Goal: Task Accomplishment & Management: Complete application form

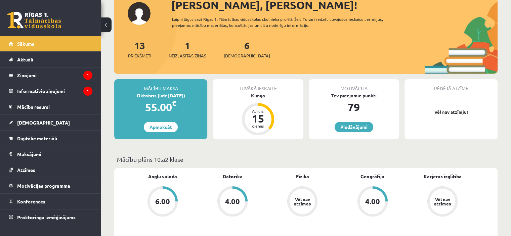
scroll to position [86, 0]
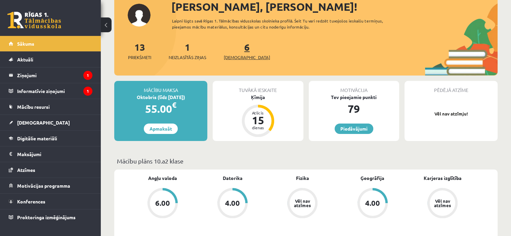
click at [236, 48] on link "6 Ieskaites" at bounding box center [247, 51] width 46 height 20
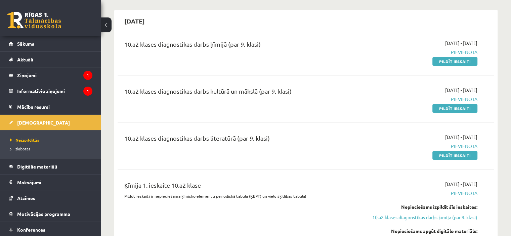
scroll to position [56, 0]
click at [463, 110] on link "Pildīt ieskaiti" at bounding box center [454, 109] width 45 height 9
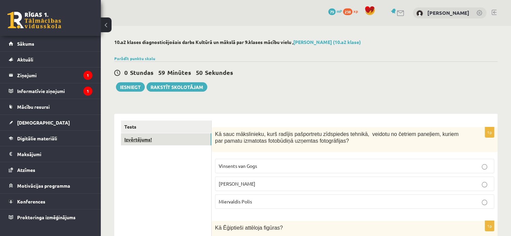
click at [170, 137] on link "Izvērtējums!" at bounding box center [166, 139] width 90 height 12
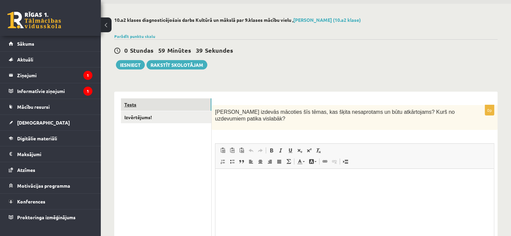
click at [139, 105] on link "Tests" at bounding box center [166, 104] width 90 height 12
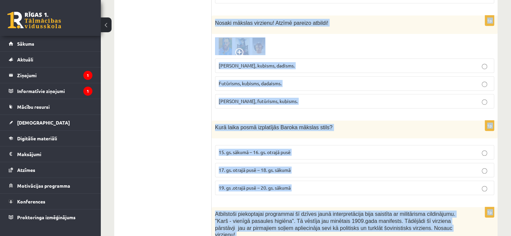
scroll to position [3048, 0]
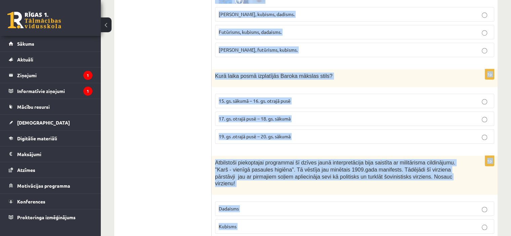
drag, startPoint x: 216, startPoint y: 111, endPoint x: 293, endPoint y: 204, distance: 120.9
copy form "Kā sauc mākslinieku, kurš radījis pašportretu zīdspiedes tehnikā, veidotu no če…"
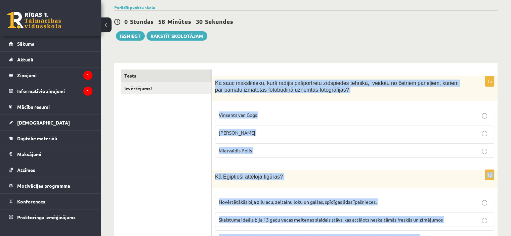
scroll to position [0, 0]
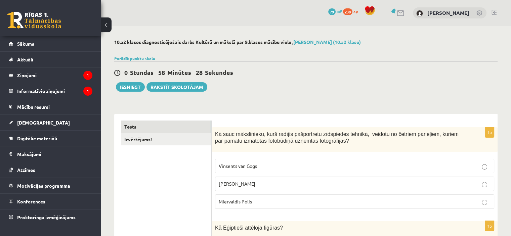
click at [261, 184] on p "Endijs Vorhols" at bounding box center [355, 183] width 272 height 7
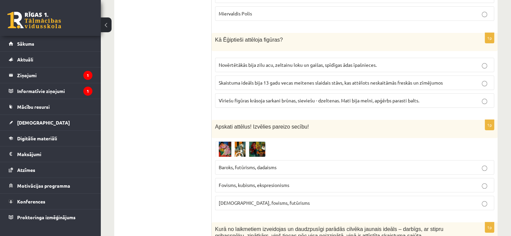
click at [244, 99] on span "Vīriešu figūras krāsoja sarkani brūnas, sieviešu - dzeltenas. Mati bija melni, …" at bounding box center [319, 100] width 200 height 6
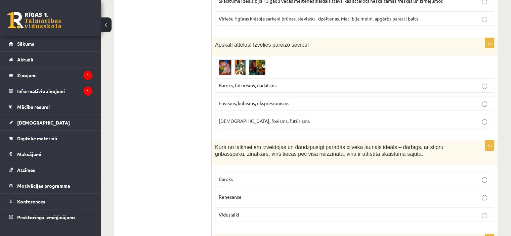
scroll to position [271, 0]
click at [245, 123] on label "Kubisms, fovisms, futūrisms" at bounding box center [354, 120] width 279 height 14
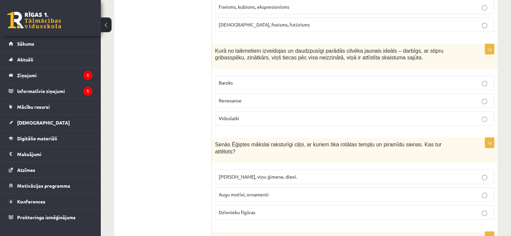
scroll to position [372, 0]
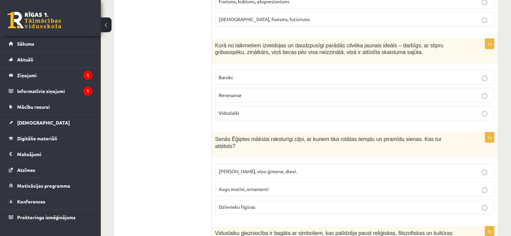
click at [247, 88] on label "Renesanse" at bounding box center [354, 95] width 279 height 14
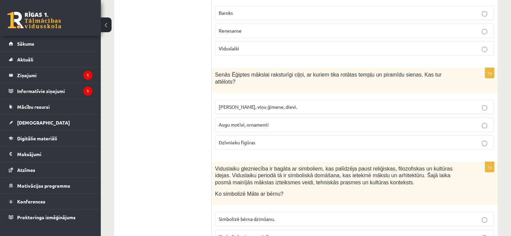
scroll to position [437, 0]
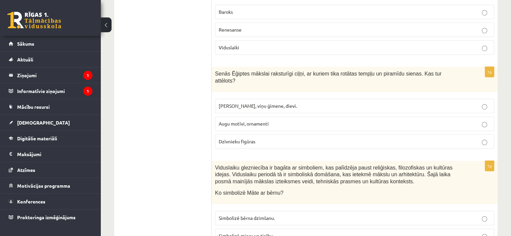
click at [257, 101] on label "Faraoni, viņu ģimene, dievi." at bounding box center [354, 106] width 279 height 14
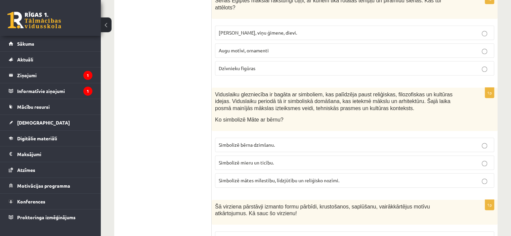
scroll to position [511, 0]
click at [265, 177] on span "Simbolizē mātes mīlestību, līdzjūtību un reliģisko nozīmi." at bounding box center [279, 180] width 121 height 6
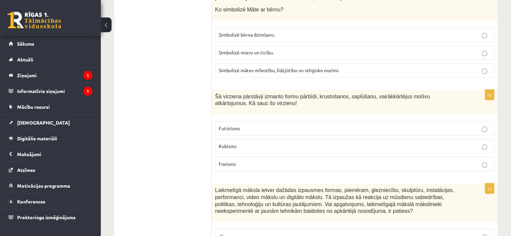
scroll to position [623, 0]
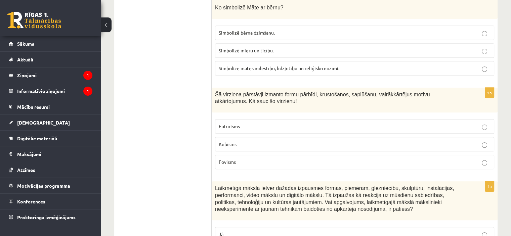
click at [223, 141] on span "Kubisms" at bounding box center [228, 144] width 18 height 6
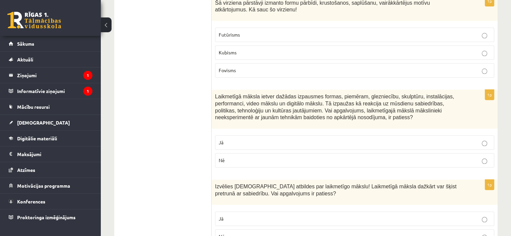
scroll to position [715, 0]
click at [265, 138] on p "Jā" at bounding box center [355, 141] width 272 height 7
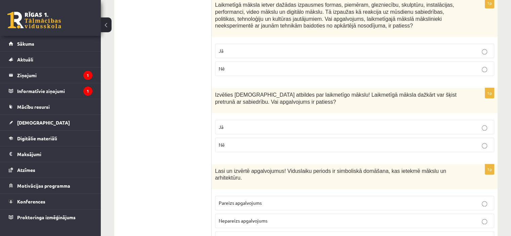
scroll to position [811, 0]
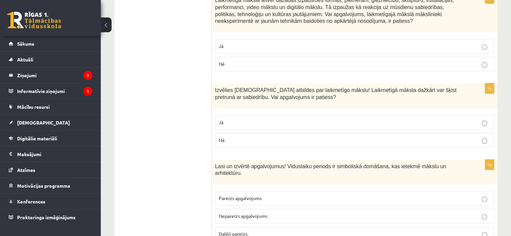
click at [254, 137] on p "Nē" at bounding box center [355, 140] width 272 height 7
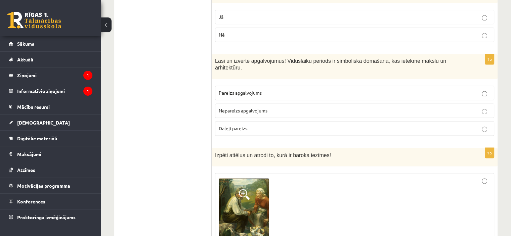
scroll to position [916, 0]
click at [259, 14] on p "Jā" at bounding box center [355, 17] width 272 height 7
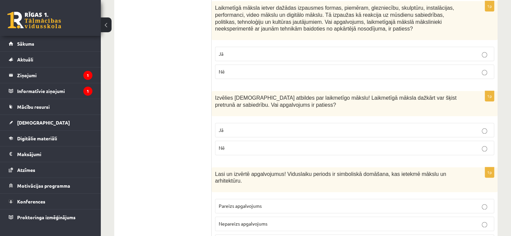
scroll to position [799, 0]
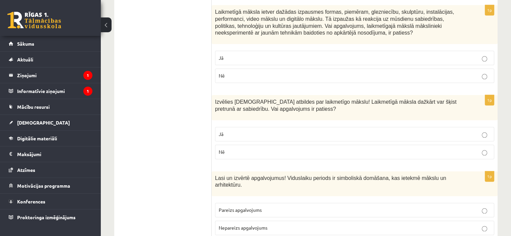
click at [286, 69] on label "Nē" at bounding box center [354, 76] width 279 height 14
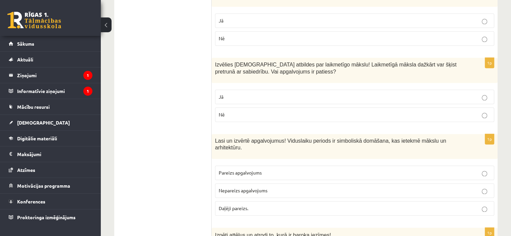
scroll to position [837, 0]
click at [275, 165] on label "Pareizs apgalvojums" at bounding box center [354, 172] width 279 height 14
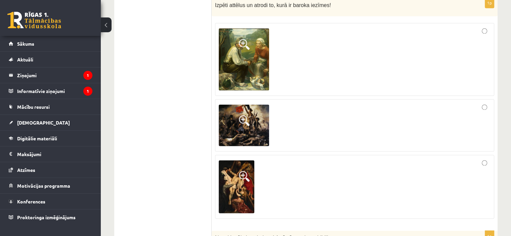
scroll to position [1067, 0]
click at [488, 26] on div at bounding box center [355, 59] width 272 height 66
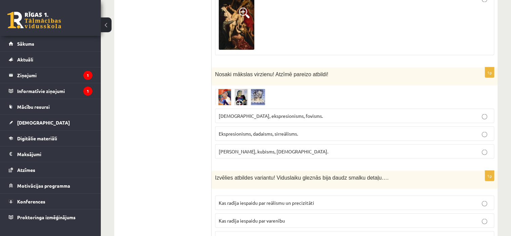
scroll to position [1234, 0]
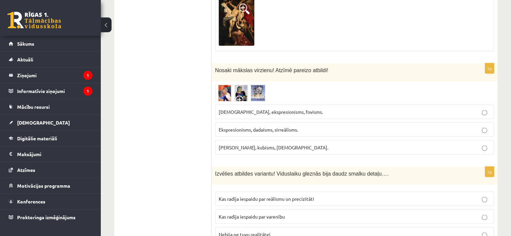
click at [281, 122] on label "Ekspresionisms, dadaisms, sirreālisms." at bounding box center [354, 129] width 279 height 14
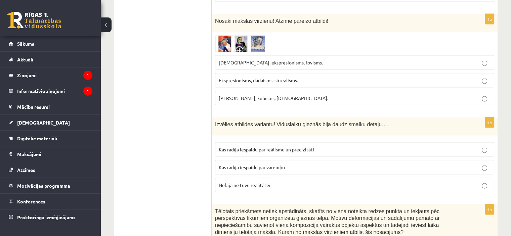
scroll to position [1283, 0]
click at [291, 145] on p "Kas radīja iespaidu par reālismu un precizitāti" at bounding box center [355, 148] width 272 height 7
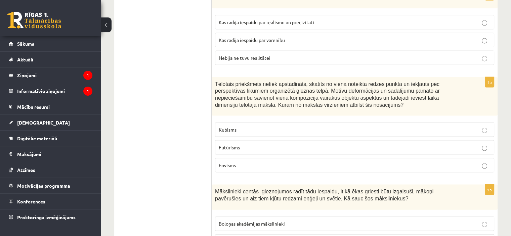
scroll to position [1411, 0]
click at [265, 125] on p "Kubisms" at bounding box center [355, 128] width 272 height 7
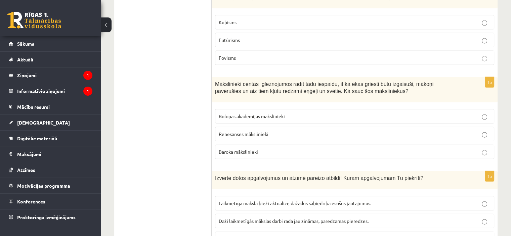
scroll to position [1517, 0]
click at [274, 149] on p "Baroka mākslinieki" at bounding box center [355, 152] width 272 height 7
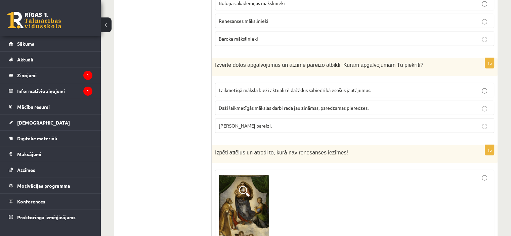
scroll to position [1634, 0]
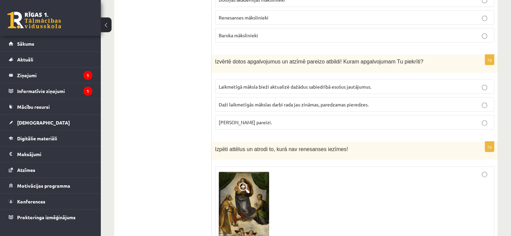
click at [244, 119] on span "Abi apgalvojumi pareizi." at bounding box center [245, 122] width 53 height 6
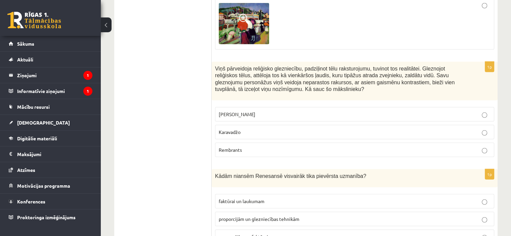
scroll to position [1954, 0]
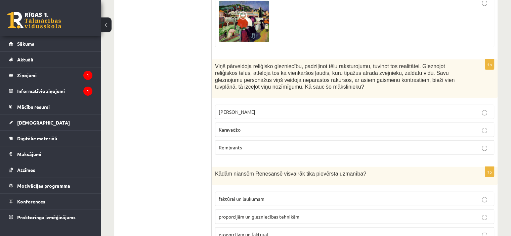
click at [258, 126] on p "Karavadžo" at bounding box center [355, 129] width 272 height 7
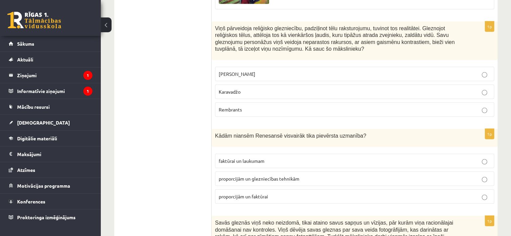
scroll to position [1992, 0]
click at [267, 176] on span "proporcijām un glezniecības tehnikām" at bounding box center [259, 179] width 81 height 6
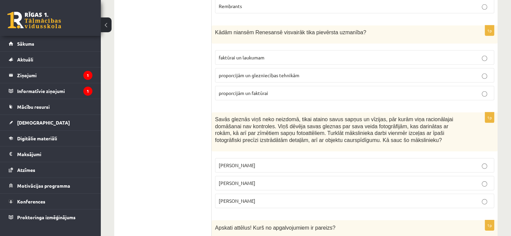
scroll to position [2111, 0]
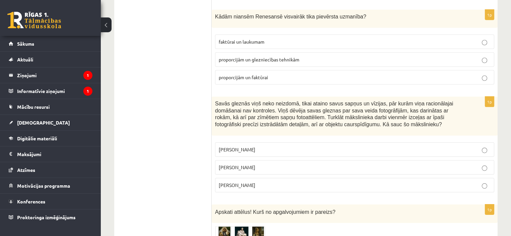
click at [232, 164] on span "Salvadors Dalī" at bounding box center [237, 167] width 37 height 6
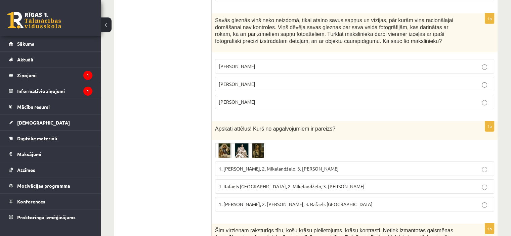
scroll to position [2239, 0]
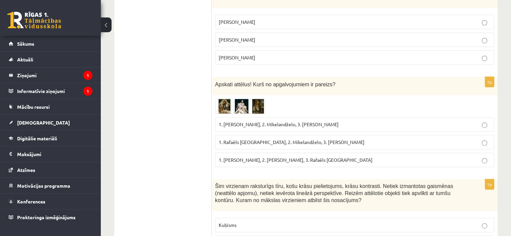
click at [288, 135] on label "1. Rafaēls Sancio da Urbīno, 2. Mikelandželo, 3. Albrehts Dīrers" at bounding box center [354, 142] width 279 height 14
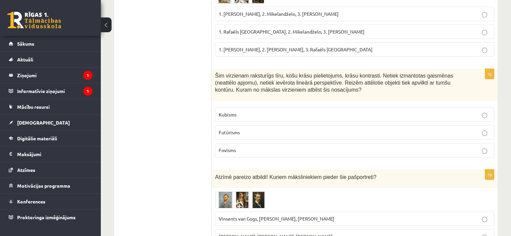
scroll to position [2372, 0]
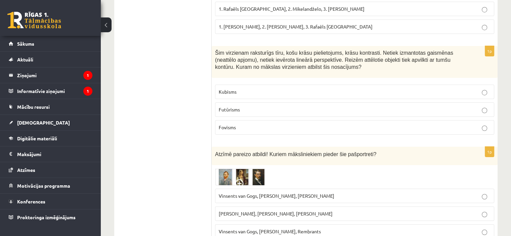
click at [227, 124] on p "Fovisms" at bounding box center [355, 127] width 272 height 7
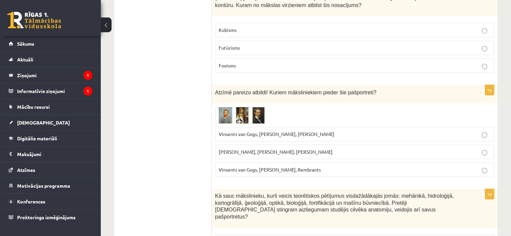
scroll to position [2438, 0]
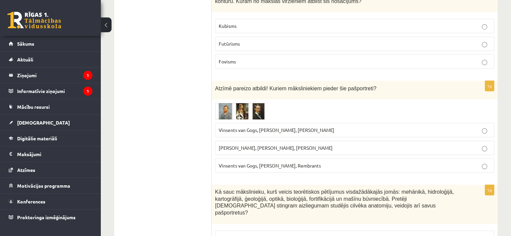
click at [276, 163] on span "Vinsents van Gogs, Kārlis Padegs, Rembrants" at bounding box center [270, 166] width 102 height 6
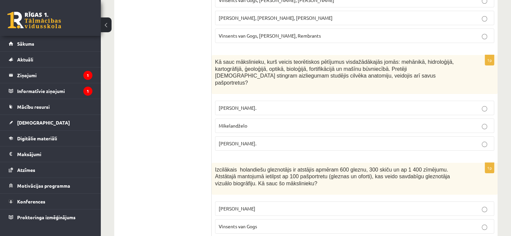
scroll to position [2574, 0]
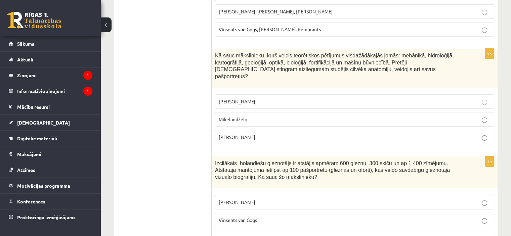
click at [267, 195] on label "Leonardo da Vinči" at bounding box center [354, 202] width 279 height 14
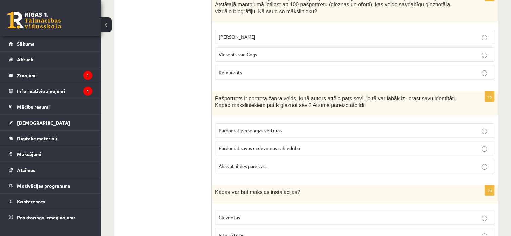
scroll to position [2741, 0]
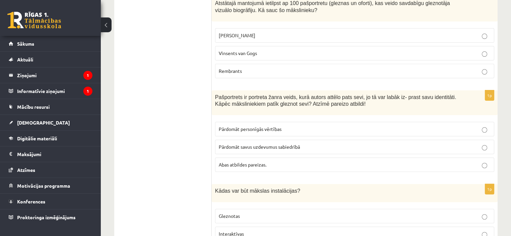
click at [261, 161] on p "Abas atbildes pareizas." at bounding box center [355, 164] width 272 height 7
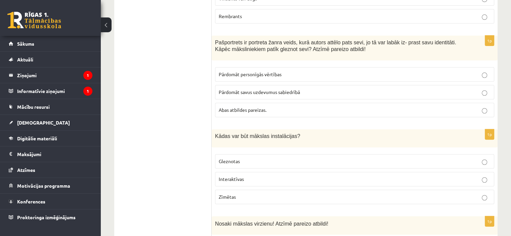
scroll to position [2796, 0]
drag, startPoint x: 240, startPoint y: 144, endPoint x: 237, endPoint y: 141, distance: 4.8
click at [237, 172] on label "Interaktīvas" at bounding box center [354, 179] width 279 height 14
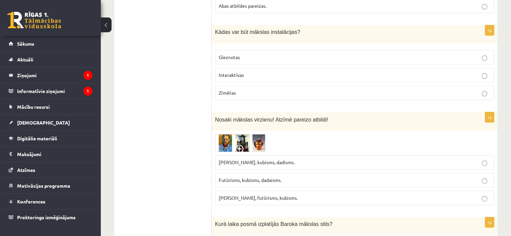
scroll to position [2901, 0]
click at [277, 176] on span "Futūrisms, kubisms, dadaisms." at bounding box center [250, 179] width 63 height 6
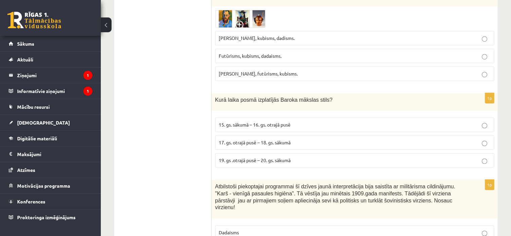
scroll to position [3026, 0]
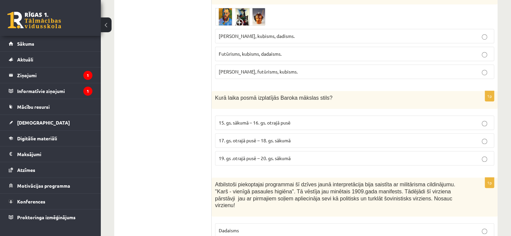
click at [290, 137] on span "17. gs. otrajā pusē – 18. gs. sākumā" at bounding box center [255, 140] width 72 height 6
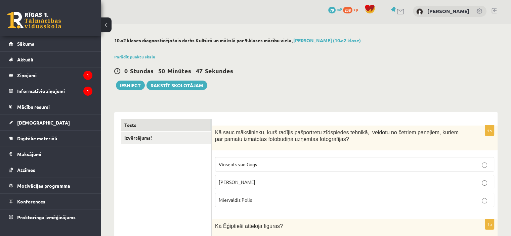
scroll to position [0, 0]
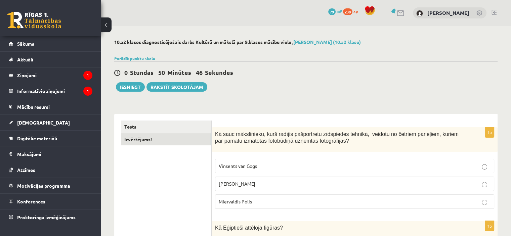
click at [139, 136] on link "Izvērtējums!" at bounding box center [166, 139] width 90 height 12
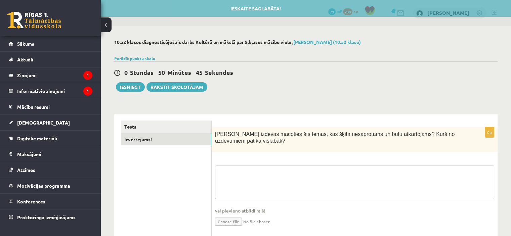
click at [240, 190] on textarea at bounding box center [354, 183] width 279 height 34
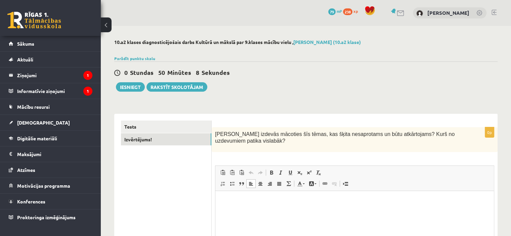
click at [274, 208] on html at bounding box center [354, 201] width 278 height 20
click at [250, 206] on html at bounding box center [354, 201] width 278 height 20
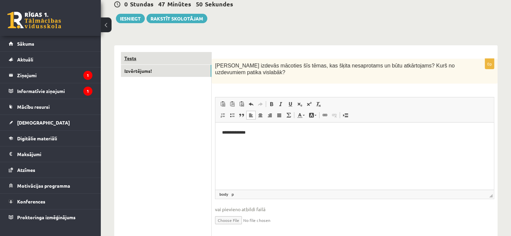
scroll to position [69, 0]
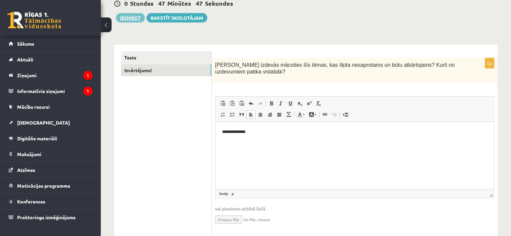
click at [128, 13] on button "Iesniegt" at bounding box center [130, 17] width 29 height 9
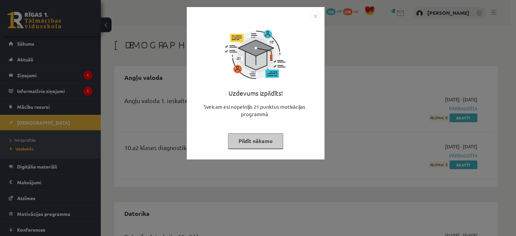
click at [279, 139] on button "Pildīt nākamo" at bounding box center [255, 140] width 55 height 15
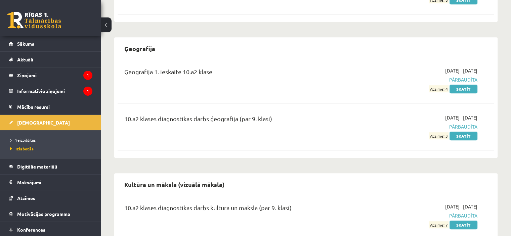
scroll to position [428, 0]
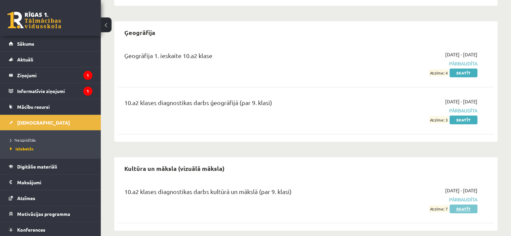
click at [461, 205] on link "Skatīt" at bounding box center [463, 209] width 28 height 9
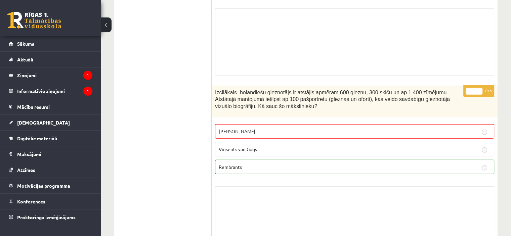
scroll to position [4485, 0]
click at [23, 117] on link "[DEMOGRAPHIC_DATA]" at bounding box center [51, 122] width 84 height 15
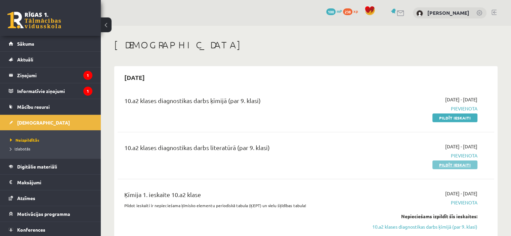
click at [455, 165] on link "Pildīt ieskaiti" at bounding box center [454, 165] width 45 height 9
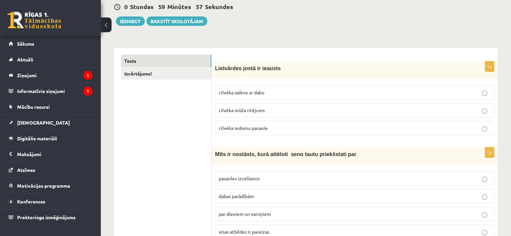
scroll to position [67, 0]
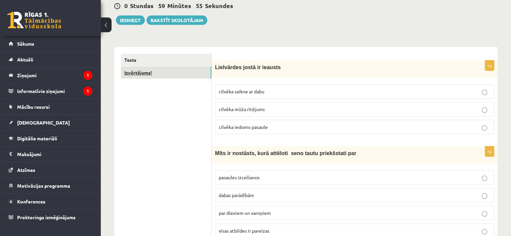
click at [184, 73] on link "Izvērtējums!" at bounding box center [166, 72] width 90 height 12
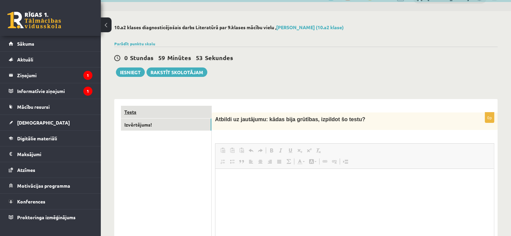
scroll to position [0, 0]
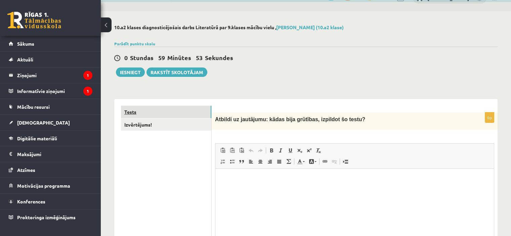
click at [191, 111] on link "Tests" at bounding box center [166, 112] width 90 height 12
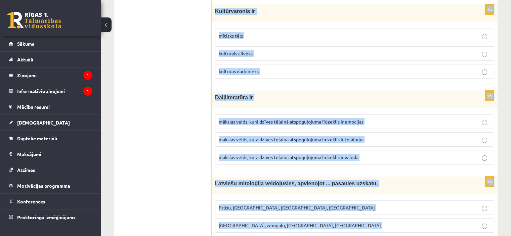
scroll to position [2654, 0]
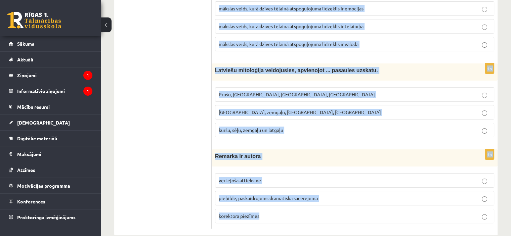
drag, startPoint x: 215, startPoint y: 119, endPoint x: 287, endPoint y: 199, distance: 108.2
copy form "Loremipsum dolor si ametcon adipisc elitse do eius tempori utla etdolore magnaa…"
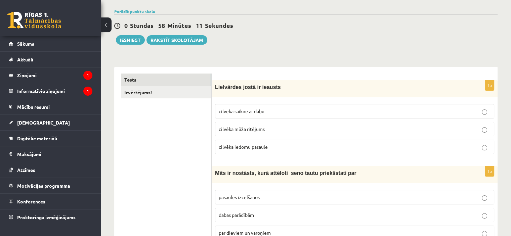
scroll to position [47, 0]
click at [254, 130] on span "cilvēka mūža ritējums" at bounding box center [242, 129] width 46 height 6
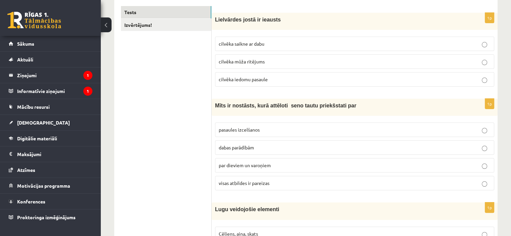
scroll to position [124, 0]
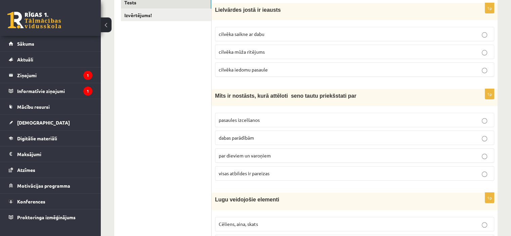
click at [267, 168] on label "visas atbildes ir pareizas" at bounding box center [354, 173] width 279 height 14
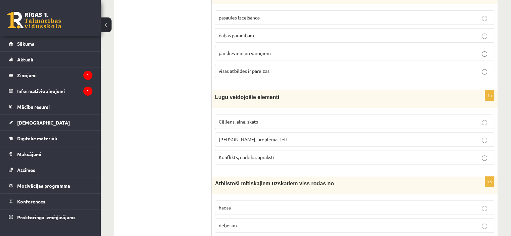
scroll to position [228, 0]
click at [222, 119] on span "Cēliens, aina, skats" at bounding box center [238, 121] width 39 height 6
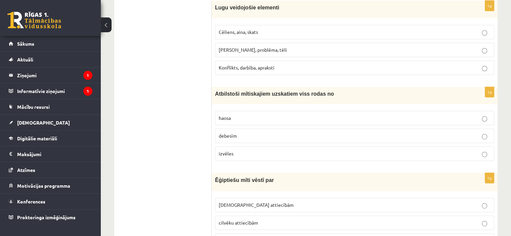
scroll to position [328, 0]
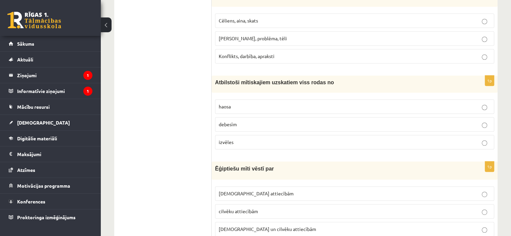
click at [243, 107] on p "haosa" at bounding box center [355, 106] width 272 height 7
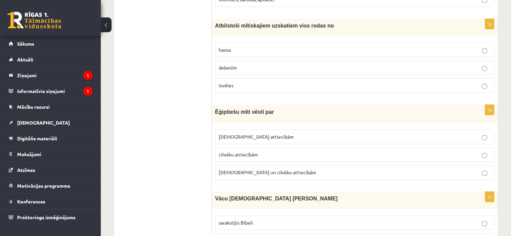
scroll to position [386, 0]
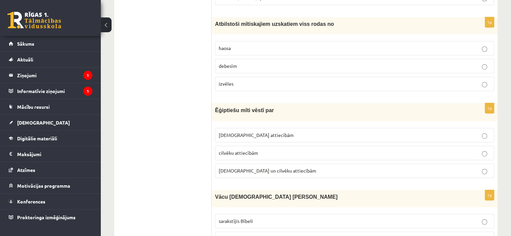
click at [277, 168] on span "Dievu un cilvēku attiecībām" at bounding box center [267, 171] width 97 height 6
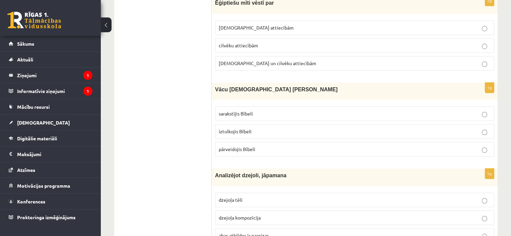
scroll to position [495, 0]
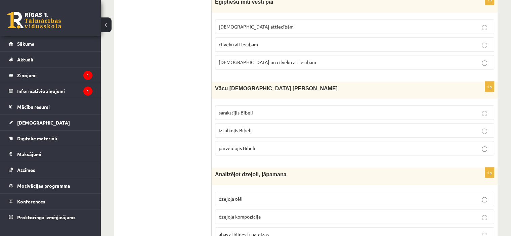
click at [245, 127] on span "iztulkojis Bībeli" at bounding box center [235, 130] width 33 height 6
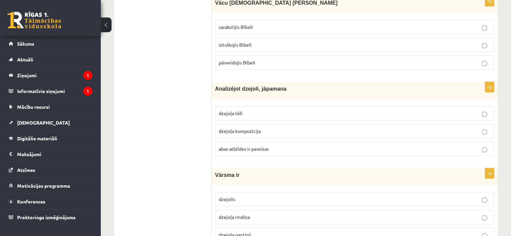
scroll to position [590, 0]
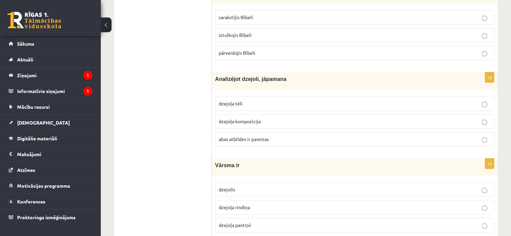
click at [255, 132] on label "abas atbildes ir pareizas" at bounding box center [354, 139] width 279 height 14
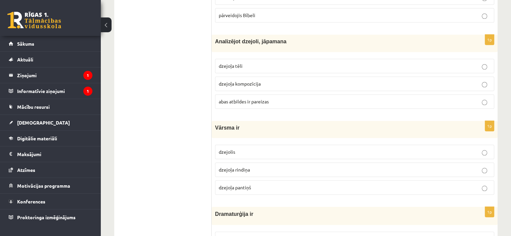
scroll to position [649, 0]
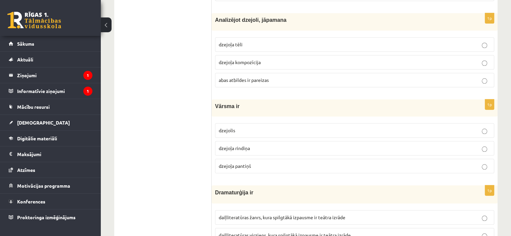
click at [259, 141] on label "dzejoļa rindiņa" at bounding box center [354, 148] width 279 height 14
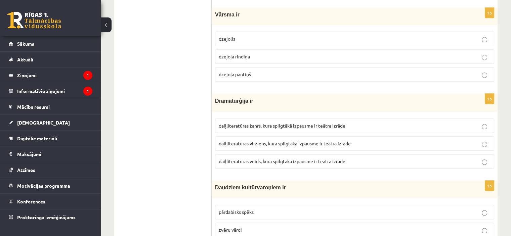
scroll to position [745, 0]
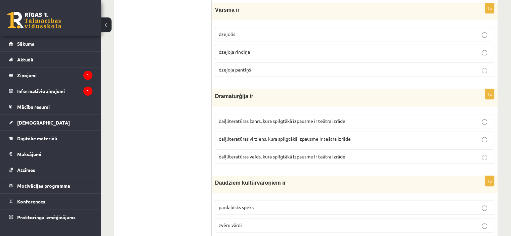
click at [259, 153] on span "daiļliteratūras veids, kura spilgtākā izpausme ir teātra izrāde" at bounding box center [282, 156] width 127 height 6
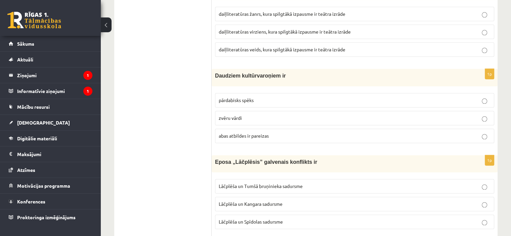
scroll to position [853, 0]
click at [253, 132] on p "abas atbildes ir pareizas" at bounding box center [355, 135] width 272 height 7
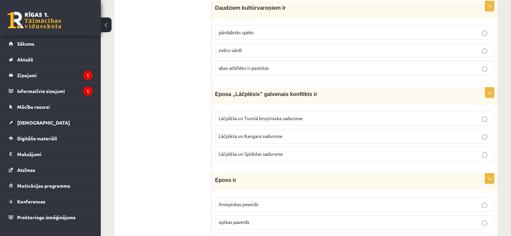
scroll to position [931, 0]
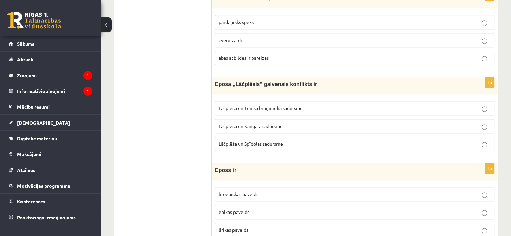
click at [262, 107] on p "Lāčplēša un Tumšā bruņinieka sadursme" at bounding box center [355, 108] width 272 height 7
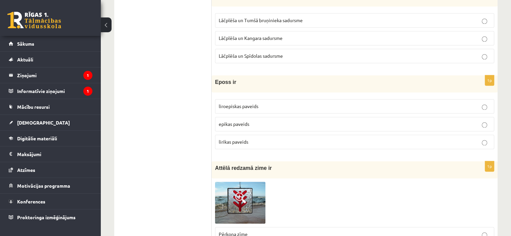
scroll to position [1019, 0]
click at [257, 120] on p "epikas paveids" at bounding box center [355, 123] width 272 height 7
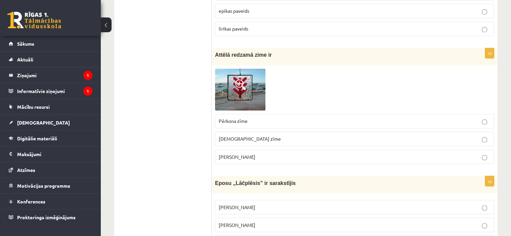
scroll to position [1132, 0]
click at [241, 87] on img at bounding box center [240, 89] width 50 height 42
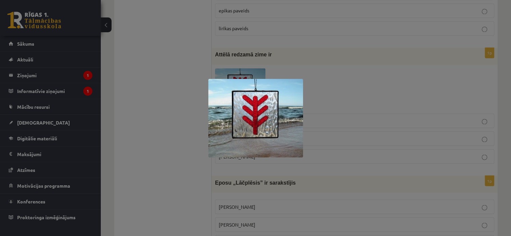
click at [335, 80] on div at bounding box center [255, 118] width 511 height 236
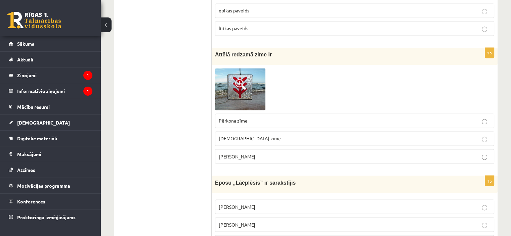
click at [335, 80] on div at bounding box center [354, 89] width 279 height 42
click at [283, 153] on p "Laimas slotiņa" at bounding box center [355, 156] width 272 height 7
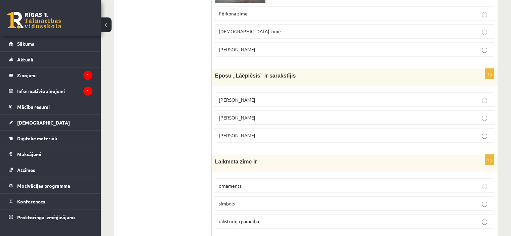
scroll to position [1239, 0]
click at [265, 114] on p "Andrejs Pumpurs" at bounding box center [355, 117] width 272 height 7
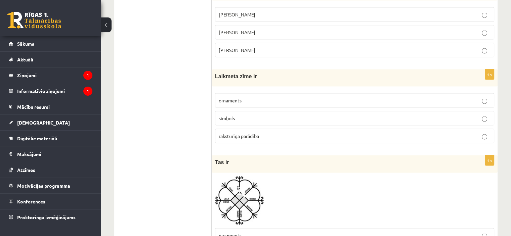
scroll to position [1329, 0]
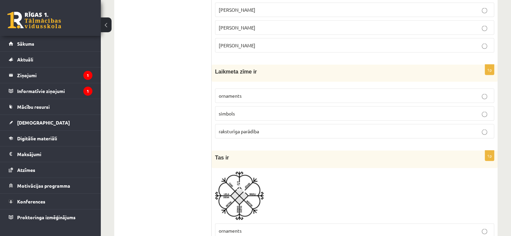
click at [279, 128] on p "raksturīga parādība" at bounding box center [355, 131] width 272 height 7
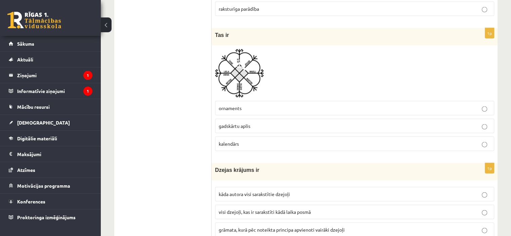
scroll to position [1455, 0]
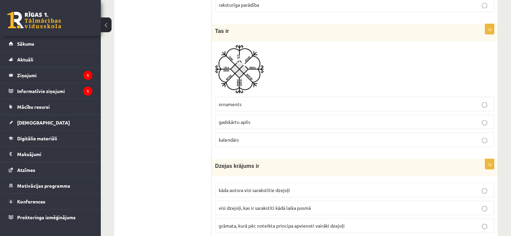
click at [247, 67] on img at bounding box center [239, 69] width 49 height 49
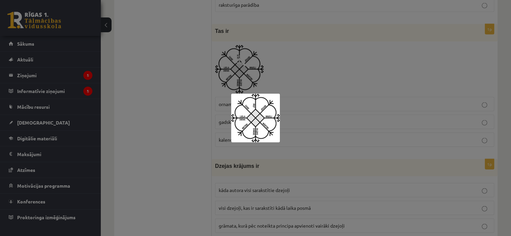
drag, startPoint x: 306, startPoint y: 59, endPoint x: 300, endPoint y: 92, distance: 33.8
click at [300, 92] on div at bounding box center [255, 118] width 511 height 236
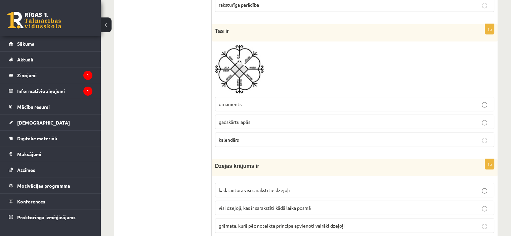
click at [295, 119] on label "gadskārtu aplis" at bounding box center [354, 122] width 279 height 14
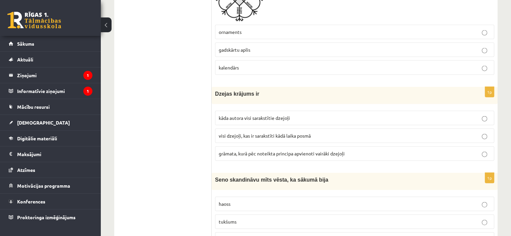
scroll to position [1530, 0]
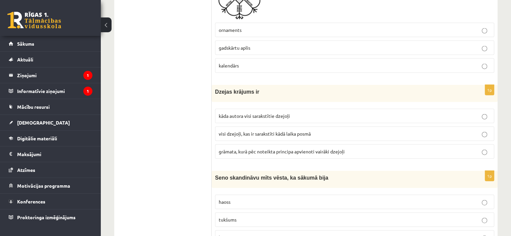
click at [247, 148] on span "grāmata, kurā pēc noteikta principa apvienoti vairāki dzejoļi" at bounding box center [282, 151] width 126 height 6
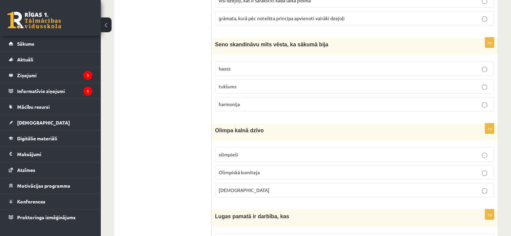
scroll to position [1668, 0]
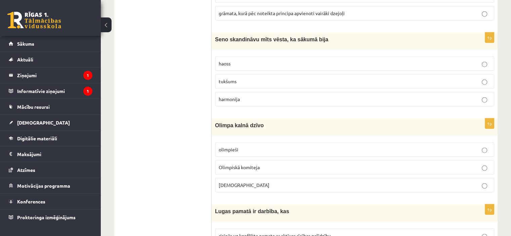
click at [246, 78] on p "tukšums" at bounding box center [355, 81] width 272 height 7
click at [250, 182] on p "Dievi" at bounding box center [355, 185] width 272 height 7
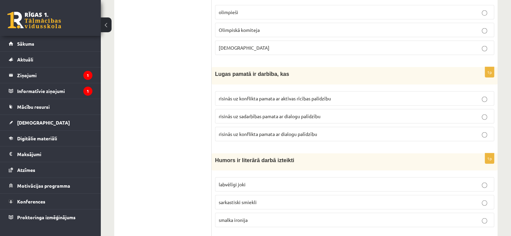
scroll to position [1807, 0]
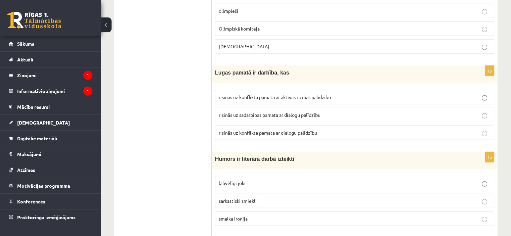
click at [250, 180] on p "labvēlīgi joki" at bounding box center [355, 183] width 272 height 7
click at [246, 130] on span "risinās uz konflikta pamata ar dialogu palīdzību" at bounding box center [268, 133] width 98 height 6
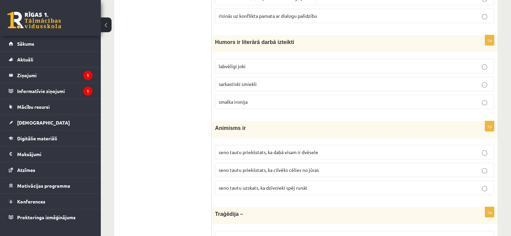
scroll to position [1992, 0]
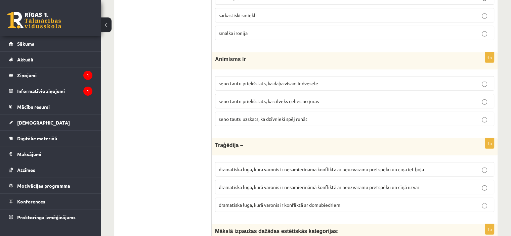
click at [260, 80] on p "seno tautu priekšstats, ka dabā visam ir dvēsele" at bounding box center [355, 83] width 272 height 7
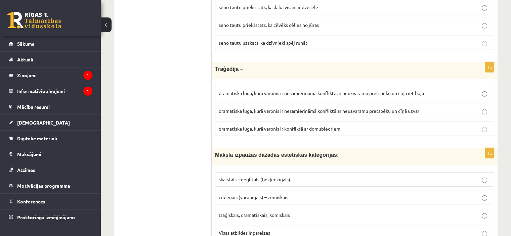
scroll to position [2069, 0]
click at [265, 90] on span "dramatiska luga, kurā varonis ir nesamierināmā konfliktā ar neuzvaramu pretspēk…" at bounding box center [321, 93] width 205 height 6
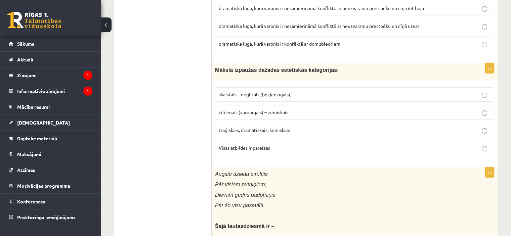
scroll to position [2154, 0]
click at [235, 144] on span "Visas atbildes ir pareizas" at bounding box center [244, 147] width 51 height 6
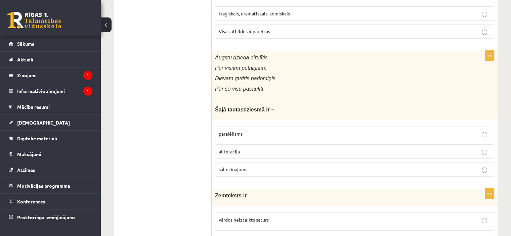
scroll to position [2271, 0]
click at [247, 130] on p "paralēlisms" at bounding box center [355, 133] width 272 height 7
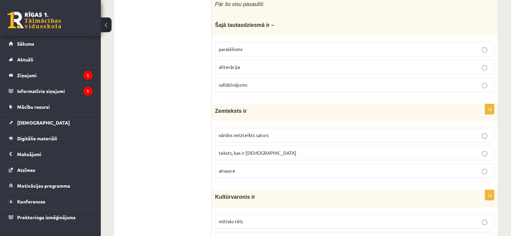
scroll to position [2356, 0]
click at [247, 131] on span "vārdos neizteikts saturs" at bounding box center [244, 134] width 50 height 6
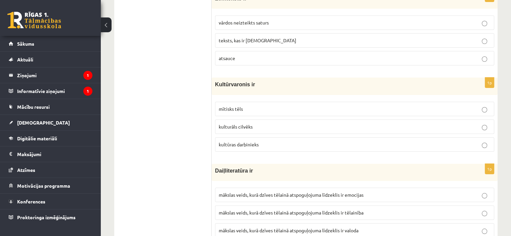
scroll to position [2467, 0]
click at [239, 105] on span "mītisks tēls" at bounding box center [231, 108] width 24 height 6
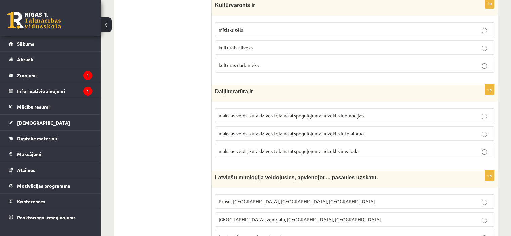
scroll to position [2547, 0]
click at [258, 144] on label "mākslas veids, kurā dzīves tēlainā atspoguļojuma līdzeklis ir valoda" at bounding box center [354, 151] width 279 height 14
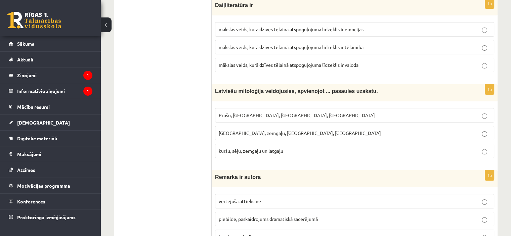
scroll to position [2632, 0]
click at [237, 144] on label "kuršu, sēļu, zemgaļu un latgaļu" at bounding box center [354, 151] width 279 height 14
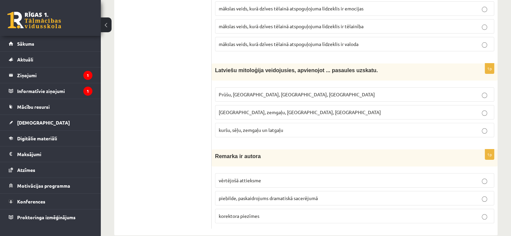
click at [254, 195] on span "piebilde, paskaidrojums dramatiskā sacerējumā" at bounding box center [268, 198] width 99 height 6
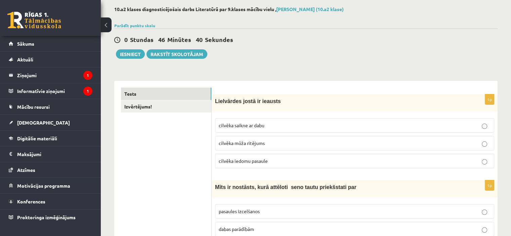
scroll to position [0, 0]
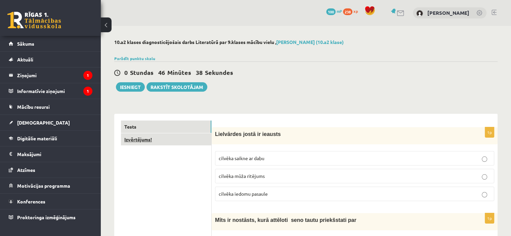
click at [155, 136] on link "Izvērtējums!" at bounding box center [166, 139] width 90 height 12
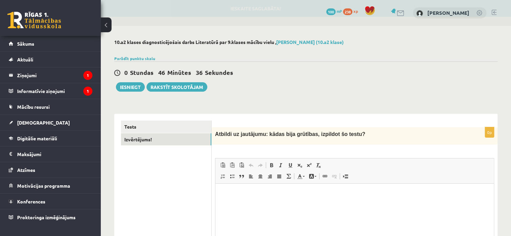
click at [245, 157] on div "0p Atbildi uz jautājumu: kādas bija grūtības, izpildot šo testu? Rich Text Edit…" at bounding box center [355, 212] width 286 height 171
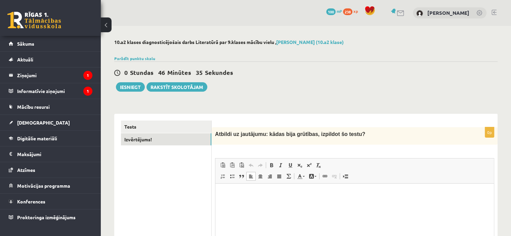
click at [268, 195] on p "Editor, wiswyg-editor-user-answer-47025096092500" at bounding box center [354, 193] width 265 height 7
click at [126, 88] on button "Iesniegt" at bounding box center [130, 86] width 29 height 9
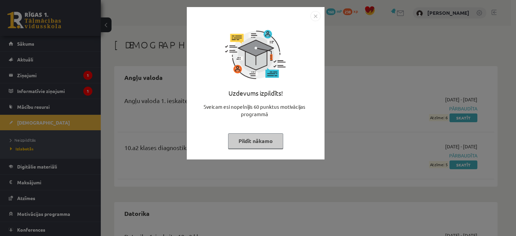
click at [261, 133] on button "Pildīt nākamo" at bounding box center [255, 140] width 55 height 15
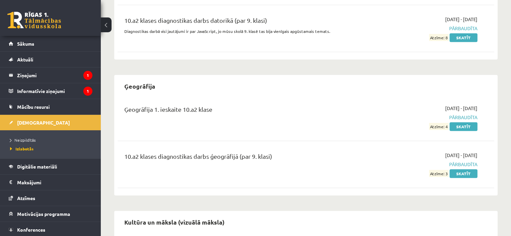
scroll to position [517, 0]
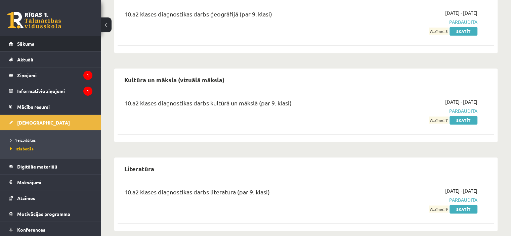
click at [30, 41] on span "Sākums" at bounding box center [25, 44] width 17 height 6
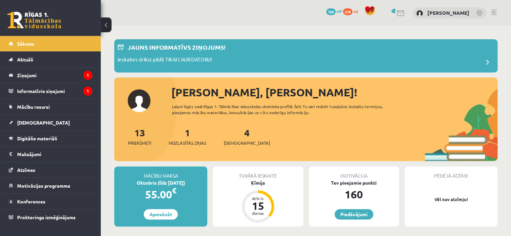
click at [239, 135] on div "4 Ieskaites" at bounding box center [247, 136] width 46 height 21
click at [236, 133] on link "4 Ieskaites" at bounding box center [247, 137] width 46 height 20
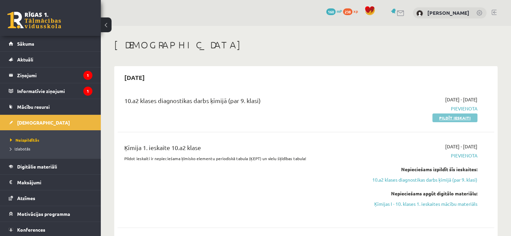
click at [441, 115] on link "Pildīt ieskaiti" at bounding box center [454, 118] width 45 height 9
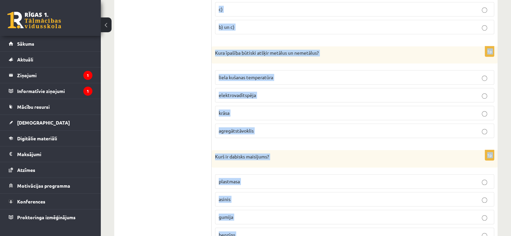
scroll to position [3115, 0]
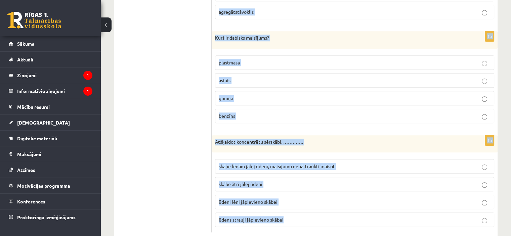
drag, startPoint x: 215, startPoint y: 134, endPoint x: 292, endPoint y: 201, distance: 102.4
copy form "Lore ip dolorsita conse? adipis elitsedd eiusmodte incididun 7u Labo et dolore …"
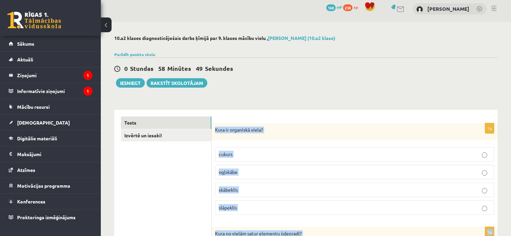
scroll to position [4, 0]
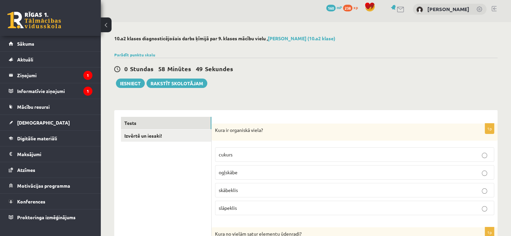
click at [244, 152] on p "cukurs" at bounding box center [355, 154] width 272 height 7
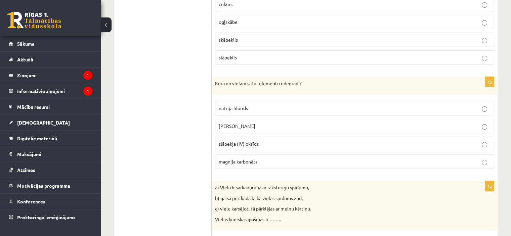
scroll to position [155, 0]
click at [245, 120] on label "[PERSON_NAME]" at bounding box center [354, 125] width 279 height 14
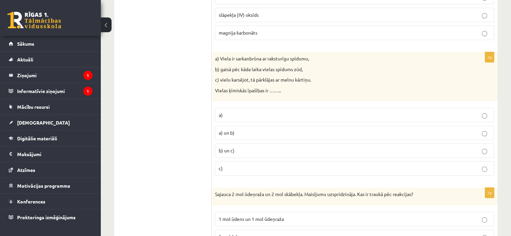
scroll to position [283, 0]
click at [251, 152] on p "b) un c)" at bounding box center [355, 150] width 272 height 7
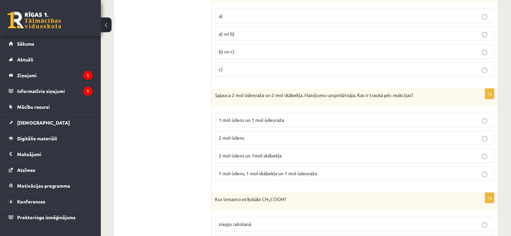
scroll to position [398, 0]
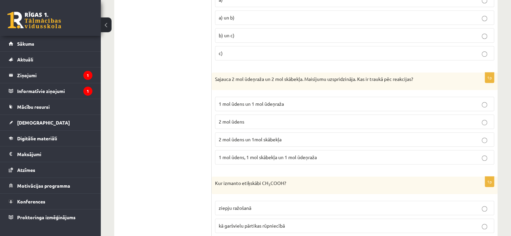
click at [228, 122] on span "2 mol ūdens" at bounding box center [232, 122] width 26 height 6
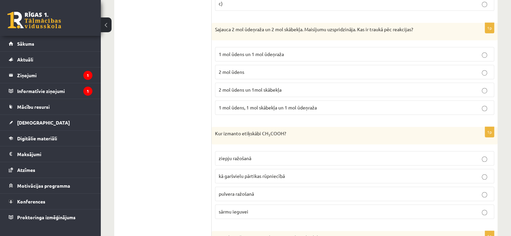
scroll to position [449, 0]
click at [247, 172] on span "kā garšvielu pārtikas rūpniecībā" at bounding box center [252, 175] width 66 height 6
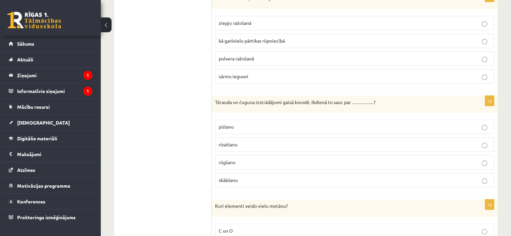
scroll to position [605, 0]
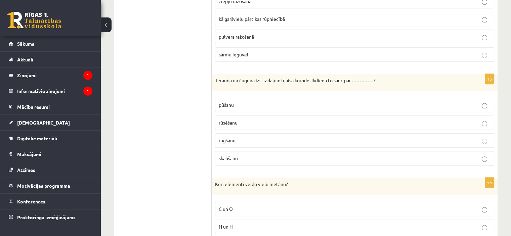
click at [238, 119] on p "rūsēšanu" at bounding box center [355, 122] width 272 height 7
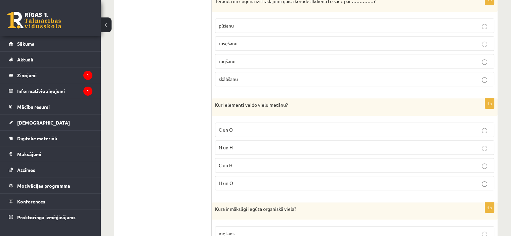
scroll to position [713, 0]
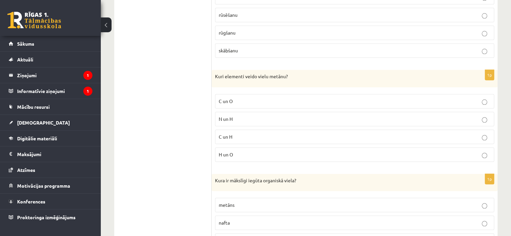
click at [239, 133] on p "C un H" at bounding box center [355, 136] width 272 height 7
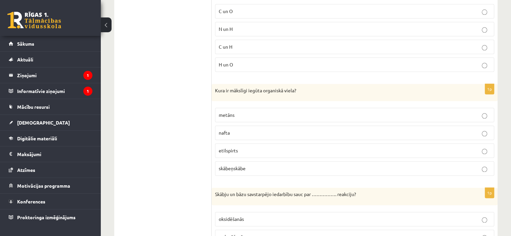
scroll to position [808, 0]
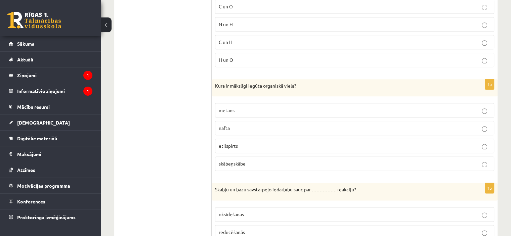
click at [248, 145] on p "etilspirts" at bounding box center [355, 145] width 272 height 7
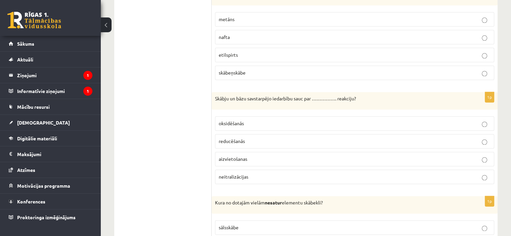
scroll to position [899, 0]
click at [252, 176] on label "neitralizācijas" at bounding box center [354, 176] width 279 height 14
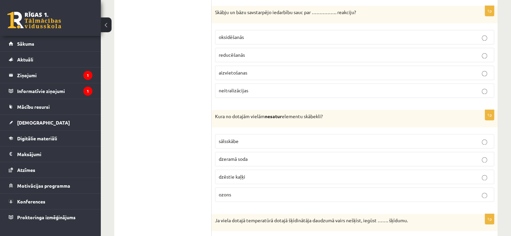
scroll to position [994, 0]
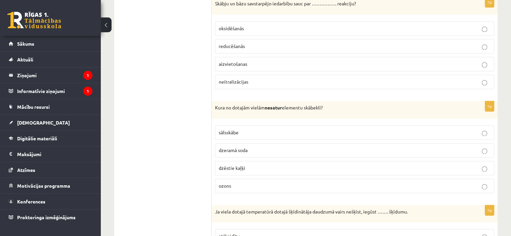
click at [248, 129] on p "sālsskābe" at bounding box center [355, 132] width 272 height 7
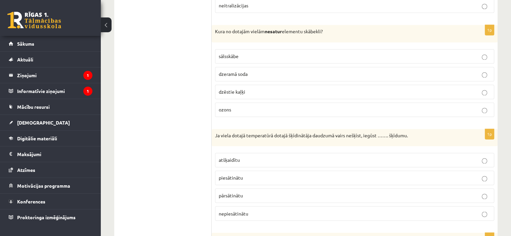
scroll to position [1126, 0]
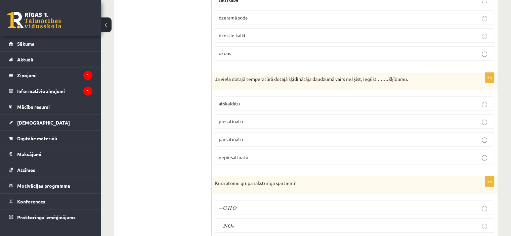
click at [248, 118] on p "piesātinātu" at bounding box center [355, 121] width 272 height 7
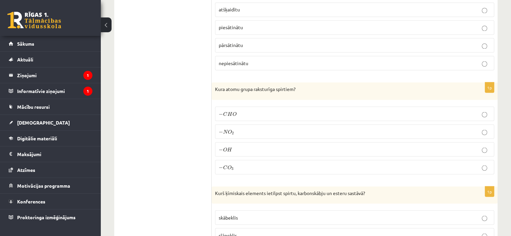
scroll to position [1223, 0]
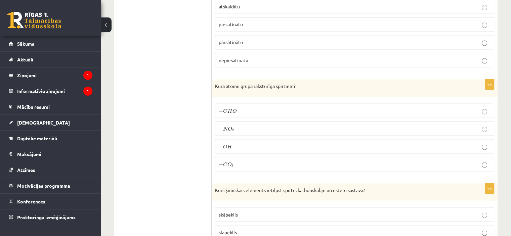
click at [228, 144] on span "H" at bounding box center [229, 146] width 5 height 4
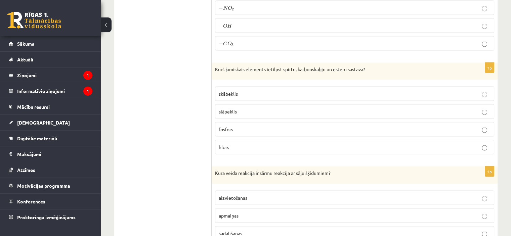
scroll to position [1348, 0]
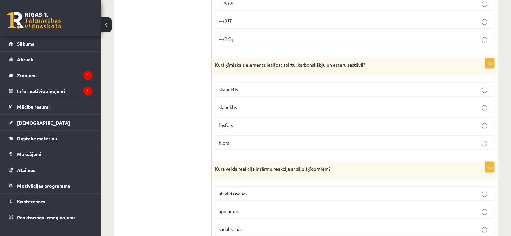
drag, startPoint x: 228, startPoint y: 140, endPoint x: 195, endPoint y: 126, distance: 36.1
click at [240, 86] on p "skābeklis" at bounding box center [355, 89] width 272 height 7
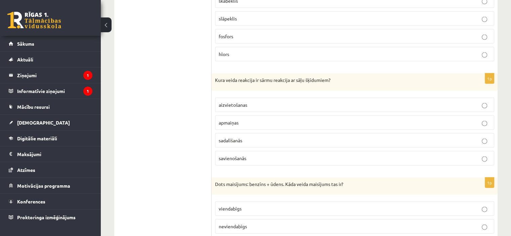
scroll to position [1440, 0]
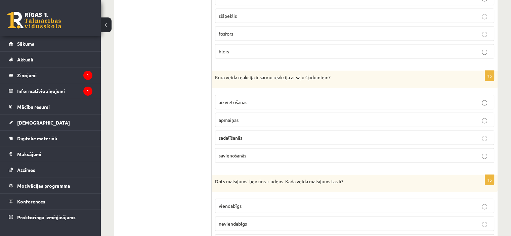
click at [256, 117] on p "apmaiņas" at bounding box center [355, 120] width 272 height 7
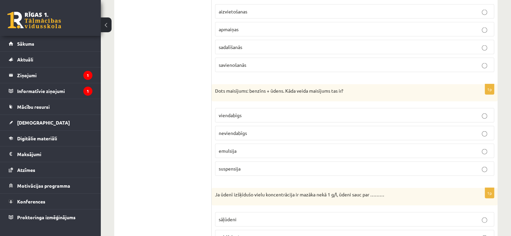
scroll to position [1531, 0]
click at [259, 118] on fieldset "viendabīgs neviendabīgs emulsija suspensija" at bounding box center [354, 140] width 279 height 73
click at [262, 129] on p "neviendabīgs" at bounding box center [355, 132] width 272 height 7
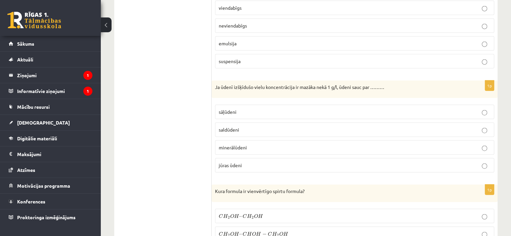
scroll to position [1638, 0]
click at [246, 122] on label "saldūdeni" at bounding box center [354, 129] width 279 height 14
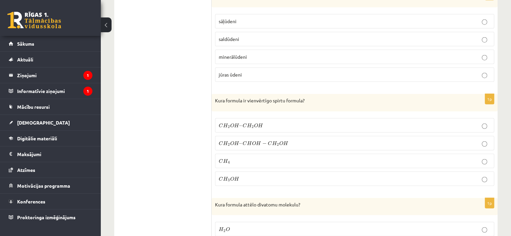
scroll to position [1729, 0]
click at [247, 171] on label "C H 3 O H C H 3 O H" at bounding box center [354, 178] width 279 height 14
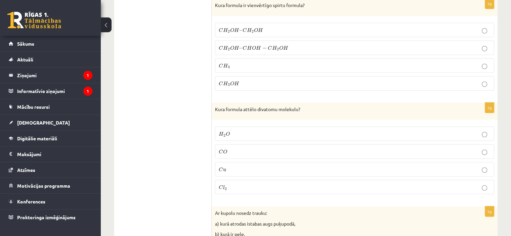
scroll to position [1833, 0]
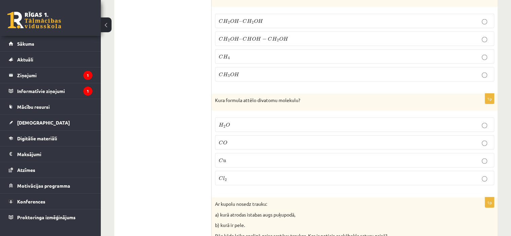
click at [231, 175] on p "C l 2 C l 2" at bounding box center [355, 178] width 272 height 7
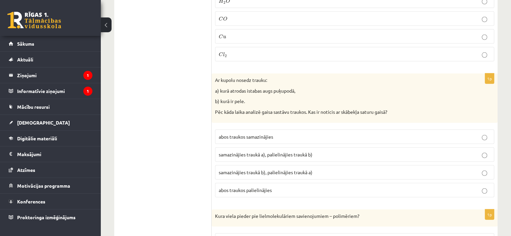
scroll to position [1979, 0]
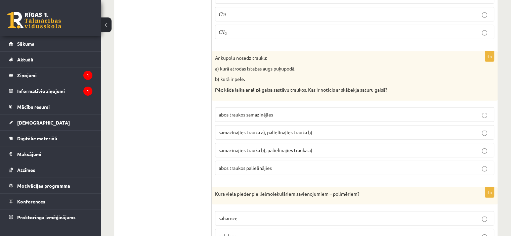
click at [259, 147] on span "samazinājies traukā b), palielinājies traukā a)" at bounding box center [266, 150] width 94 height 6
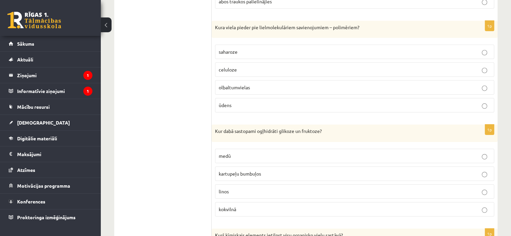
scroll to position [2144, 0]
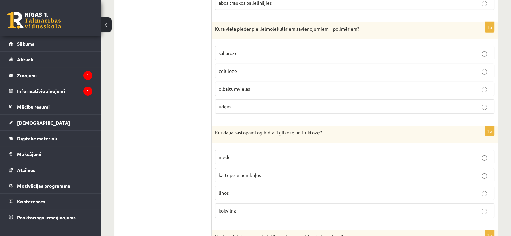
click at [254, 64] on label "celuloze" at bounding box center [354, 71] width 279 height 14
click at [244, 154] on p "medū" at bounding box center [355, 157] width 272 height 7
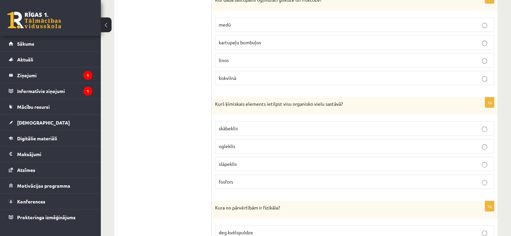
scroll to position [2278, 0]
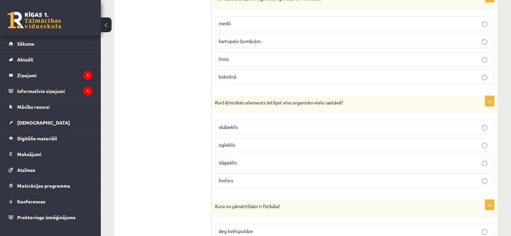
click at [265, 138] on label "ogleklis" at bounding box center [354, 145] width 279 height 14
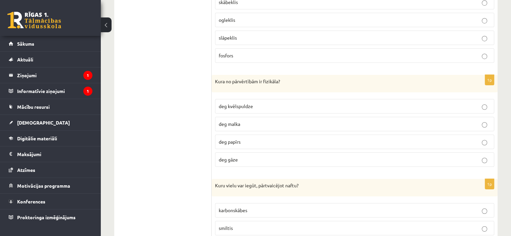
scroll to position [2405, 0]
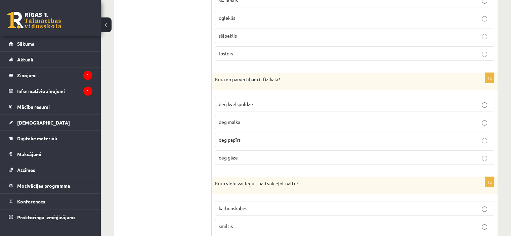
click at [233, 101] on span "deg kvēlspuldze" at bounding box center [236, 104] width 34 height 6
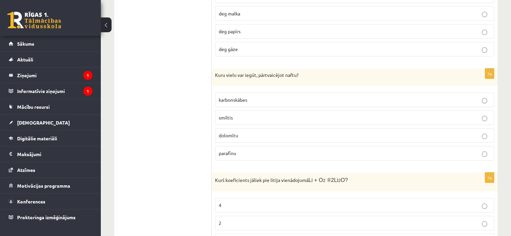
scroll to position [2514, 0]
click at [243, 149] on fieldset "karbonskābes smiltis dolomītu parafīnu" at bounding box center [354, 125] width 279 height 73
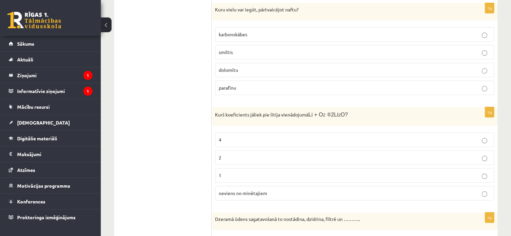
scroll to position [2579, 0]
click at [236, 137] on p "4" at bounding box center [355, 140] width 272 height 7
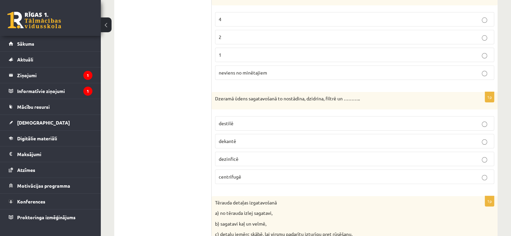
scroll to position [2700, 0]
click at [241, 155] on p "dezinficē" at bounding box center [355, 158] width 272 height 7
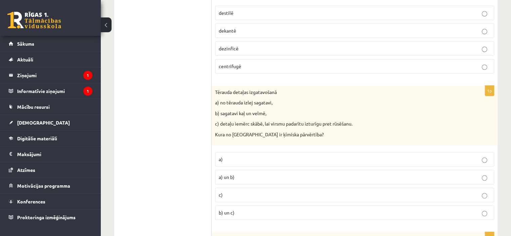
scroll to position [2826, 0]
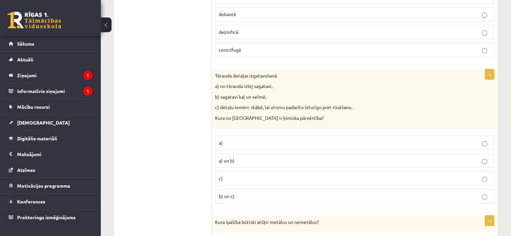
click at [243, 171] on label "c)" at bounding box center [354, 178] width 279 height 14
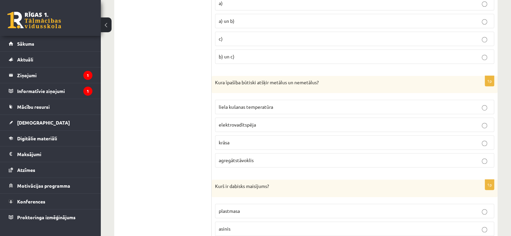
scroll to position [2966, 0]
click at [251, 121] on span "elektrovadītspēja" at bounding box center [237, 124] width 37 height 6
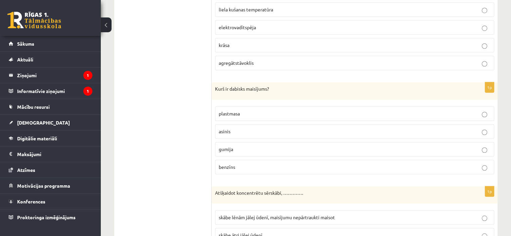
scroll to position [3064, 0]
click at [251, 124] on label "asinis" at bounding box center [354, 131] width 279 height 14
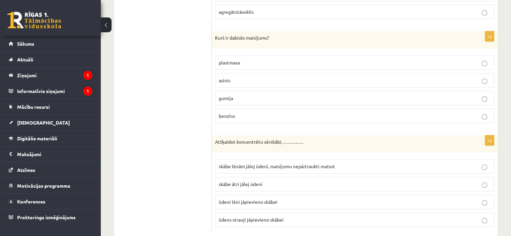
click at [254, 163] on span "skābe lēnām jālej ūdenī, maisījumu nepārtraukti maisot" at bounding box center [277, 166] width 116 height 6
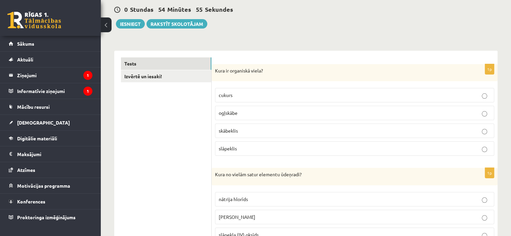
scroll to position [0, 0]
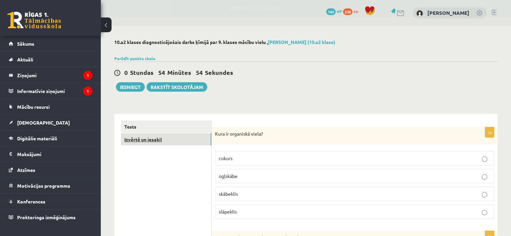
click at [156, 137] on link "Izvērtē un iesaki!" at bounding box center [166, 139] width 90 height 12
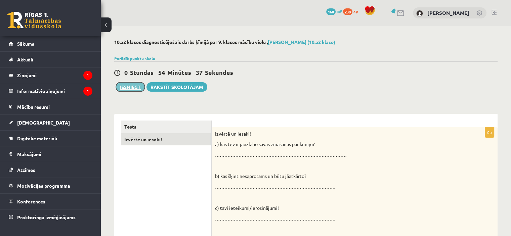
click at [132, 89] on button "Iesniegt" at bounding box center [130, 86] width 29 height 9
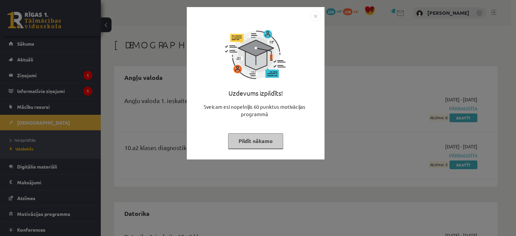
click at [272, 140] on button "Pildīt nākamo" at bounding box center [255, 140] width 55 height 15
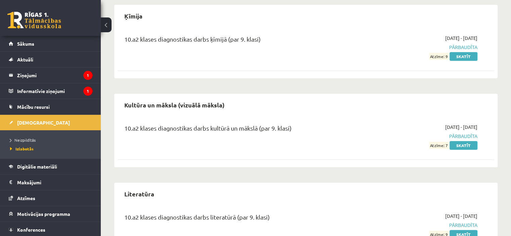
scroll to position [582, 0]
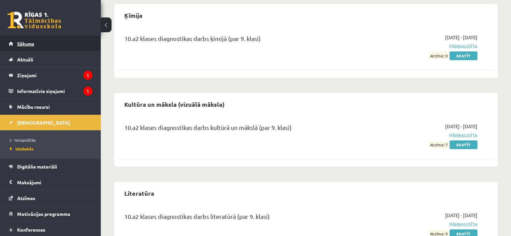
click at [37, 36] on link "Sākums" at bounding box center [51, 43] width 84 height 15
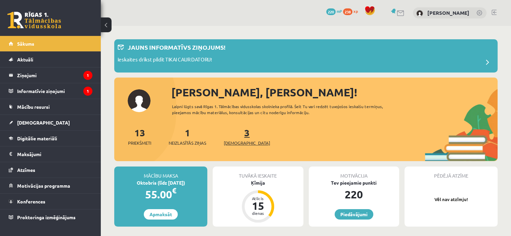
click at [237, 132] on link "3 Ieskaites" at bounding box center [247, 137] width 46 height 20
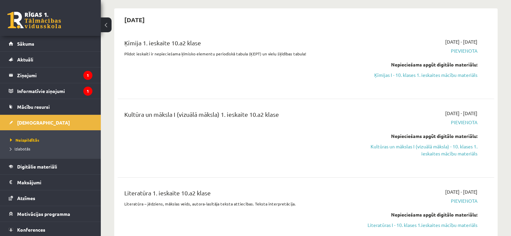
scroll to position [59, 0]
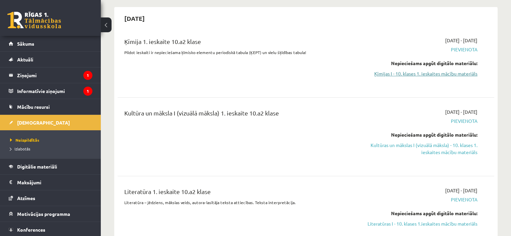
click at [434, 74] on link "Ķīmijas I - 10. klases 1. ieskaites mācību materiāls" at bounding box center [421, 73] width 111 height 7
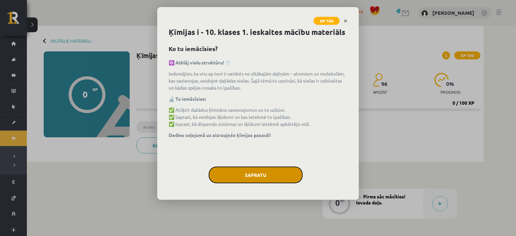
click at [248, 172] on button "Sapratu" at bounding box center [256, 175] width 94 height 17
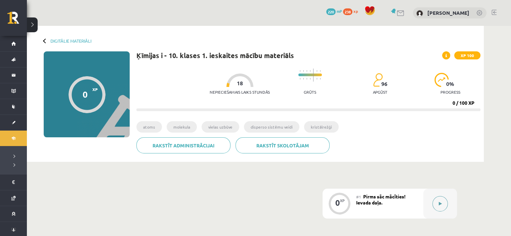
click at [439, 203] on icon at bounding box center [440, 204] width 3 height 4
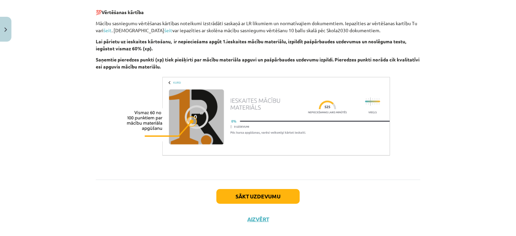
scroll to position [416, 0]
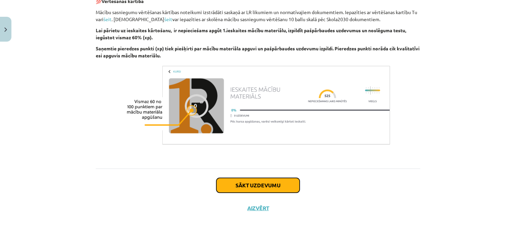
click at [261, 187] on button "Sākt uzdevumu" at bounding box center [257, 185] width 83 height 15
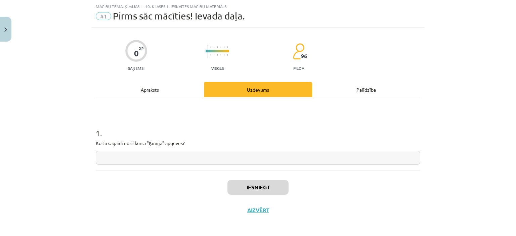
click at [173, 153] on input "text" at bounding box center [258, 158] width 324 height 14
type input "****"
click at [234, 192] on button "Iesniegt" at bounding box center [257, 187] width 61 height 15
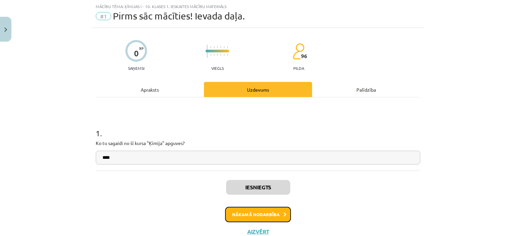
click at [244, 216] on button "Nākamā nodarbība" at bounding box center [258, 214] width 66 height 15
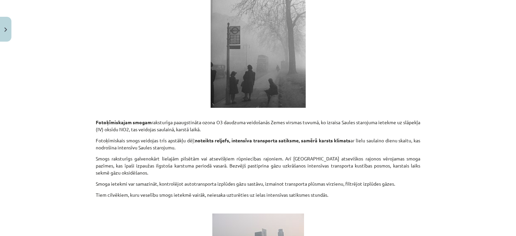
scroll to position [1969, 0]
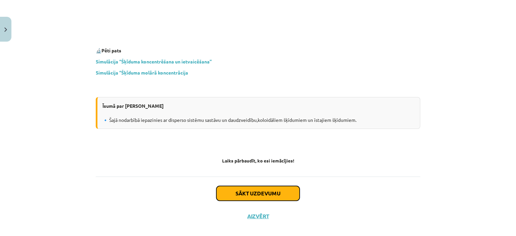
click at [258, 189] on button "Sākt uzdevumu" at bounding box center [257, 193] width 83 height 15
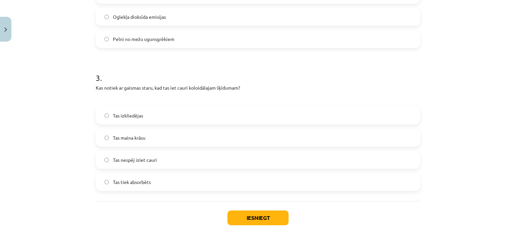
scroll to position [376, 0]
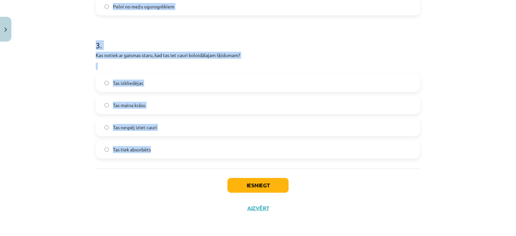
drag, startPoint x: 93, startPoint y: 131, endPoint x: 174, endPoint y: 148, distance: 82.1
copy form "1 . Kuri šķīdumi ir īstie šķīdumi? Odekolons Asinis Kaļķu piens Galda etiķis 2 …"
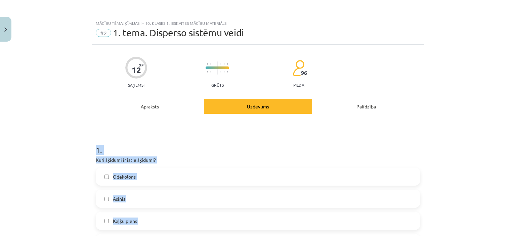
scroll to position [83, 0]
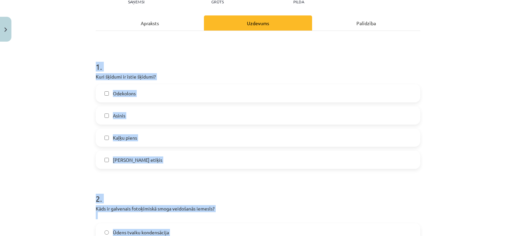
click at [122, 161] on span "[PERSON_NAME] etiķis" at bounding box center [137, 159] width 49 height 7
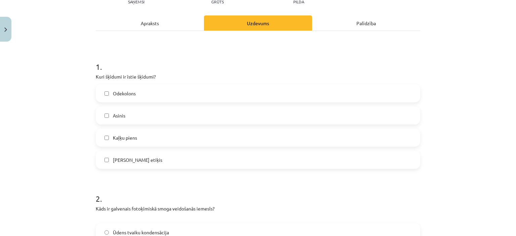
click at [117, 96] on span "Odekolons" at bounding box center [124, 93] width 23 height 7
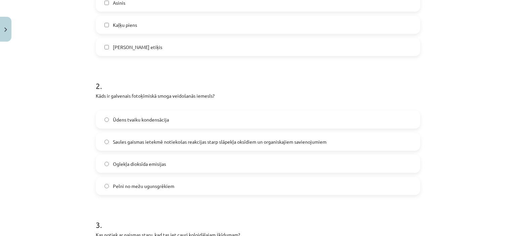
scroll to position [214, 0]
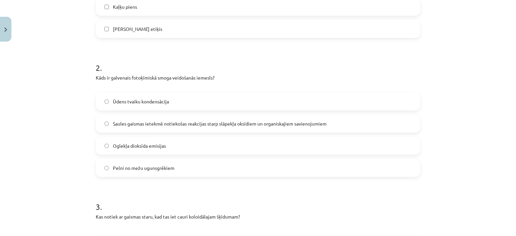
click at [133, 127] on label "Saules gaismas ietekmē notiekošas reakcijas starp slāpekļa oksīdiem un organisk…" at bounding box center [257, 123] width 323 height 17
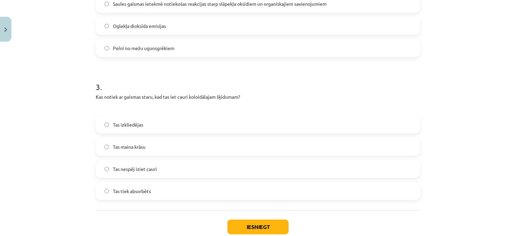
scroll to position [338, 0]
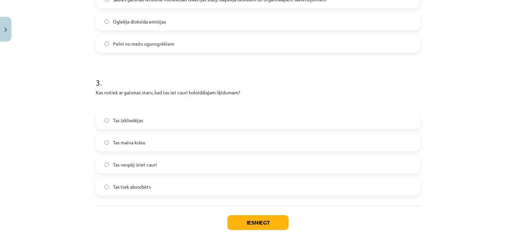
click at [129, 118] on span "Tas izkliedējas" at bounding box center [128, 120] width 30 height 7
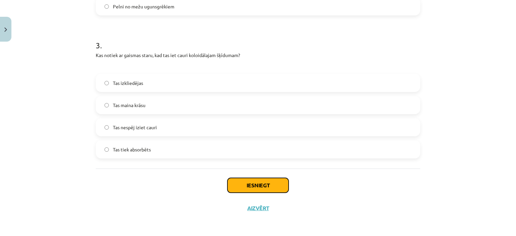
click at [260, 183] on button "Iesniegt" at bounding box center [257, 185] width 61 height 15
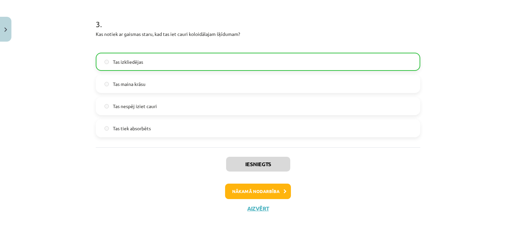
scroll to position [397, 0]
click at [251, 187] on button "Nākamā nodarbība" at bounding box center [258, 191] width 66 height 15
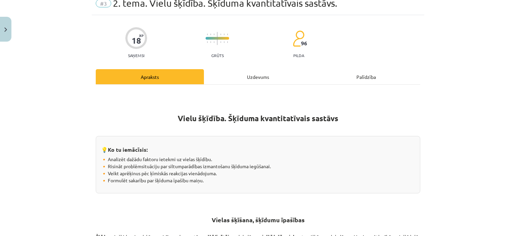
scroll to position [17, 0]
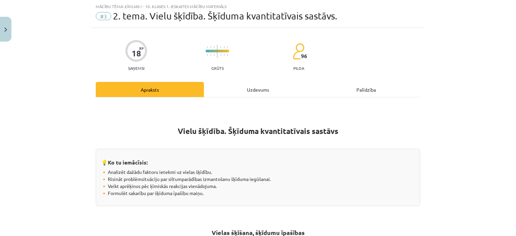
click at [260, 91] on div "Uzdevums" at bounding box center [258, 89] width 108 height 15
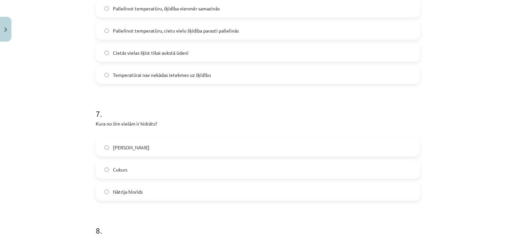
scroll to position [1054, 0]
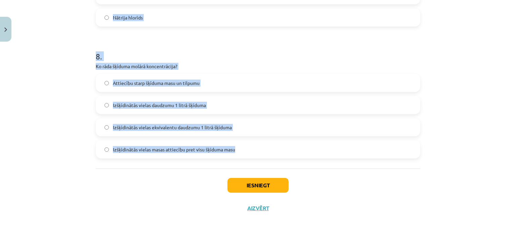
drag, startPoint x: 91, startPoint y: 132, endPoint x: 250, endPoint y: 153, distance: 159.8
copy form "3 . Lo ipsumdolo sitamet cons adipisc elitseddo? Eiusm tempo incid utl etdo mag…"
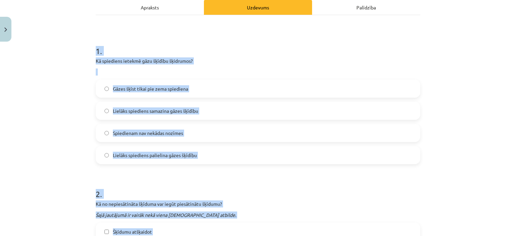
scroll to position [103, 0]
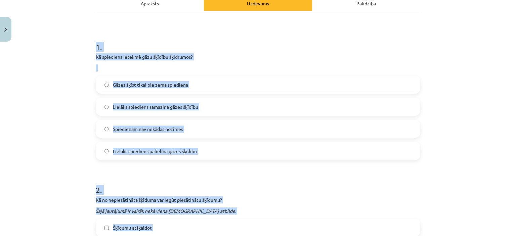
click at [81, 126] on div "Mācību tēma: Ķīmijas i - 10. klases 1. ieskaites mācību materiāls #3 2. tema. V…" at bounding box center [258, 118] width 516 height 236
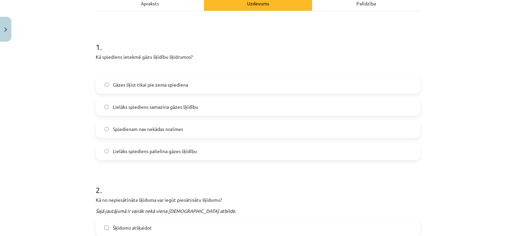
click at [107, 127] on label "Spiedienam nav nekādas nozīmes" at bounding box center [257, 129] width 323 height 17
click at [154, 105] on span "Lielāks spiediens samazina gāzes šķīdību" at bounding box center [155, 106] width 85 height 7
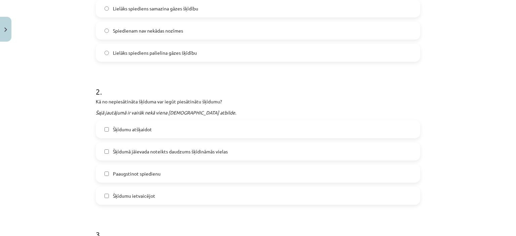
scroll to position [201, 0]
click at [141, 198] on span "Šķīdumu ietvaicējot" at bounding box center [134, 195] width 42 height 7
click at [184, 150] on span "Šķīdumā jāievada noteikts daudzums šķīdināmās vielas" at bounding box center [170, 151] width 115 height 7
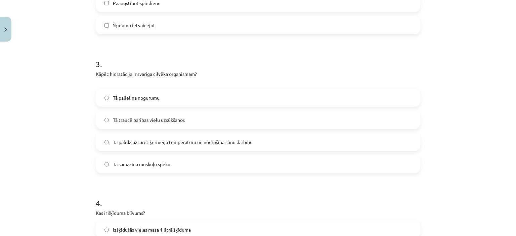
scroll to position [373, 0]
click at [155, 142] on span "Tā palīdz uzturēt ķermeņa temperatūru un nodrošina šūnu darbību" at bounding box center [183, 141] width 140 height 7
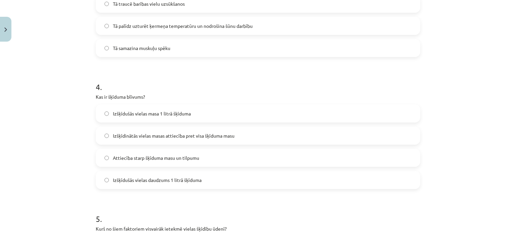
scroll to position [488, 0]
click at [146, 160] on span "Attiecība starp šķīduma masu un tilpumu" at bounding box center [156, 158] width 86 height 7
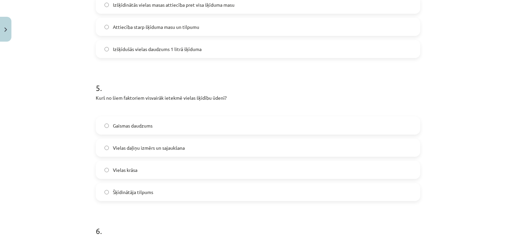
scroll to position [623, 0]
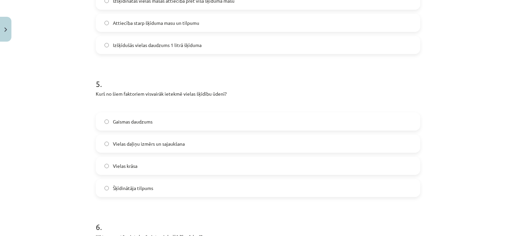
click at [136, 116] on label "Gaismas daudzums" at bounding box center [257, 121] width 323 height 17
click at [179, 143] on span "Vielas daļiņu izmērs un sajaukšana" at bounding box center [149, 143] width 72 height 7
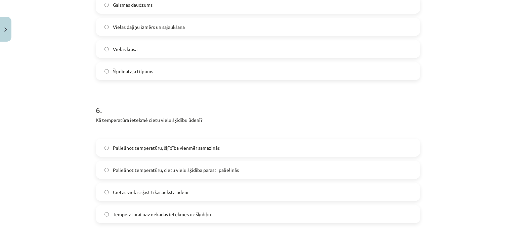
scroll to position [750, 0]
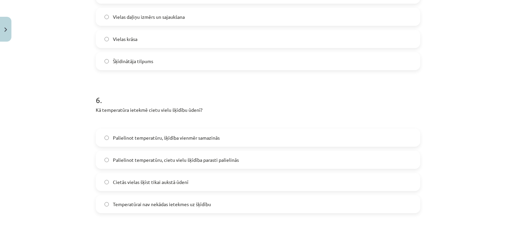
click at [161, 155] on label "Palielinot temperatūru, cietu vielu šķīdība parasti palielinās" at bounding box center [257, 159] width 323 height 17
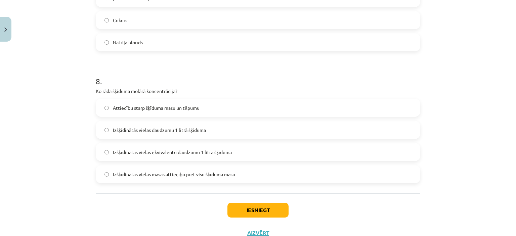
scroll to position [1029, 0]
click at [172, 151] on span "Izšķīdinātās vielas ekvivalentu daudzumu 1 litrā šķīduma" at bounding box center [172, 152] width 119 height 7
click at [144, 125] on label "Izšķīdinātās vielas daudzumu 1 litrā šķīduma" at bounding box center [257, 130] width 323 height 17
click at [250, 209] on button "Iesniegt" at bounding box center [257, 210] width 61 height 15
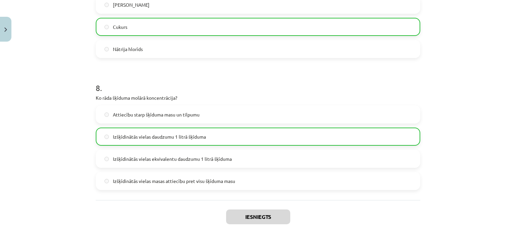
scroll to position [1075, 0]
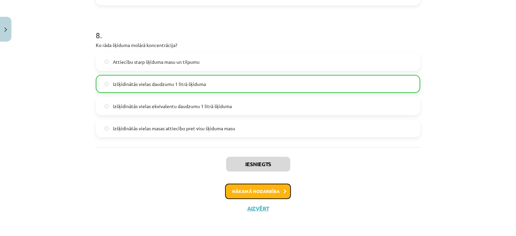
click at [264, 189] on button "Nākamā nodarbība" at bounding box center [258, 191] width 66 height 15
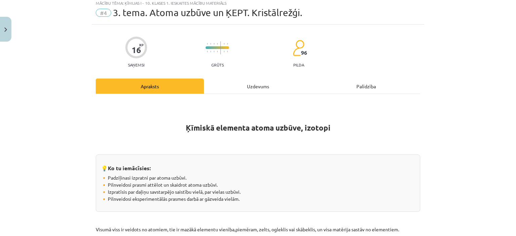
scroll to position [17, 0]
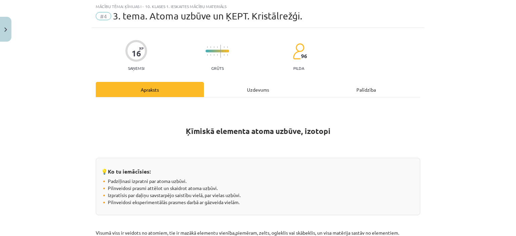
click at [243, 87] on div "Uzdevums" at bounding box center [258, 89] width 108 height 15
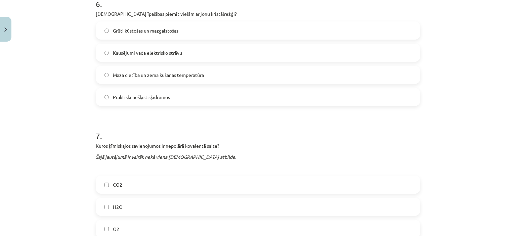
scroll to position [881, 0]
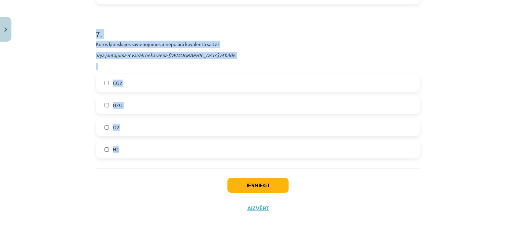
drag, startPoint x: 90, startPoint y: 133, endPoint x: 149, endPoint y: 153, distance: 62.8
copy form "1 . Cik enerģijas līmeņos izvietojušies elektroni kriptona atomā? 3 4 8 5 2 . K…"
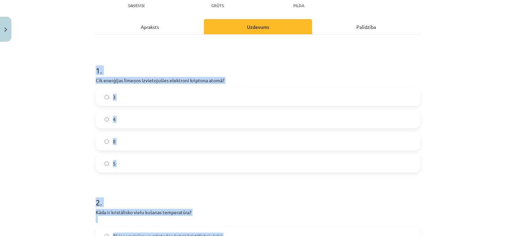
scroll to position [93, 0]
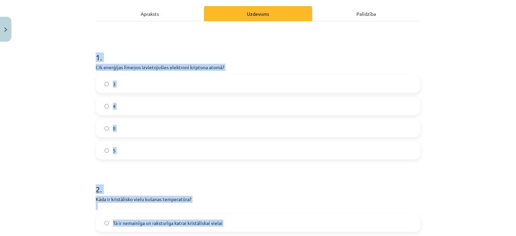
click at [254, 56] on h1 "1 ." at bounding box center [258, 51] width 324 height 21
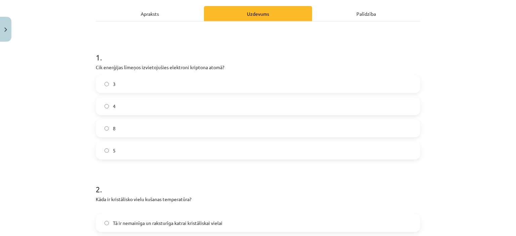
click at [139, 104] on label "4" at bounding box center [257, 106] width 323 height 17
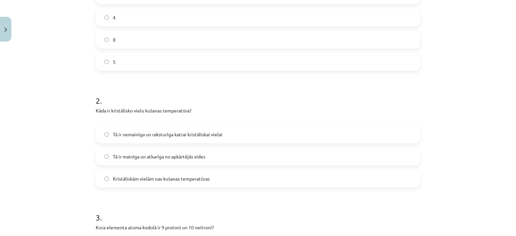
scroll to position [182, 0]
click at [183, 131] on span "Tā ir nemainīga un raksturīga katrai kristāliskai vielai" at bounding box center [167, 134] width 109 height 7
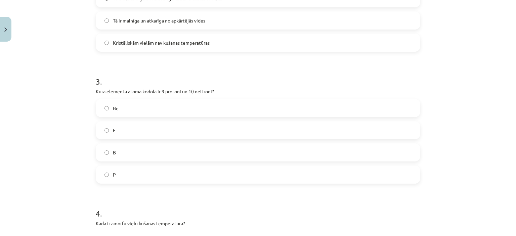
scroll to position [317, 0]
click at [137, 129] on label "F" at bounding box center [257, 130] width 323 height 17
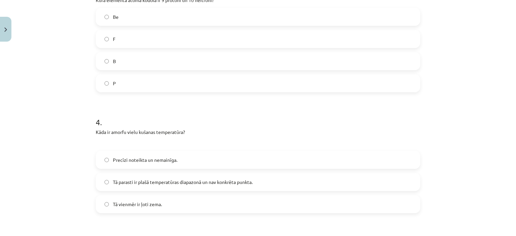
scroll to position [440, 0]
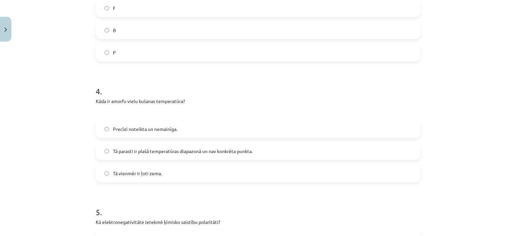
click at [176, 148] on span "Tā parasti ir plašā temperatūras diapazonā un nav konkrēta punkta." at bounding box center [183, 151] width 140 height 7
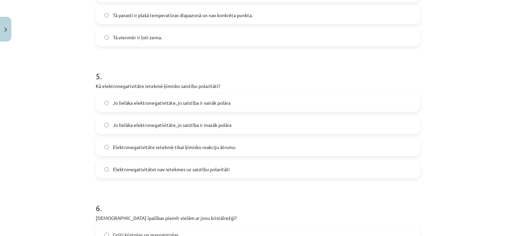
scroll to position [596, 0]
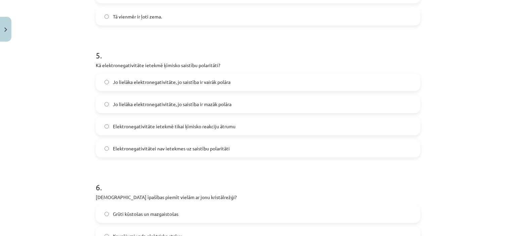
click at [171, 101] on span "Jo lielāka elektronegativitāte, jo saistība ir mazāk polāra" at bounding box center [172, 104] width 119 height 7
click at [163, 79] on span "Jo lielāka elektronegativitāte, jo saistība ir vairāk polāra" at bounding box center [172, 82] width 118 height 7
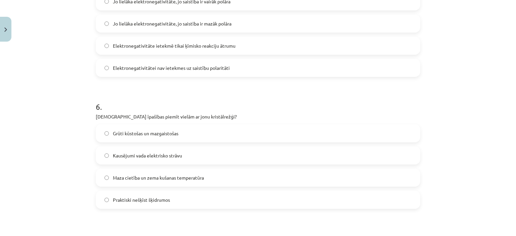
scroll to position [701, 0]
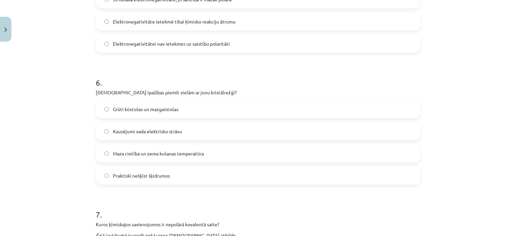
click at [141, 110] on span "Grūti kūstošas un mazgaistošas" at bounding box center [145, 109] width 65 height 7
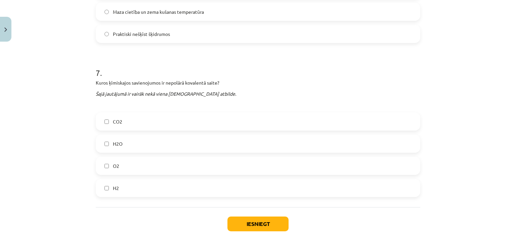
scroll to position [845, 0]
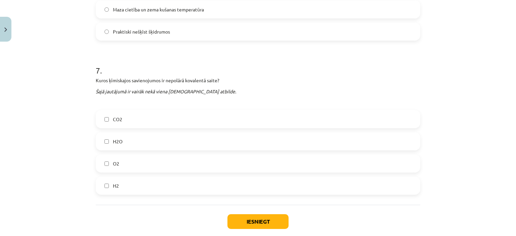
click at [128, 165] on label "O2" at bounding box center [257, 163] width 323 height 17
click at [136, 186] on label "H2" at bounding box center [257, 185] width 323 height 17
click at [245, 220] on button "Iesniegt" at bounding box center [257, 221] width 61 height 15
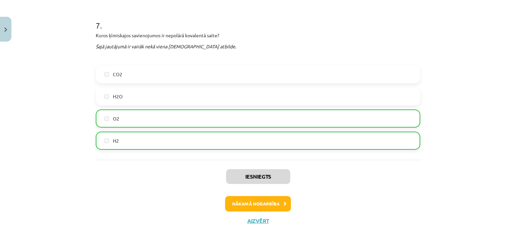
scroll to position [903, 0]
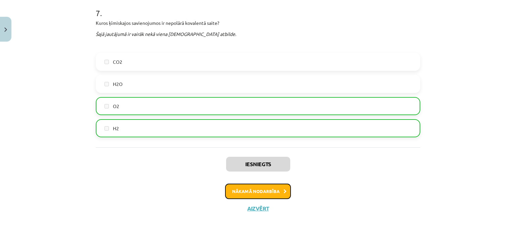
click at [247, 193] on button "Nākamā nodarbība" at bounding box center [258, 191] width 66 height 15
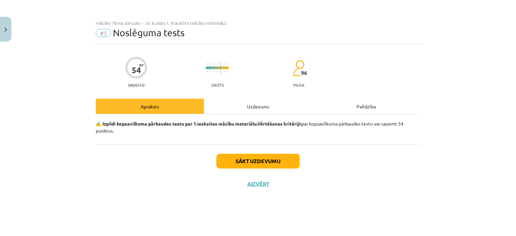
scroll to position [0, 0]
click at [261, 108] on div "Uzdevums" at bounding box center [258, 106] width 108 height 15
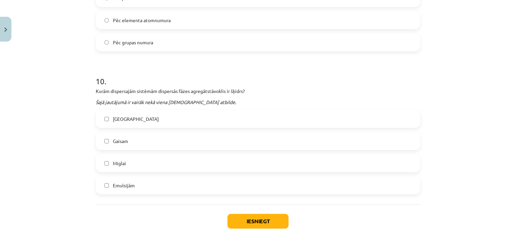
scroll to position [1348, 0]
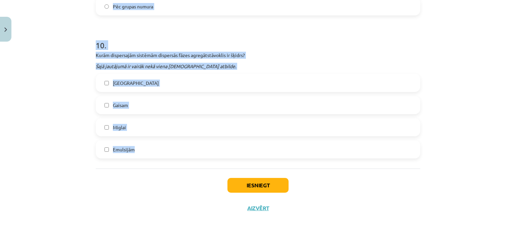
drag, startPoint x: 91, startPoint y: 146, endPoint x: 160, endPoint y: 141, distance: 69.0
copy form "1 . Kuras šķidrās vielas izmanto par šķīdinātājiem? Šajā jautājumā ir vairāk ne…"
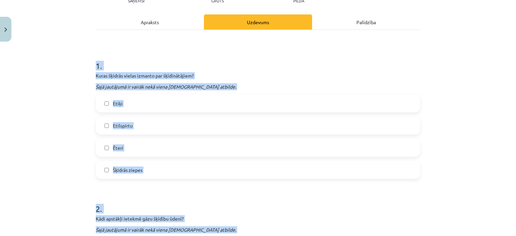
scroll to position [0, 0]
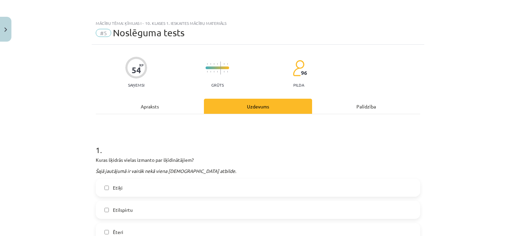
click at [151, 207] on label "Etilspirtu" at bounding box center [257, 209] width 323 height 17
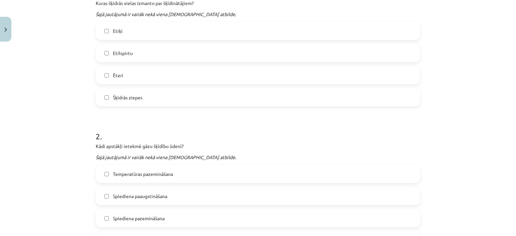
scroll to position [161, 0]
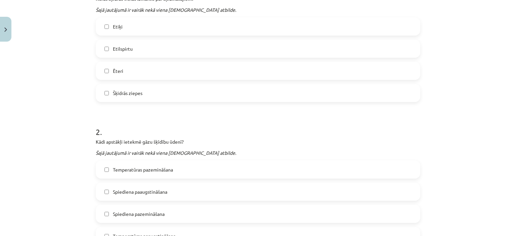
click at [118, 73] on span "Ēteri" at bounding box center [118, 70] width 10 height 7
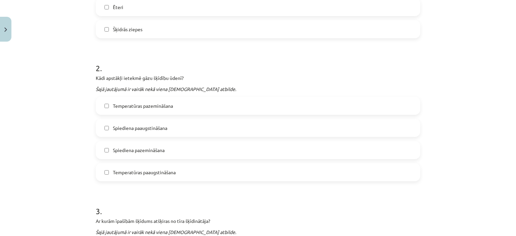
scroll to position [225, 0]
click at [157, 104] on span "Temperatūras pazemināšana" at bounding box center [143, 105] width 60 height 7
click at [164, 124] on span "Spiediena paaugstināšana" at bounding box center [140, 127] width 54 height 7
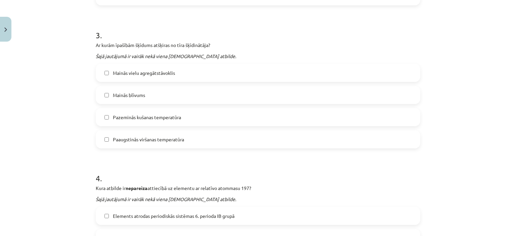
scroll to position [401, 0]
click at [138, 88] on label "Mainās blīvums" at bounding box center [257, 95] width 323 height 17
click at [115, 118] on span "Pazeminās kušanas temperatūra" at bounding box center [147, 117] width 68 height 7
click at [125, 138] on span "Paaugstinās viršanas temperatūra" at bounding box center [148, 139] width 71 height 7
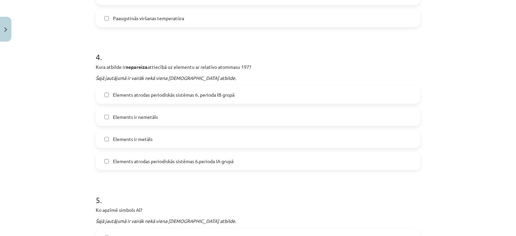
scroll to position [525, 0]
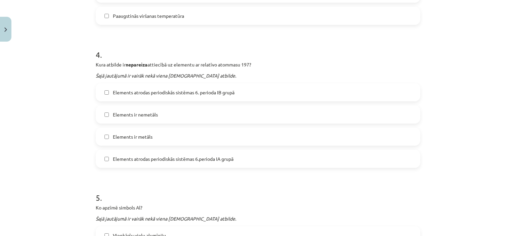
click at [160, 91] on span "Elements atrodas periodiskās sistēmas 6. perioda IB grupā" at bounding box center [174, 92] width 122 height 7
click at [150, 119] on label "Elements ir nemetāls" at bounding box center [257, 114] width 323 height 17
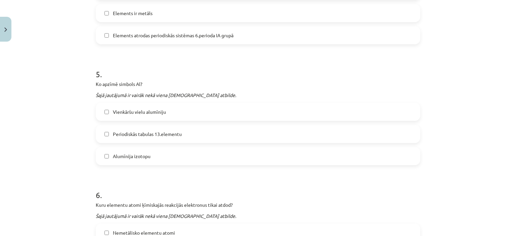
scroll to position [653, 0]
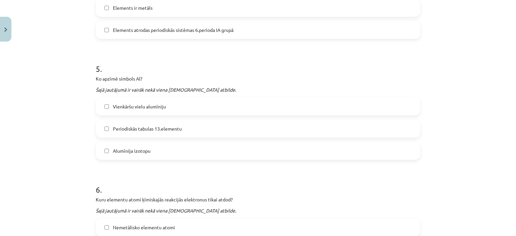
click at [139, 145] on label "Alumīnija izotopu" at bounding box center [257, 150] width 323 height 17
drag, startPoint x: 142, startPoint y: 100, endPoint x: 143, endPoint y: 131, distance: 30.9
click at [143, 131] on div "Vienkāršu vielu alumīniju Periodiskās tabulas 13.elementu Alumīnija izotopu" at bounding box center [258, 128] width 324 height 62
click at [190, 106] on label "Vienkāršu vielu alumīniju" at bounding box center [257, 106] width 323 height 17
click at [177, 131] on span "Periodiskās tabulas 13.elementu" at bounding box center [147, 128] width 69 height 7
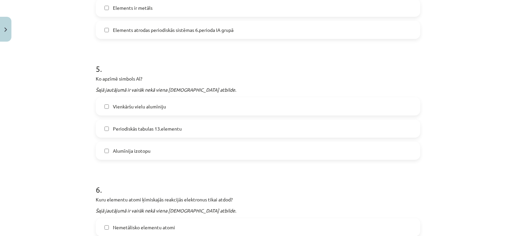
click at [103, 146] on label "Alumīnija izotopu" at bounding box center [257, 150] width 323 height 17
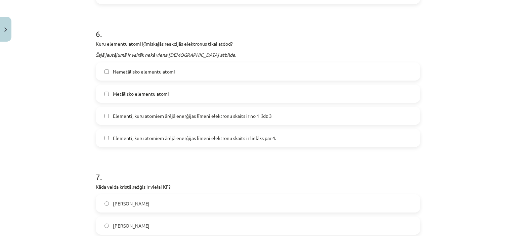
scroll to position [819, 0]
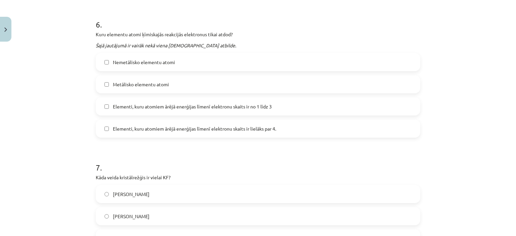
click at [153, 81] on span "Metālisko elementu atomi" at bounding box center [141, 84] width 56 height 7
click at [163, 109] on span "Elementi, kuru atomiem ārējā enerģijas līmenī elektronu skaits ir no 1 līdz 3" at bounding box center [192, 106] width 159 height 7
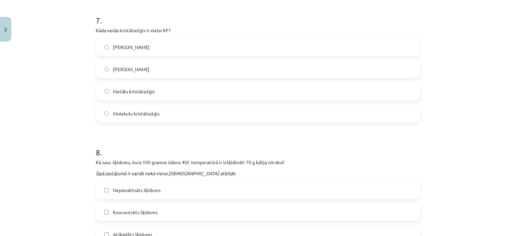
scroll to position [967, 0]
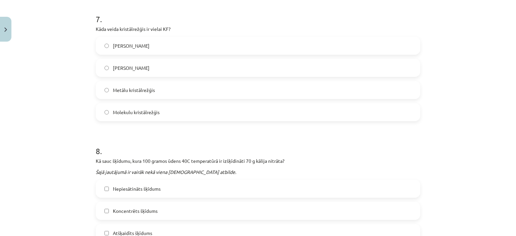
click at [138, 65] on span "Jonu kristālrežģis" at bounding box center [131, 67] width 37 height 7
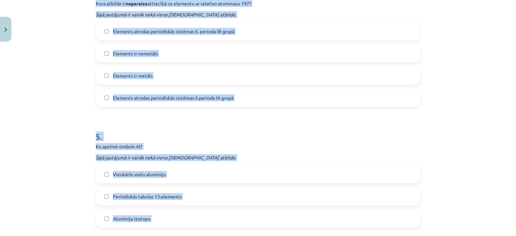
scroll to position [527, 0]
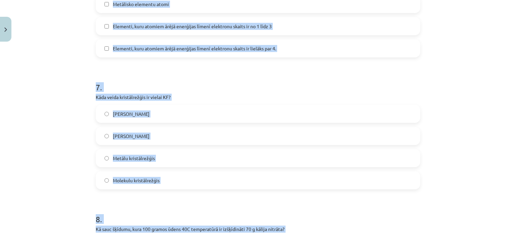
drag, startPoint x: 147, startPoint y: 87, endPoint x: 126, endPoint y: 249, distance: 163.6
click at [126, 236] on html "0 Dāvanas 220 mP 238 xp Nikola Natālija Rocēna Sākums Aktuāli Kā mācīties eSKOL…" at bounding box center [258, 118] width 516 height 236
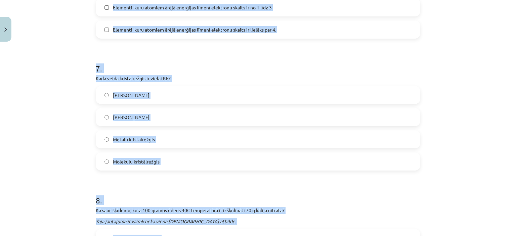
click at [83, 110] on div "Mācību tēma: Ķīmijas i - 10. klases 1. ieskaites mācību materiāls #5 Noslēguma …" at bounding box center [258, 118] width 516 height 236
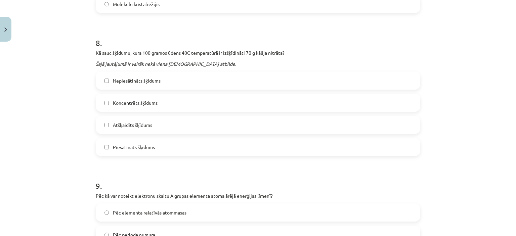
scroll to position [1075, 0]
click at [136, 101] on span "Koncentrēts šķīdums" at bounding box center [135, 103] width 45 height 7
click at [150, 151] on label "Piesātināts šķīdums" at bounding box center [257, 147] width 323 height 17
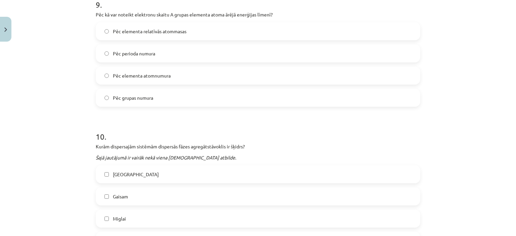
scroll to position [1258, 0]
click at [143, 95] on span "Pēc grupas numura" at bounding box center [133, 96] width 40 height 7
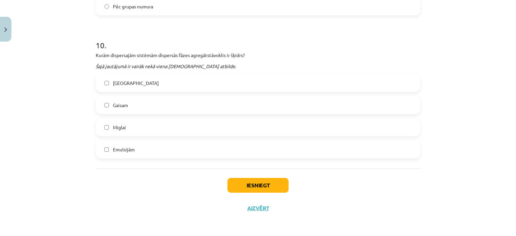
scroll to position [1348, 0]
click at [128, 150] on span "Emulsijām" at bounding box center [124, 149] width 22 height 7
click at [151, 125] on label "Miglai" at bounding box center [257, 127] width 323 height 17
click at [233, 182] on button "Iesniegt" at bounding box center [257, 185] width 61 height 15
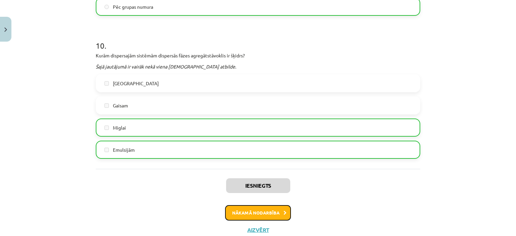
click at [271, 207] on button "Nākamā nodarbība" at bounding box center [258, 212] width 66 height 15
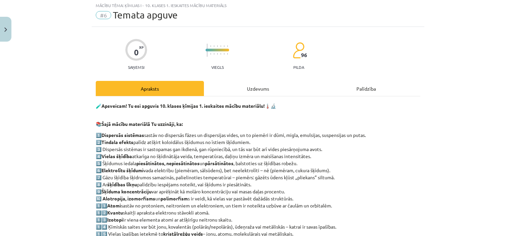
scroll to position [17, 0]
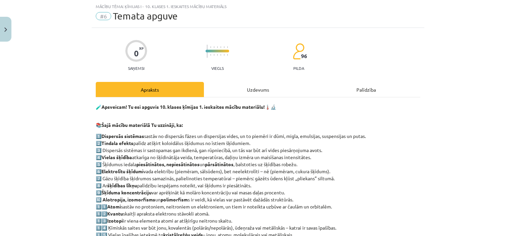
click at [245, 84] on div "Uzdevums" at bounding box center [258, 89] width 108 height 15
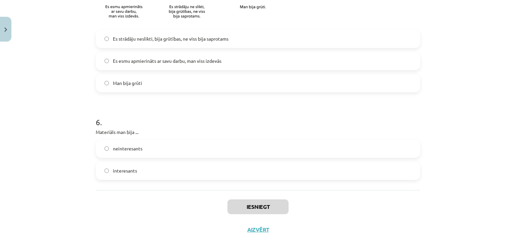
scroll to position [610, 0]
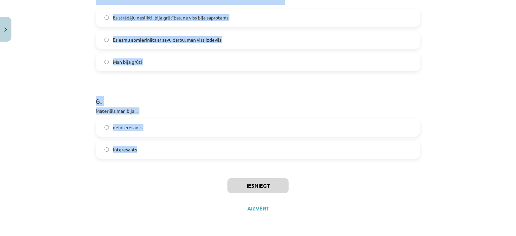
drag, startPoint x: 90, startPoint y: 131, endPoint x: 152, endPoint y: 147, distance: 63.6
copy form "1 . Materiāls man likās garš īss 2 . Vai Tev izdevās atbildēt uz visiem uzdotaj…"
click at [200, 101] on h1 "6 ." at bounding box center [258, 95] width 324 height 21
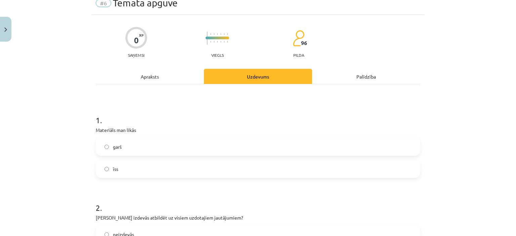
scroll to position [0, 0]
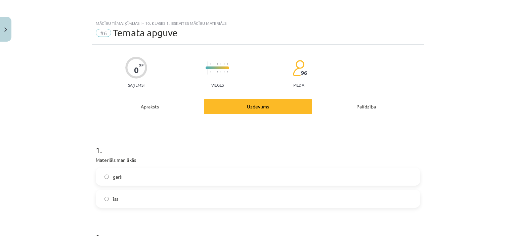
click at [142, 170] on label "garš" at bounding box center [257, 176] width 323 height 17
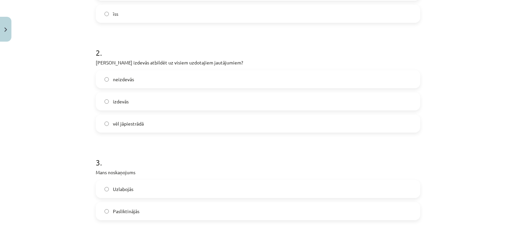
scroll to position [190, 0]
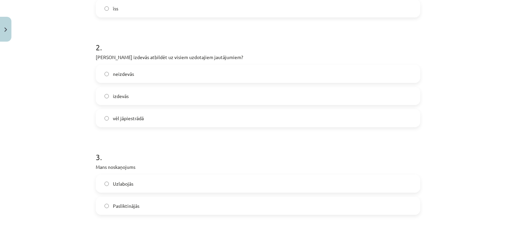
click at [141, 93] on label "izdevās" at bounding box center [257, 96] width 323 height 17
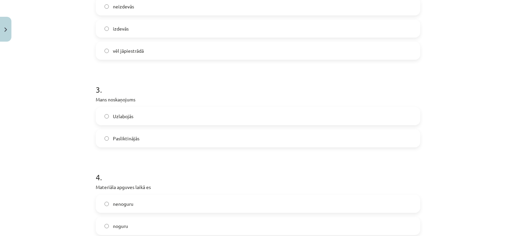
scroll to position [263, 0]
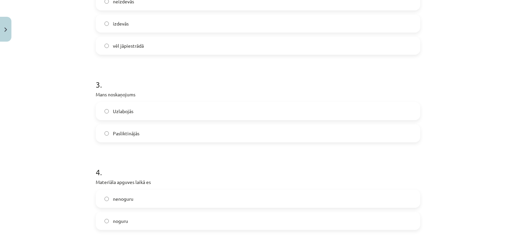
click at [138, 115] on label "Uzlabojās" at bounding box center [257, 111] width 323 height 17
click at [142, 196] on label "nenoguru" at bounding box center [257, 198] width 323 height 17
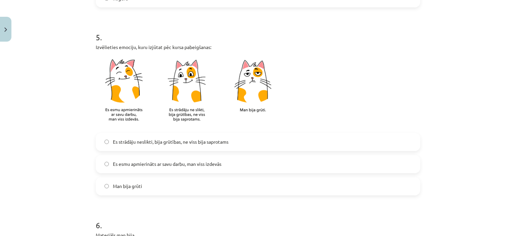
scroll to position [492, 0]
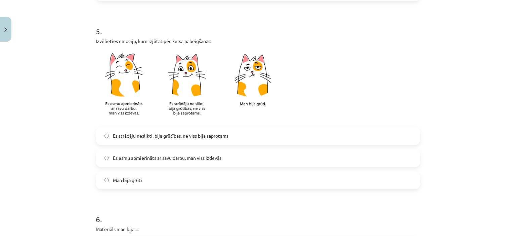
click at [133, 134] on span "Es strādāju neslikti, bija grūtības, ne viss bija saprotams" at bounding box center [171, 135] width 116 height 7
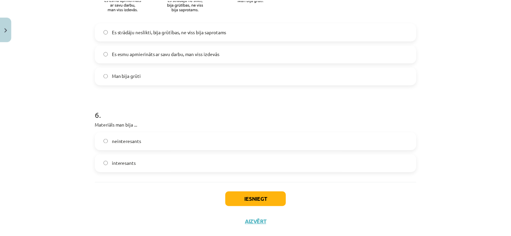
scroll to position [596, 0]
click at [189, 49] on label "Es esmu apmierināts ar savu darbu, man viss izdevās" at bounding box center [257, 53] width 323 height 17
click at [148, 165] on label "interesants" at bounding box center [257, 163] width 323 height 17
click at [242, 201] on button "Iesniegt" at bounding box center [257, 199] width 61 height 15
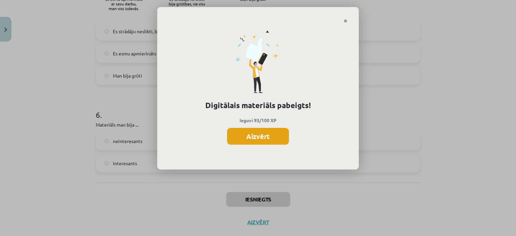
click at [272, 136] on button "Aizvērt" at bounding box center [258, 136] width 62 height 17
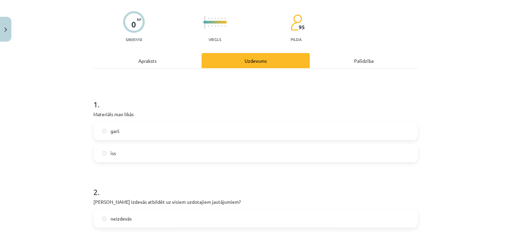
scroll to position [0, 0]
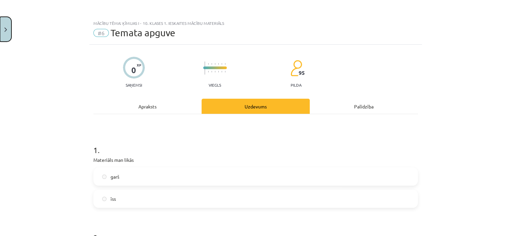
click at [1, 31] on button "Close" at bounding box center [5, 29] width 11 height 25
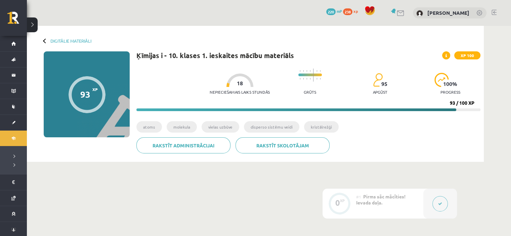
click at [44, 40] on div at bounding box center [45, 40] width 5 height 5
click at [45, 41] on div at bounding box center [45, 40] width 5 height 5
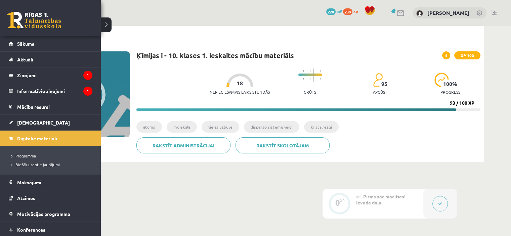
click at [30, 134] on link "Digitālie materiāli" at bounding box center [51, 138] width 84 height 15
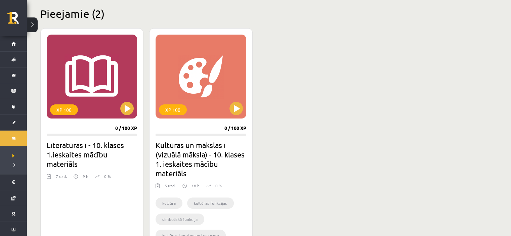
scroll to position [163, 0]
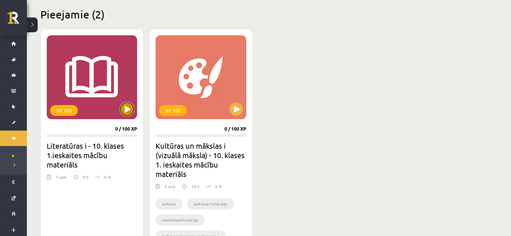
click at [133, 107] on button at bounding box center [126, 108] width 13 height 13
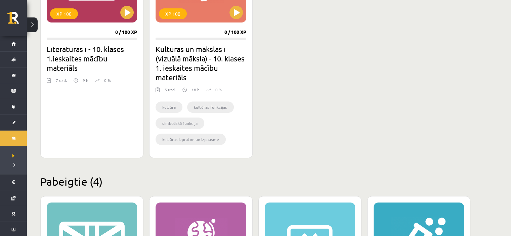
scroll to position [298, 0]
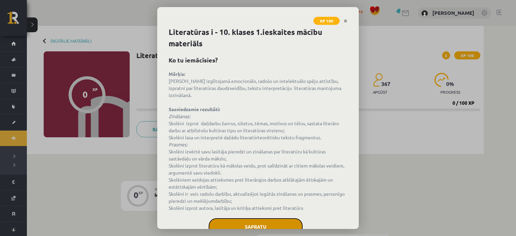
click at [284, 223] on button "Sapratu" at bounding box center [256, 226] width 94 height 17
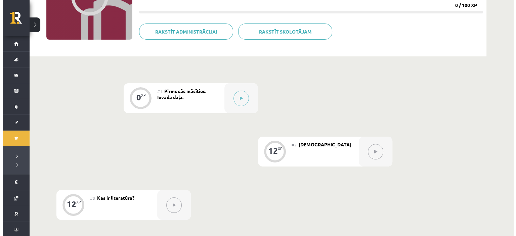
scroll to position [96, 0]
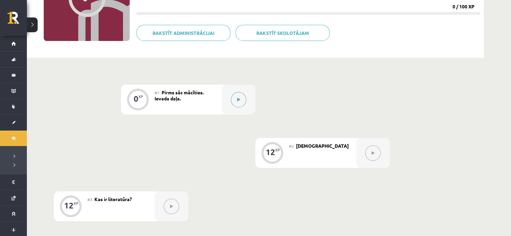
click at [234, 104] on button at bounding box center [238, 99] width 15 height 15
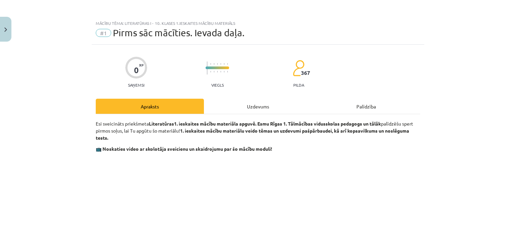
click at [254, 107] on div "Uzdevums" at bounding box center [258, 106] width 108 height 15
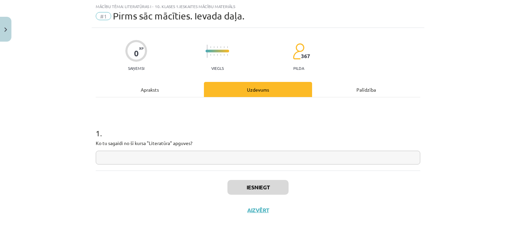
scroll to position [19, 0]
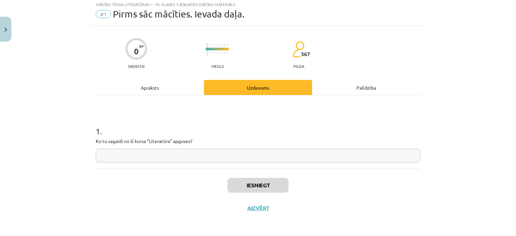
click at [120, 155] on input "text" at bounding box center [258, 156] width 324 height 14
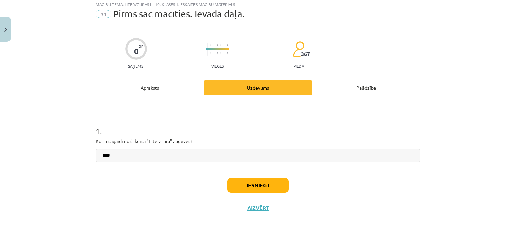
type input "****"
click at [254, 183] on button "Iesniegt" at bounding box center [257, 185] width 61 height 15
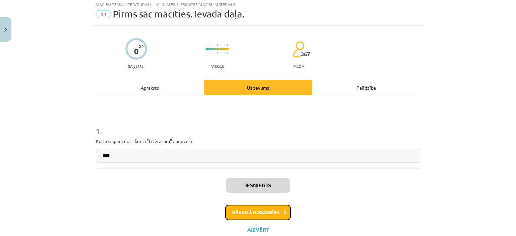
click at [259, 208] on button "Nākamā nodarbība" at bounding box center [258, 212] width 66 height 15
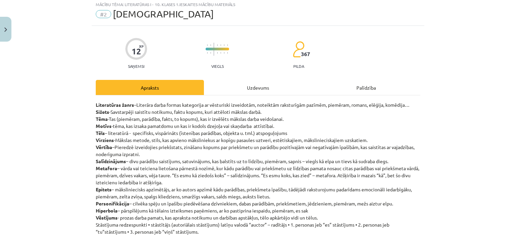
scroll to position [17, 0]
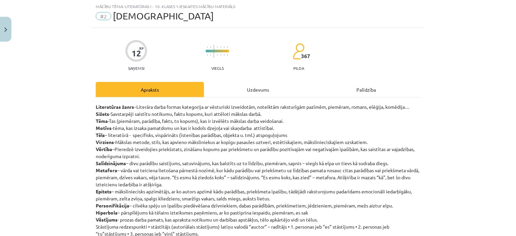
click at [254, 87] on div "Uzdevums" at bounding box center [258, 89] width 108 height 15
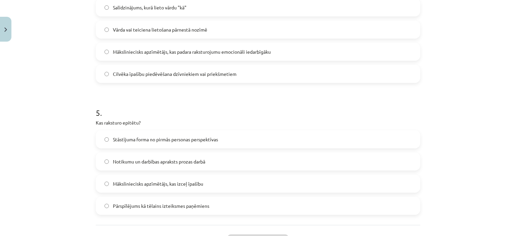
scroll to position [622, 0]
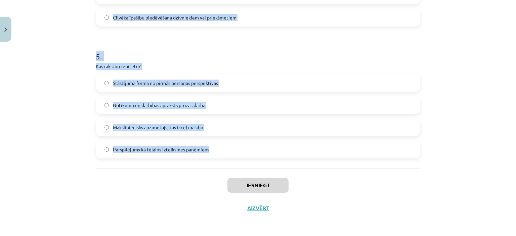
drag, startPoint x: 89, startPoint y: 129, endPoint x: 215, endPoint y: 143, distance: 127.0
copy form "1 . Kāds ir personifikācijas piemērs? "Es esmu koks, kas zied" "Mežs aiztur elp…"
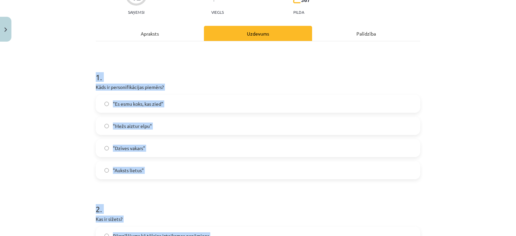
scroll to position [75, 0]
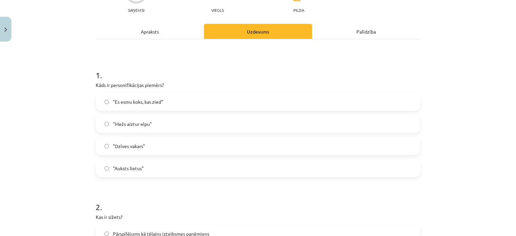
click at [140, 121] on span ""Mežs aiztur elpu"" at bounding box center [132, 124] width 39 height 7
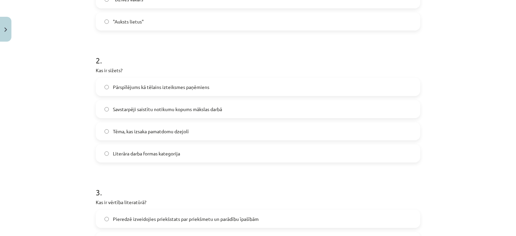
click at [152, 110] on span "Savstarpēji saistītu notikumu kopums mākslas darbā" at bounding box center [167, 109] width 109 height 7
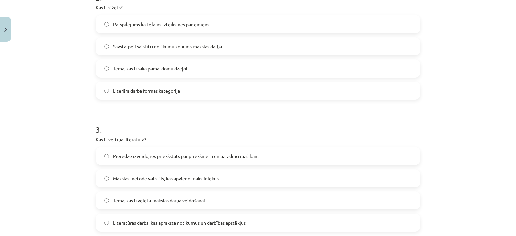
scroll to position [289, 0]
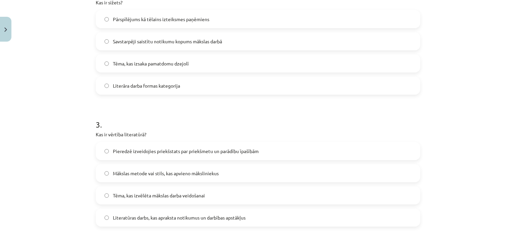
click at [139, 151] on span "Pieredzē izveidojies priekšstats par priekšmetu un parādību īpašībām" at bounding box center [186, 151] width 146 height 7
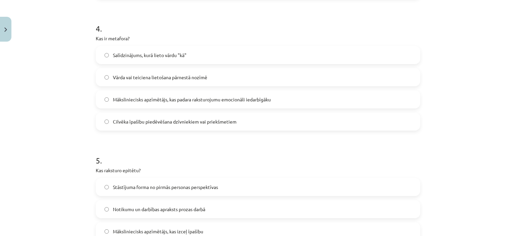
scroll to position [519, 0]
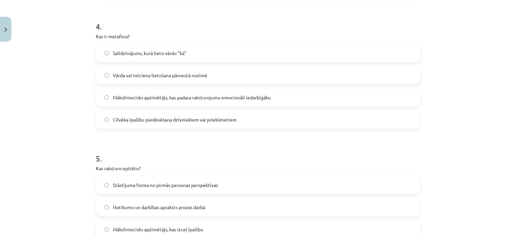
click at [132, 76] on span "Vārda vai teiciena lietošana pārnestā nozīmē" at bounding box center [160, 75] width 94 height 7
click at [156, 230] on span "Māksliniecisks apzīmētājs, kas izceļ īpašību" at bounding box center [158, 229] width 90 height 7
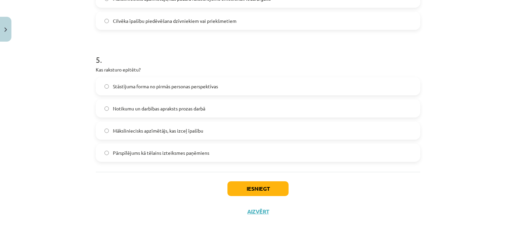
scroll to position [622, 0]
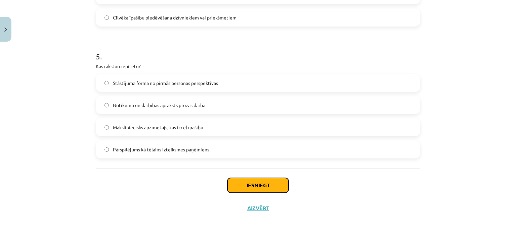
click at [239, 180] on button "Iesniegt" at bounding box center [257, 185] width 61 height 15
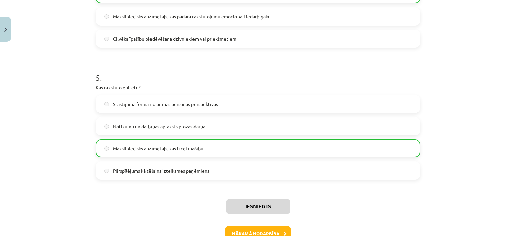
scroll to position [643, 0]
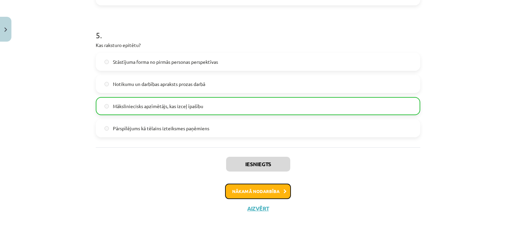
click at [259, 192] on button "Nākamā nodarbība" at bounding box center [258, 191] width 66 height 15
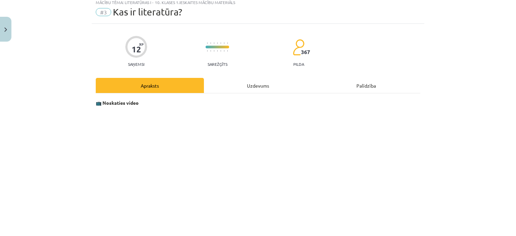
scroll to position [17, 0]
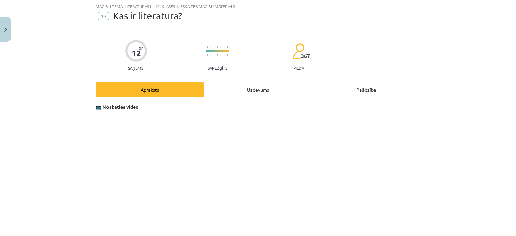
click at [250, 96] on div "Uzdevums" at bounding box center [258, 89] width 108 height 15
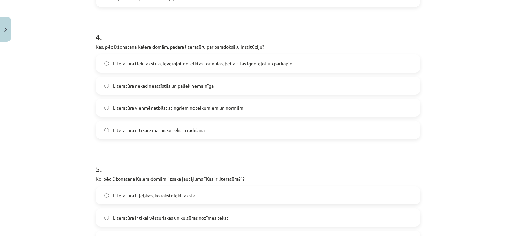
scroll to position [622, 0]
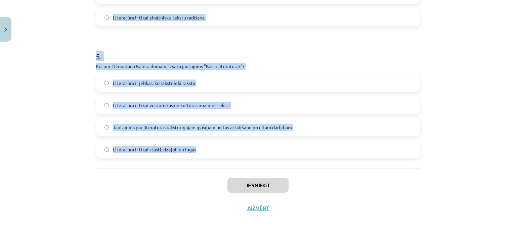
drag, startPoint x: 92, startPoint y: 134, endPoint x: 247, endPoint y: 150, distance: 155.3
copy form "1 . Ko Rainers Marija Rilke esot piedzīvojis savas dzīves pēdējos gados? Viņš i…"
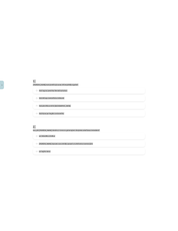
scroll to position [132, 0]
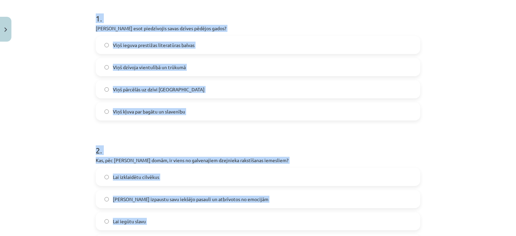
click at [59, 93] on div "Mācību tēma: Literatūras i - 10. klases 1.ieskaites mācību materiāls #3 Kas ir …" at bounding box center [258, 118] width 516 height 236
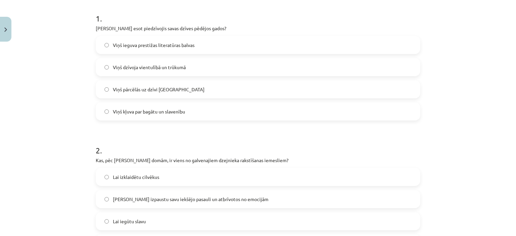
click at [134, 38] on label "Viņš ieguva prestižas literatūras balvas" at bounding box center [257, 45] width 323 height 17
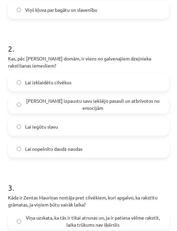
scroll to position [257, 0]
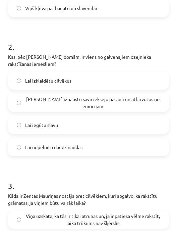
click at [69, 101] on span "Lai izpaustu savu iekšējo pasauli un atbrīvotos no emocijām" at bounding box center [92, 103] width 135 height 14
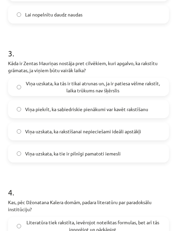
scroll to position [390, 0]
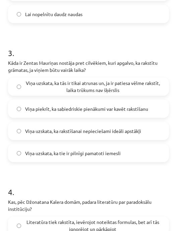
click at [88, 90] on span "Viņa uzskata, ka tās ir tikai atrunas un, ja ir patiesa vēlme rakstīt, laika tr…" at bounding box center [92, 87] width 135 height 14
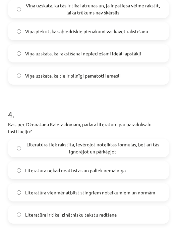
scroll to position [478, 0]
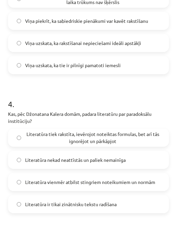
click at [114, 134] on span "Literatūra tiek rakstīta, ievērojot noteiktas formulas, bet arī tās ignorējot u…" at bounding box center [92, 138] width 135 height 14
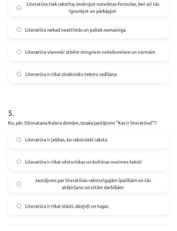
scroll to position [611, 0]
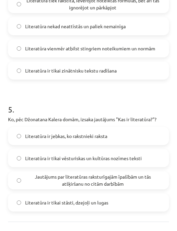
click at [88, 182] on span "Jautājums par literatūras raksturīgajām īpašībām un tās atšķiršanu no citām dar…" at bounding box center [92, 180] width 135 height 14
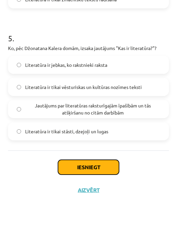
click at [94, 167] on button "Iesniegt" at bounding box center [88, 167] width 61 height 15
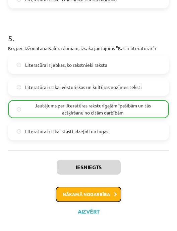
click at [85, 194] on button "Nākamā nodarbība" at bounding box center [89, 194] width 66 height 15
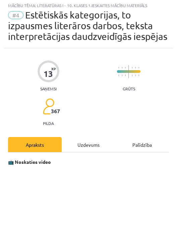
scroll to position [4, 0]
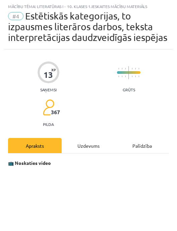
click at [96, 153] on div "Uzdevums" at bounding box center [89, 145] width 54 height 15
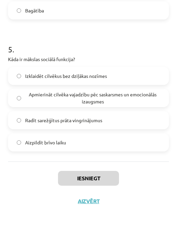
scroll to position [694, 0]
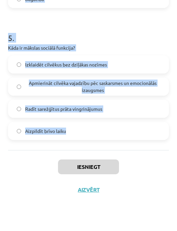
drag, startPoint x: 8, startPoint y: 88, endPoint x: 78, endPoint y: 131, distance: 82.4
copy form "1 . Ko simbolizē Apollona uzvara pār Pītonu? Fizisko spēku pār uzvaru Cilvēku u…"
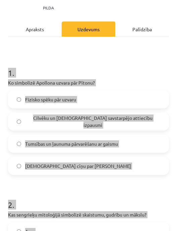
scroll to position [141, 0]
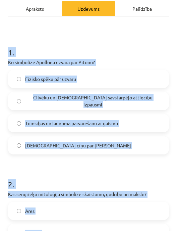
click at [110, 57] on h1 "1 ." at bounding box center [88, 46] width 161 height 21
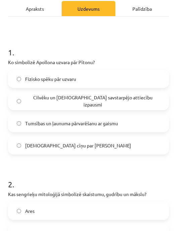
click at [141, 130] on label "Tumsības un ļaunuma pārvarēšanu ar gaismu" at bounding box center [89, 123] width 160 height 17
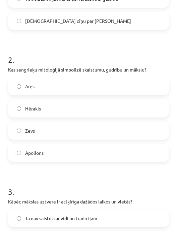
scroll to position [267, 0]
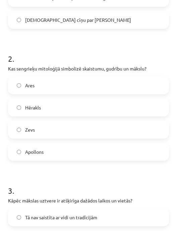
click at [68, 160] on label "Apollons" at bounding box center [89, 151] width 160 height 17
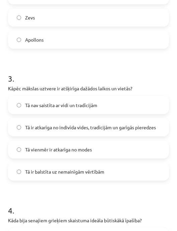
scroll to position [379, 0]
click at [87, 131] on span "Tā ir atkarīga no indivīda vides, tradīcijām un garīgās pieredzes" at bounding box center [90, 127] width 131 height 7
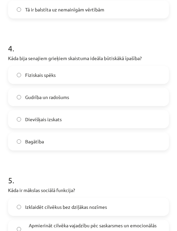
scroll to position [549, 0]
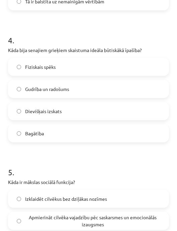
click at [74, 117] on label "Dievišķais izskats" at bounding box center [89, 111] width 160 height 17
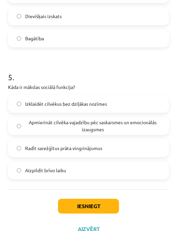
scroll to position [652, 0]
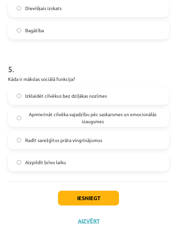
click at [73, 125] on span "Apmierināt cilvēka vajadzību pēc saskarsmes un emocionālās izaugsmes" at bounding box center [92, 118] width 135 height 14
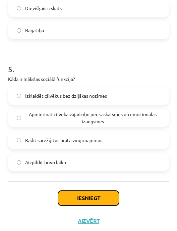
click at [105, 206] on button "Iesniegt" at bounding box center [88, 198] width 61 height 15
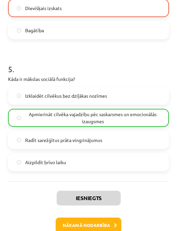
scroll to position [715, 0]
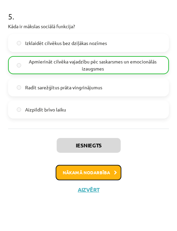
click at [104, 168] on button "Nākamā nodarbība" at bounding box center [89, 172] width 66 height 15
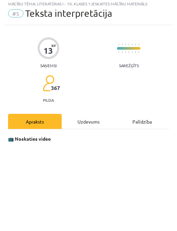
scroll to position [4, 0]
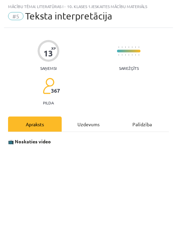
click at [90, 125] on div "Uzdevums" at bounding box center [89, 124] width 54 height 15
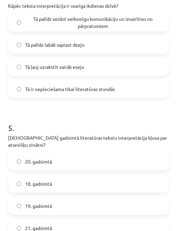
scroll to position [669, 0]
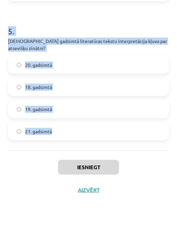
drag, startPoint x: 7, startPoint y: 80, endPoint x: 75, endPoint y: 130, distance: 84.4
copy form "1 . Kāds ir interpretācijas procesa galvenais mērķis? Labāk izprast tekstu nekā…"
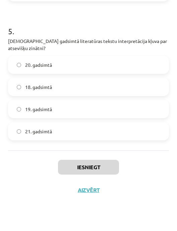
click at [31, 172] on div "Iesniegt Aizvērt" at bounding box center [88, 186] width 161 height 73
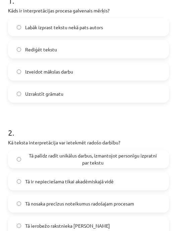
scroll to position [176, 0]
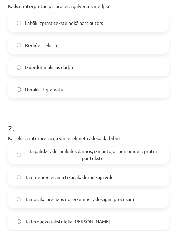
click at [57, 19] on span "Labāk izprast tekstu nekā pats autors" at bounding box center [64, 22] width 78 height 7
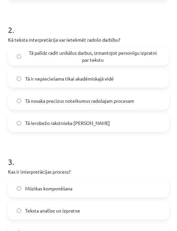
scroll to position [274, 0]
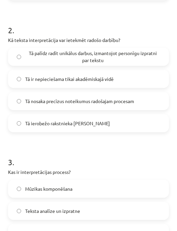
click at [77, 56] on span "Tā palīdz radīt unikālus darbus, izmantojot personīgu izpratni par tekstu" at bounding box center [92, 57] width 135 height 14
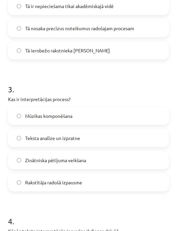
scroll to position [348, 0]
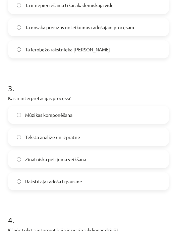
click at [86, 139] on label "Teksta analīze un izpratne" at bounding box center [89, 137] width 160 height 17
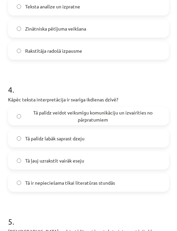
scroll to position [491, 0]
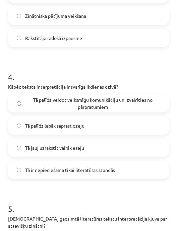
click at [69, 101] on span "Tā palīdz veidot veiksmīgu komunikāciju un izvairīties no pārpratumiem" at bounding box center [92, 103] width 135 height 14
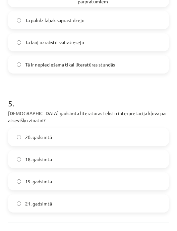
scroll to position [598, 0]
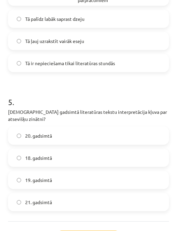
click at [71, 127] on div "20. gadsimtā" at bounding box center [88, 136] width 161 height 18
click at [73, 132] on label "20. gadsimtā" at bounding box center [89, 135] width 160 height 17
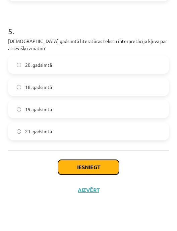
click at [87, 170] on button "Iesniegt" at bounding box center [88, 167] width 61 height 15
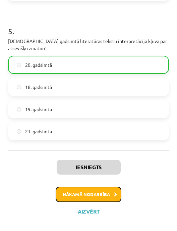
click at [95, 198] on button "Nākamā nodarbība" at bounding box center [89, 194] width 66 height 15
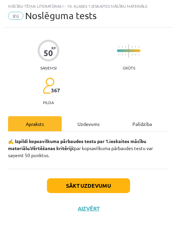
scroll to position [4, 0]
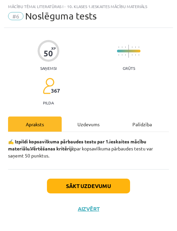
click at [83, 122] on div "Uzdevums" at bounding box center [89, 124] width 54 height 15
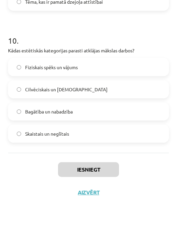
scroll to position [1343, 0]
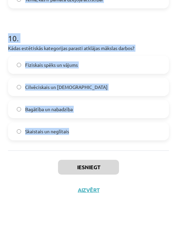
drag, startPoint x: 5, startPoint y: 98, endPoint x: 85, endPoint y: 123, distance: 83.2
copy form "1 . Kādu metaforu Zenta Mauriņa izmanto, lai aprakstītu dzejnieka darbu? Ceļoju…"
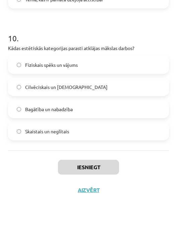
click at [140, 172] on div "Iesniegt Aizvērt" at bounding box center [88, 186] width 161 height 73
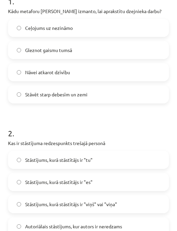
scroll to position [169, 0]
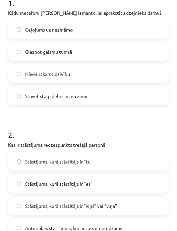
click at [90, 96] on label "Stāvēt starp debesīm un zemi" at bounding box center [89, 96] width 160 height 17
click at [89, 203] on span "Stāstījums, kurā stāstītājs ir "viņš" vai "viņa"" at bounding box center [71, 205] width 92 height 7
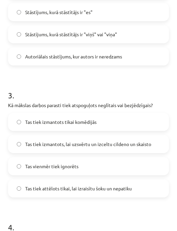
scroll to position [375, 0]
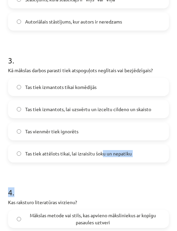
drag, startPoint x: 104, startPoint y: 155, endPoint x: 119, endPoint y: 166, distance: 18.3
click at [116, 104] on label "Tas tiek izmantots, lai uzsvērtu un izceltu cildeno un skaisto" at bounding box center [89, 109] width 160 height 17
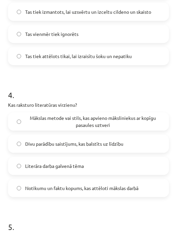
scroll to position [474, 0]
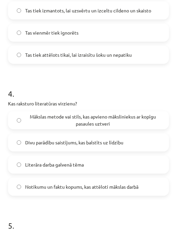
click at [96, 123] on span "Mākslas metode vai stils, kas apvieno māksliniekus ar kopīgu pasaules uztveri" at bounding box center [92, 120] width 135 height 14
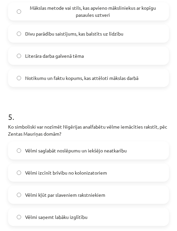
scroll to position [619, 0]
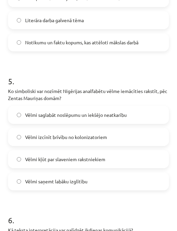
click at [96, 135] on span "Vēlmi izcīnīt brīvību no kolonizatoriem" at bounding box center [66, 137] width 82 height 7
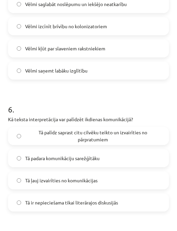
scroll to position [732, 0]
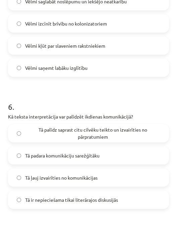
click at [69, 134] on span "Tā palīdz saprast citu cilvēku teikto un izvairīties no pārpratumiem" at bounding box center [92, 133] width 135 height 14
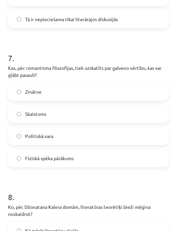
scroll to position [915, 0]
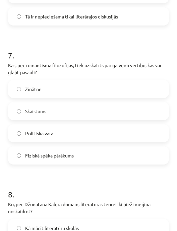
click at [57, 112] on label "Skaistums" at bounding box center [89, 111] width 160 height 17
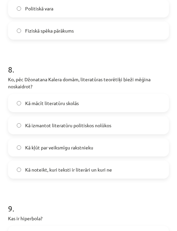
scroll to position [1040, 0]
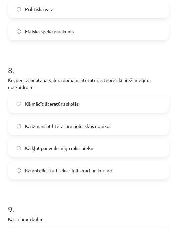
click at [51, 172] on span "Kā noteikt, kuri teksti ir literāri un kuri ne" at bounding box center [68, 170] width 87 height 7
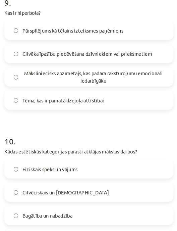
scroll to position [1238, 0]
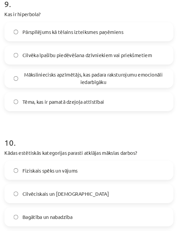
click at [59, 38] on span "Pārspīlējums kā tēlains izteiksmes paņēmiens" at bounding box center [73, 37] width 96 height 7
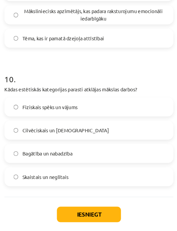
scroll to position [1300, 0]
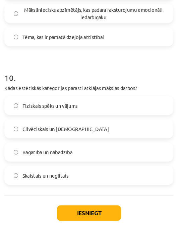
click at [71, 171] on label "Skaistais un neglītais" at bounding box center [89, 174] width 160 height 17
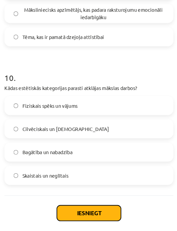
click at [89, 210] on button "Iesniegt" at bounding box center [88, 210] width 61 height 15
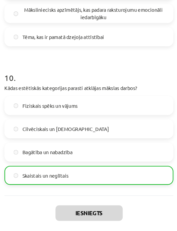
scroll to position [1338, 0]
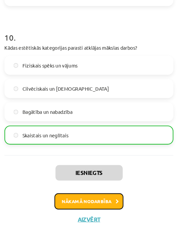
click at [98, 193] on button "Nākamā nodarbība" at bounding box center [89, 198] width 66 height 15
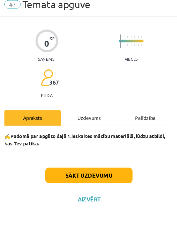
scroll to position [4, 0]
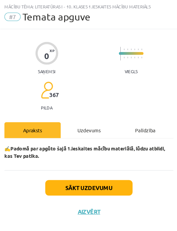
click at [91, 123] on div "Uzdevums" at bounding box center [89, 124] width 54 height 15
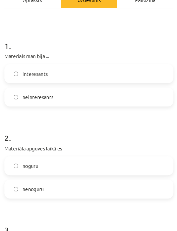
scroll to position [132, 0]
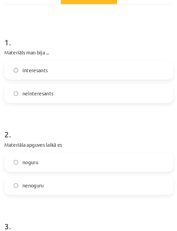
click at [54, 67] on label "interesants" at bounding box center [89, 66] width 160 height 17
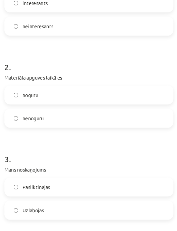
scroll to position [205, 0]
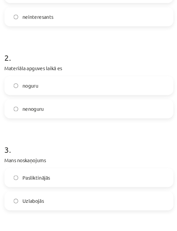
click at [56, 101] on label "nenoguru" at bounding box center [89, 103] width 160 height 17
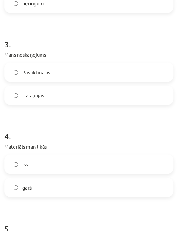
scroll to position [305, 0]
click at [46, 69] on span "Pasliktinājās" at bounding box center [38, 68] width 27 height 7
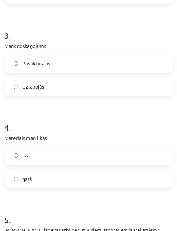
click at [49, 84] on label "Uzlabojās" at bounding box center [89, 82] width 160 height 17
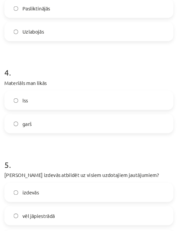
scroll to position [366, 0]
click at [51, 113] on label "garš" at bounding box center [89, 117] width 160 height 17
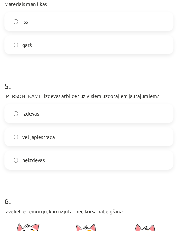
scroll to position [445, 0]
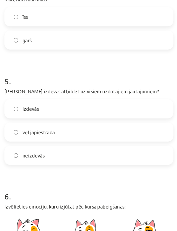
click at [50, 105] on label "izdevās" at bounding box center [89, 103] width 160 height 17
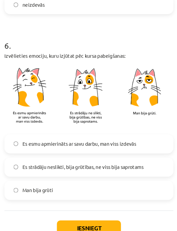
scroll to position [603, 0]
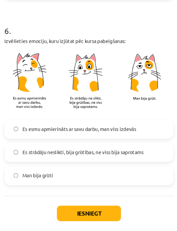
click at [49, 137] on label "Es strādāju neslikti, bija grūtības, ne viss bija saprotams" at bounding box center [89, 145] width 160 height 17
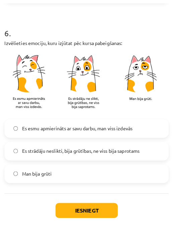
scroll to position [637, 0]
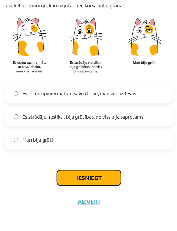
click at [73, 170] on button "Iesniegt" at bounding box center [88, 169] width 61 height 15
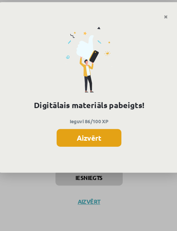
click at [93, 133] on button "Aizvērt" at bounding box center [89, 131] width 62 height 17
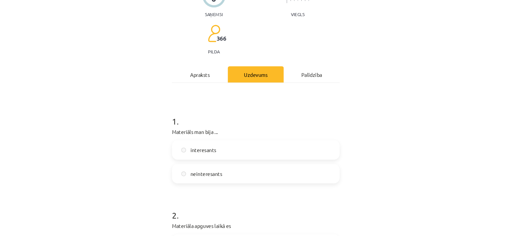
scroll to position [0, 0]
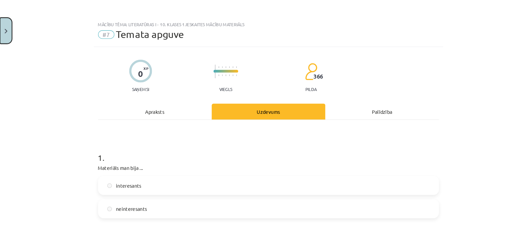
click at [8, 25] on button "Close" at bounding box center [5, 29] width 11 height 25
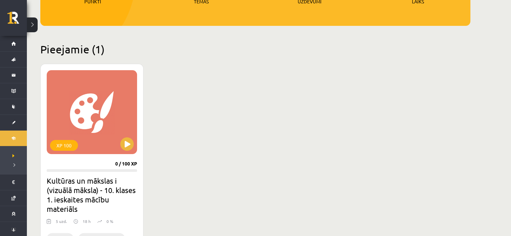
scroll to position [129, 0]
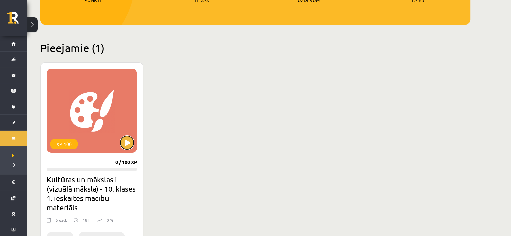
click at [127, 143] on button at bounding box center [126, 142] width 13 height 13
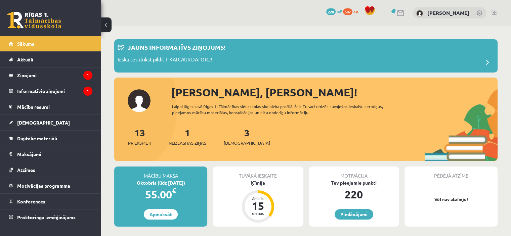
click at [233, 126] on div "3 Ieskaites" at bounding box center [247, 136] width 46 height 21
click at [237, 130] on link "3 Ieskaites" at bounding box center [247, 137] width 46 height 20
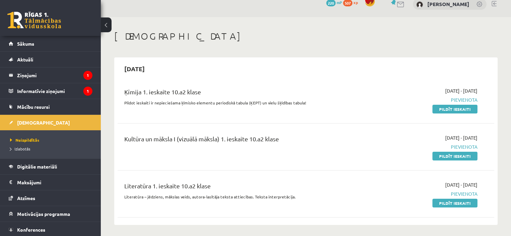
scroll to position [9, 0]
click at [435, 109] on link "Pildīt ieskaiti" at bounding box center [454, 108] width 45 height 9
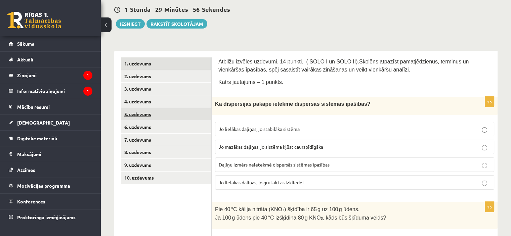
scroll to position [80, 0]
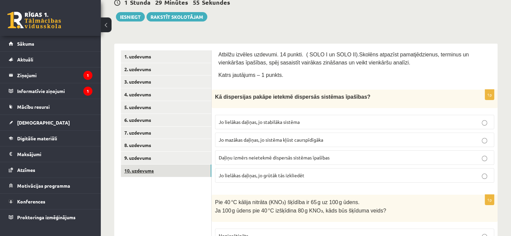
click at [161, 170] on link "10. uzdevums" at bounding box center [166, 171] width 90 height 12
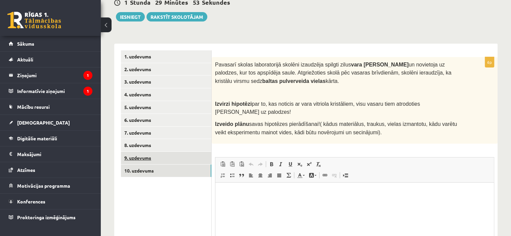
scroll to position [0, 0]
click at [152, 159] on link "9. uzdevums" at bounding box center [166, 158] width 90 height 12
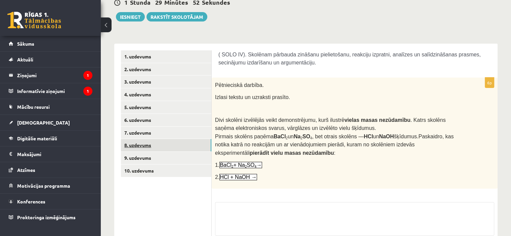
click at [148, 149] on link "8. uzdevums" at bounding box center [166, 145] width 90 height 12
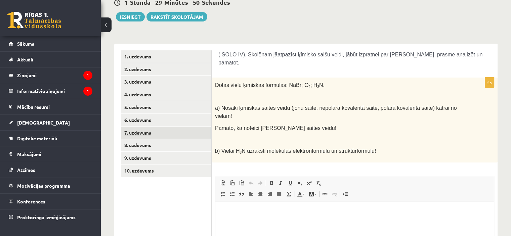
click at [156, 133] on link "7. uzdevums" at bounding box center [166, 133] width 90 height 12
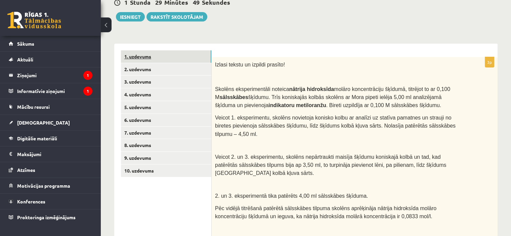
click at [142, 58] on link "1. uzdevums" at bounding box center [166, 56] width 90 height 12
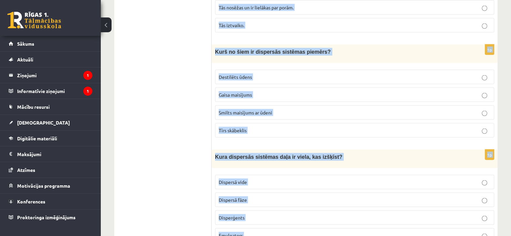
scroll to position [1414, 0]
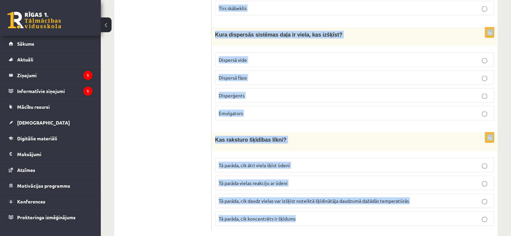
drag, startPoint x: 215, startPoint y: 95, endPoint x: 307, endPoint y: 224, distance: 158.0
copy form "Lo ipsumdolors ametco adipisc elitseddo eiusmodt incididu? Ut laboreet dolorem,…"
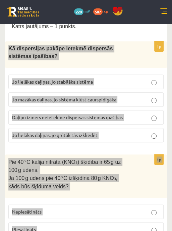
scroll to position [165, 0]
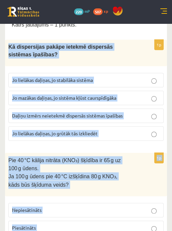
click at [155, 130] on p "Jo lielākas daļiņas, jo grūtāk tās izkliedēt" at bounding box center [86, 133] width 148 height 7
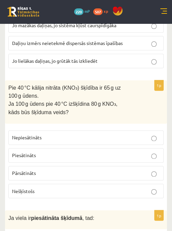
scroll to position [239, 0]
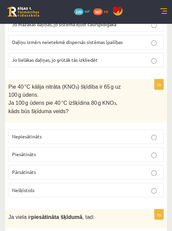
click at [142, 169] on p "Pārsātināts" at bounding box center [86, 172] width 148 height 7
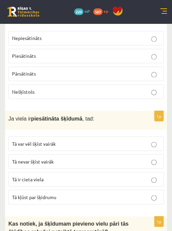
scroll to position [337, 0]
click at [151, 158] on p "Tā nevar šķīst vairāk" at bounding box center [86, 161] width 148 height 7
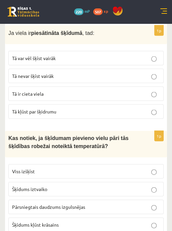
scroll to position [423, 0]
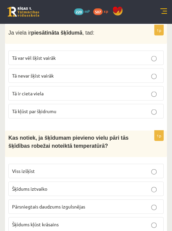
click at [83, 203] on span "Pārsniegtais daudzums izgulsnējas" at bounding box center [48, 206] width 73 height 6
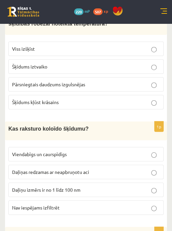
scroll to position [545, 0]
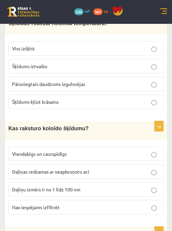
click at [142, 182] on label "Daļiņu izmērs ir no 1 līdz 100 nm" at bounding box center [85, 189] width 155 height 14
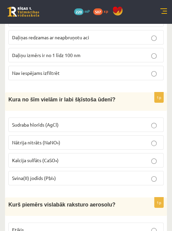
scroll to position [681, 0]
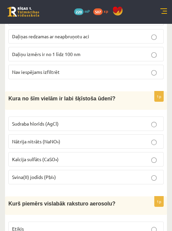
click at [119, 134] on label "Nātrija nitrāts (NaNO₃)" at bounding box center [85, 141] width 155 height 14
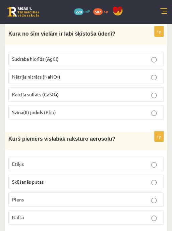
scroll to position [750, 0]
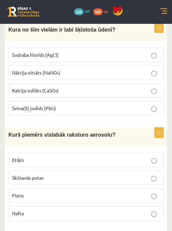
click at [114, 174] on p "Skūšanās putas" at bounding box center [86, 177] width 148 height 7
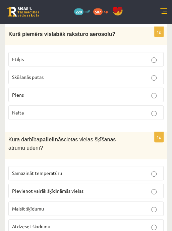
scroll to position [852, 0]
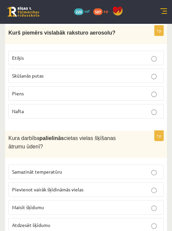
click at [118, 204] on p "Maisīt šķīdumu" at bounding box center [86, 207] width 148 height 7
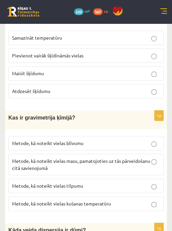
scroll to position [986, 0]
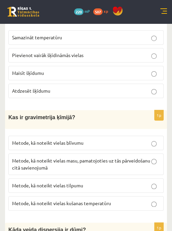
click at [140, 153] on label "Metode, kā noteikt vielas masu, pamatojoties uz tās pārveidošanu citā savienoju…" at bounding box center [85, 163] width 155 height 21
click at [147, 84] on label "Atdzesēt šķīdumu" at bounding box center [85, 91] width 155 height 14
click at [148, 84] on label "Atdzesēt šķīdumu" at bounding box center [85, 91] width 155 height 14
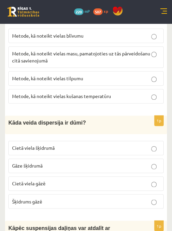
scroll to position [1112, 0]
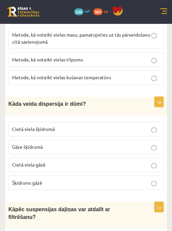
click at [115, 161] on p "Cietā viela gāzē" at bounding box center [86, 164] width 148 height 7
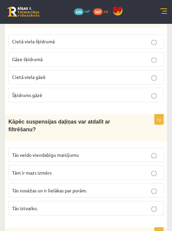
scroll to position [1200, 0]
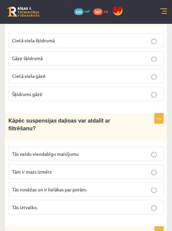
click at [135, 186] on p "Tās nosēžas un ir lielākas par porām." at bounding box center [86, 189] width 148 height 7
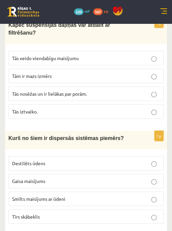
scroll to position [1297, 0]
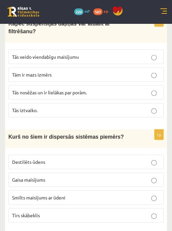
click at [110, 194] on p "Smilts maisījums ar ūdeni" at bounding box center [86, 197] width 148 height 7
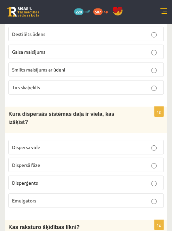
scroll to position [1426, 0]
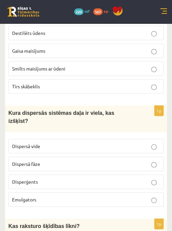
click at [101, 161] on p "Dispersā fāze" at bounding box center [86, 164] width 148 height 7
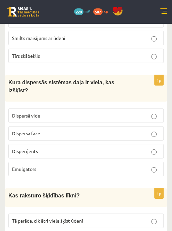
scroll to position [1489, 0]
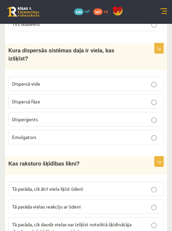
click at [119, 221] on span "Tā parāda, cik daudz vielas var izšķīst noteiktā šķīdinātāja daudzumā dažādās t…" at bounding box center [72, 227] width 120 height 13
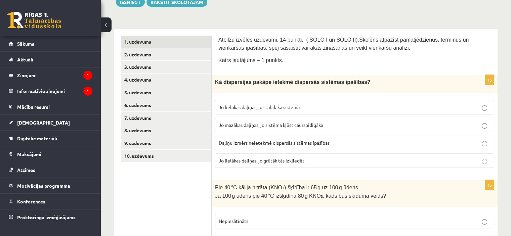
scroll to position [0, 0]
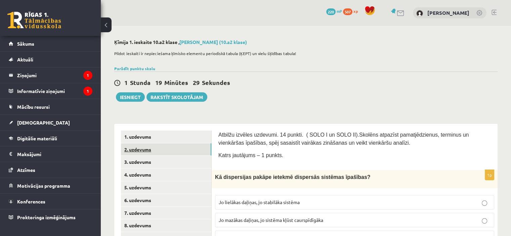
click at [161, 150] on link "2. uzdevums" at bounding box center [166, 149] width 90 height 12
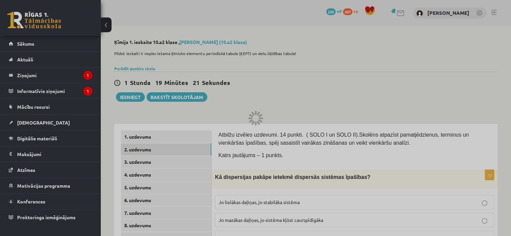
click at [156, 136] on div at bounding box center [255, 118] width 511 height 236
click at [376, 104] on div at bounding box center [255, 118] width 511 height 236
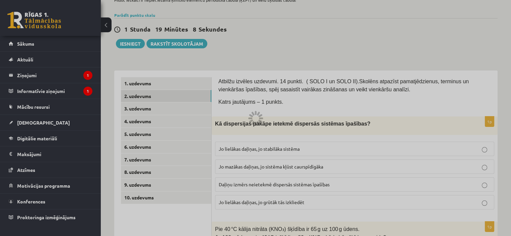
scroll to position [54, 0]
click at [195, 100] on div at bounding box center [255, 118] width 511 height 236
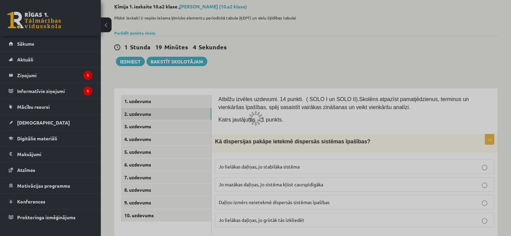
scroll to position [35, 0]
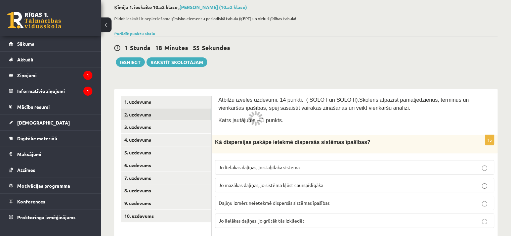
click at [187, 115] on link "2. uzdevums" at bounding box center [166, 114] width 90 height 12
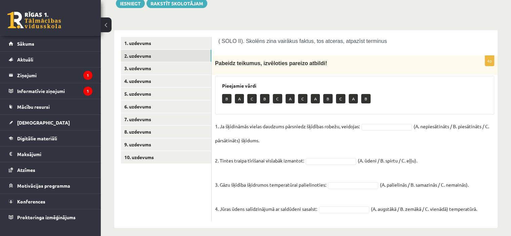
scroll to position [98, 0]
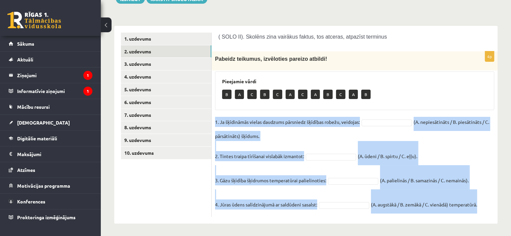
drag, startPoint x: 215, startPoint y: 120, endPoint x: 509, endPoint y: 207, distance: 306.7
click at [509, 207] on div "Ķīmija 1. ieskaite 10.a2 klase , Nikola Natālija Rocēna (10.a2 klase) Pildot ie…" at bounding box center [306, 82] width 410 height 309
copy fieldset "1. Ja šķīdināmās vielas daudzums pārsniedz šķīdības robežu, veidojas: (A. nepie…"
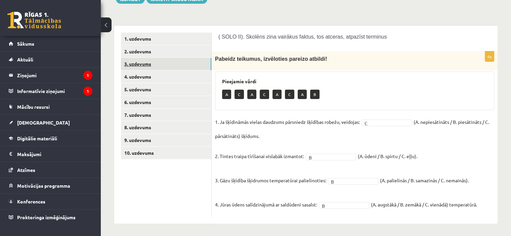
click at [151, 67] on link "3. uzdevums" at bounding box center [166, 64] width 90 height 12
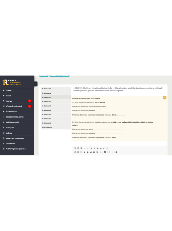
scroll to position [0, 0]
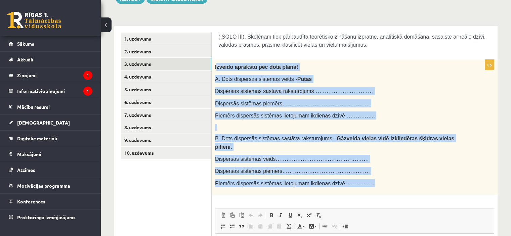
drag, startPoint x: 216, startPoint y: 66, endPoint x: 352, endPoint y: 175, distance: 174.7
click at [352, 175] on div "Izveido aprakstu pēc dotā plāna! A. Dots dispersās sistēmas veids - Putas Dispe…" at bounding box center [355, 127] width 286 height 135
copy div "Izveido aprakstu pēc dotā plāna! A. Dots dispersās sistēmas veids - Putas Dispe…"
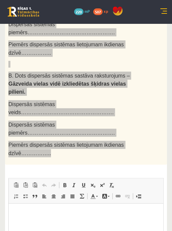
scroll to position [220, 0]
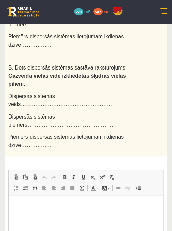
click at [136, 117] on div "6p Izveido aprakstu pēc dotā plāna! A. Dots dispersās sistēmas veids - Putas Di…" at bounding box center [86, 137] width 162 height 346
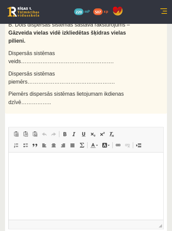
scroll to position [264, 0]
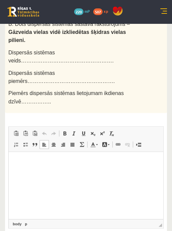
click at [47, 172] on html at bounding box center [86, 162] width 155 height 20
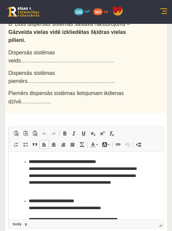
scroll to position [24, 0]
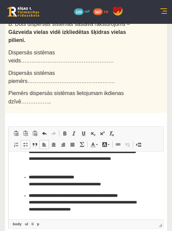
click at [27, 197] on ul "**********" at bounding box center [85, 178] width 141 height 86
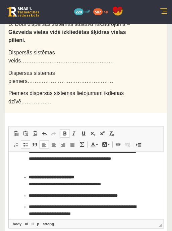
click at [29, 195] on li "**********" at bounding box center [86, 195] width 115 height 7
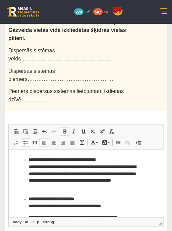
scroll to position [36, 0]
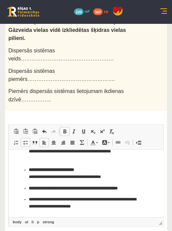
drag, startPoint x: 161, startPoint y: 185, endPoint x: 167, endPoint y: 372, distance: 187.2
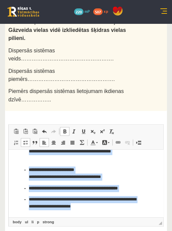
scroll to position [0, 0]
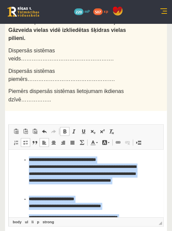
drag, startPoint x: 108, startPoint y: 210, endPoint x: 6, endPoint y: 94, distance: 153.7
click at [9, 150] on html "**********" at bounding box center [86, 198] width 155 height 96
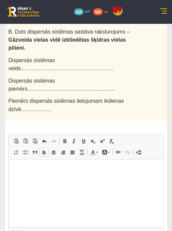
scroll to position [257, 0]
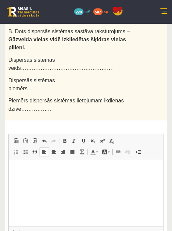
drag, startPoint x: 112, startPoint y: 299, endPoint x: 104, endPoint y: 183, distance: 116.2
click at [104, 180] on html at bounding box center [86, 169] width 155 height 20
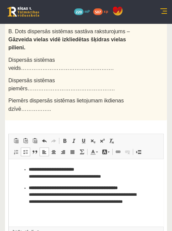
scroll to position [39, 0]
click at [26, 147] on link "Insert/Remove Bulleted List" at bounding box center [25, 151] width 9 height 9
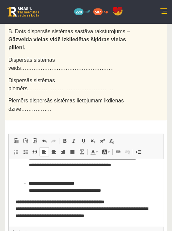
click at [27, 182] on ul "**********" at bounding box center [85, 167] width 141 height 53
click at [26, 149] on span at bounding box center [25, 151] width 5 height 5
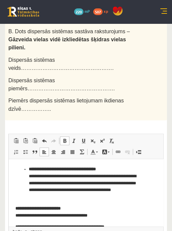
click at [28, 170] on ul "**********" at bounding box center [85, 183] width 141 height 35
click at [27, 149] on span at bounding box center [25, 151] width 5 height 5
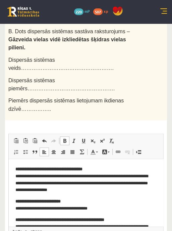
scroll to position [18, 0]
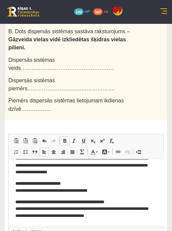
click at [138, 219] on p "**********" at bounding box center [83, 209] width 136 height 21
drag, startPoint x: 138, startPoint y: 219, endPoint x: 80, endPoint y: 215, distance: 57.9
click at [80, 215] on p "**********" at bounding box center [83, 209] width 136 height 21
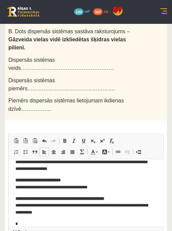
scroll to position [21, 0]
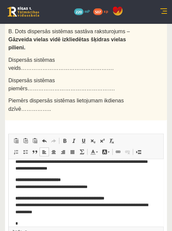
click at [80, 214] on p "**********" at bounding box center [83, 205] width 136 height 21
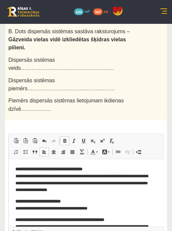
click at [13, 167] on html "**********" at bounding box center [86, 207] width 155 height 96
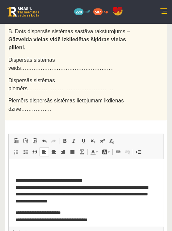
click at [13, 167] on html "**********" at bounding box center [86, 212] width 155 height 107
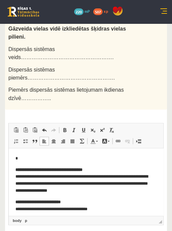
scroll to position [40, 0]
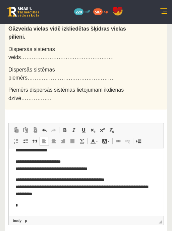
click at [33, 203] on p "*" at bounding box center [83, 205] width 136 height 7
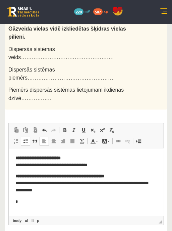
scroll to position [101, 0]
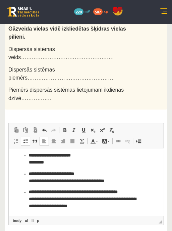
click at [33, 203] on p "**********" at bounding box center [83, 203] width 109 height 28
click at [27, 138] on span at bounding box center [25, 140] width 5 height 5
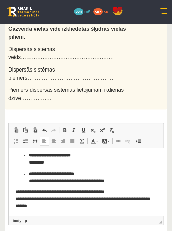
click at [29, 175] on strong "**********" at bounding box center [51, 174] width 45 height 4
click at [27, 137] on link "Insert/Remove Bulleted List" at bounding box center [25, 141] width 9 height 9
click at [27, 155] on ul "**********" at bounding box center [85, 159] width 141 height 14
click at [26, 138] on span at bounding box center [25, 140] width 5 height 5
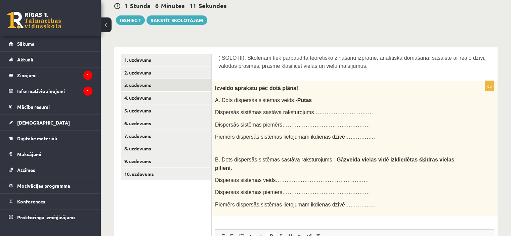
scroll to position [75, 0]
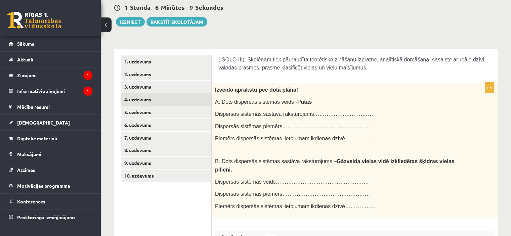
click at [197, 96] on link "4. uzdevums" at bounding box center [166, 99] width 90 height 12
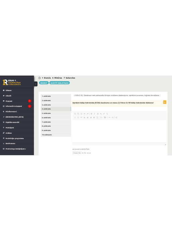
scroll to position [0, 0]
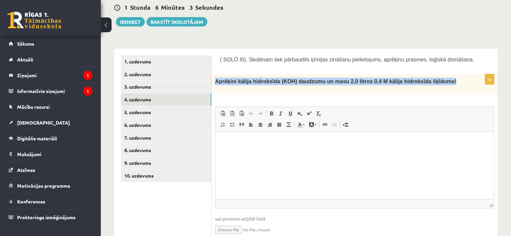
drag, startPoint x: 216, startPoint y: 81, endPoint x: 432, endPoint y: 81, distance: 215.9
click at [432, 81] on p "Aprēķini kālija hidroksīda (KOH) daudzumu un masu 2,0 litros 0,4 M kālija hidro…" at bounding box center [337, 82] width 245 height 8
copy span "Aprēķini kālija hidroksīda (KOH) daudzumu un masu 2,0 litros 0,4 M kālija hidro…"
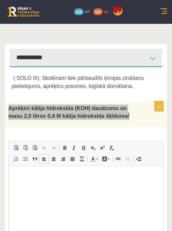
click at [88, 186] on html at bounding box center [86, 176] width 155 height 20
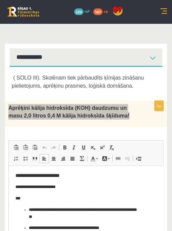
scroll to position [135, 0]
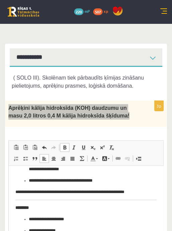
click at [14, 206] on html "**********" at bounding box center [86, 136] width 155 height 210
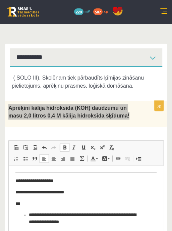
scroll to position [85, 0]
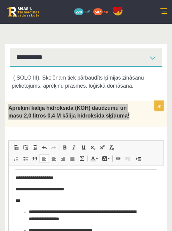
click at [13, 178] on html "**********" at bounding box center [86, 183] width 155 height 205
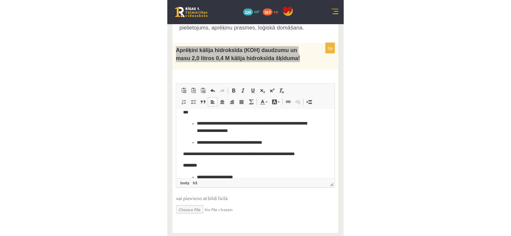
scroll to position [104, 0]
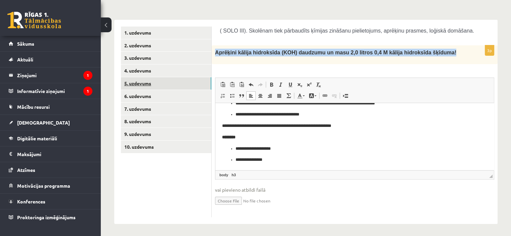
click at [166, 79] on link "5. uzdevums" at bounding box center [166, 83] width 90 height 12
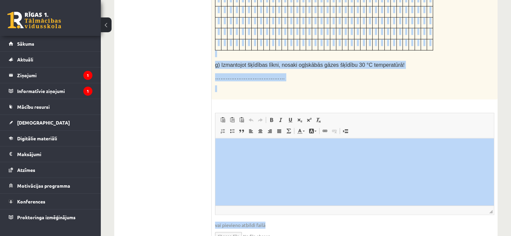
scroll to position [549, 0]
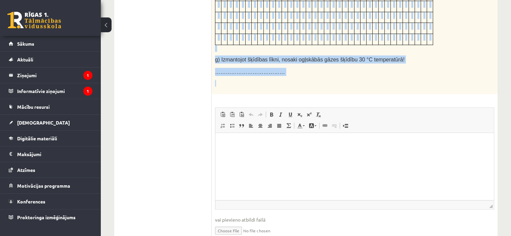
drag, startPoint x: 215, startPoint y: 40, endPoint x: 390, endPoint y: 51, distance: 174.9
copy div "Dota gāzu šķīdība dažādās temperatūrās, ja spiediens ir 101,3 kPa. Šķīdība, g/1…"
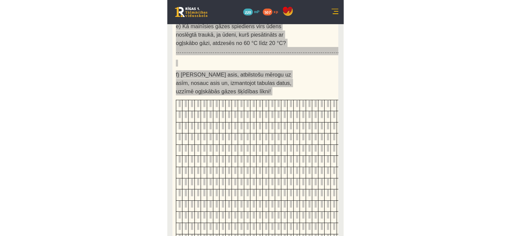
scroll to position [409, 0]
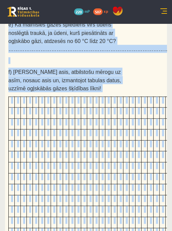
click at [136, 71] on div "Dota gāzu šķīdība dažādās temperatūrās, ja spiediens ir 101,3 kPa. Šķīdība, g/1…" at bounding box center [86, 32] width 162 height 571
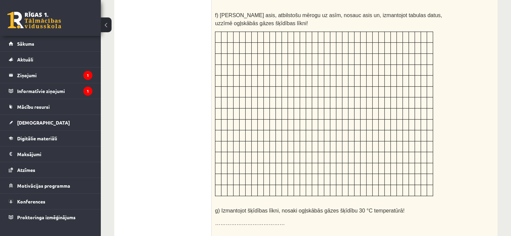
scroll to position [398, 0]
click at [285, 108] on td at bounding box center [285, 113] width 6 height 11
click at [239, 174] on td at bounding box center [242, 179] width 6 height 11
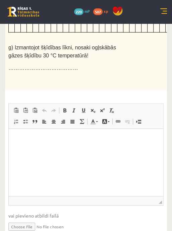
scroll to position [639, 0]
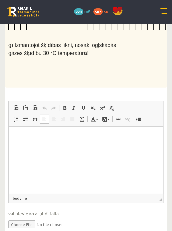
drag, startPoint x: 77, startPoint y: 250, endPoint x: 69, endPoint y: 144, distance: 105.5
click at [69, 144] on html at bounding box center [86, 136] width 155 height 20
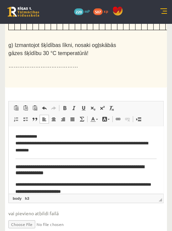
click at [12, 159] on html "**********" at bounding box center [86, 7] width 155 height 389
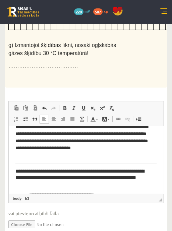
scroll to position [232, 0]
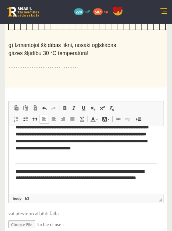
click at [15, 164] on body "**********" at bounding box center [85, 86] width 141 height 371
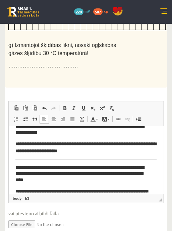
scroll to position [168, 0]
click at [15, 164] on body "**********" at bounding box center [85, 148] width 141 height 366
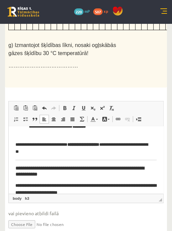
scroll to position [128, 0]
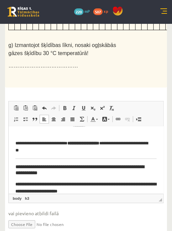
click at [15, 164] on h3 "**********" at bounding box center [83, 170] width 136 height 12
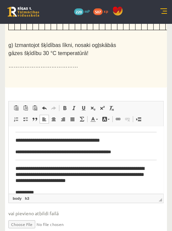
scroll to position [19, 0]
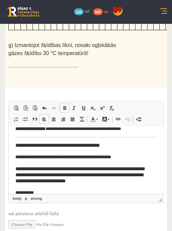
scroll to position [0, 0]
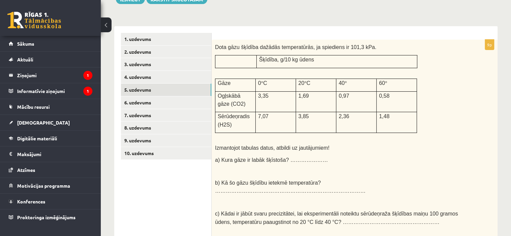
scroll to position [98, 0]
click at [153, 102] on link "6. uzdevums" at bounding box center [166, 102] width 90 height 12
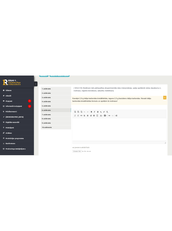
scroll to position [0, 0]
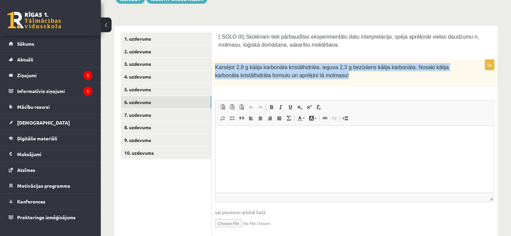
drag, startPoint x: 215, startPoint y: 65, endPoint x: 317, endPoint y: 82, distance: 103.1
click at [317, 82] on div "Karsējot 2,9 g kālija karbonāta kristālhidrāta, ieguva 2,3 g bezūdens kālija ka…" at bounding box center [355, 73] width 286 height 27
copy span "Karsējot 2,9 g kālija karbonāta kristālhidrāta, ieguva 2,3 g bezūdens kālija ka…"
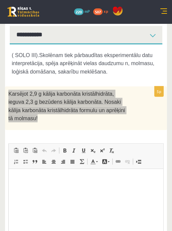
click at [96, 172] on html at bounding box center [86, 179] width 155 height 20
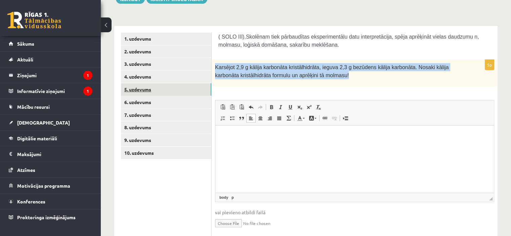
click at [157, 87] on link "5. uzdevums" at bounding box center [166, 89] width 90 height 12
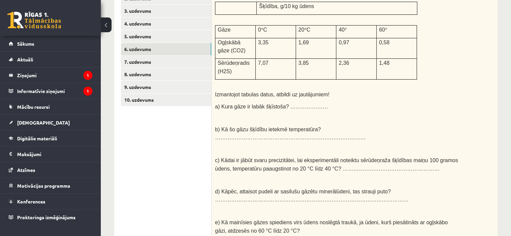
click at [139, 45] on link "6. uzdevums" at bounding box center [166, 49] width 90 height 12
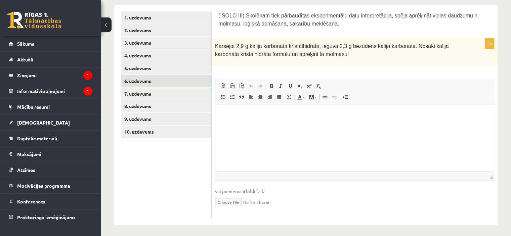
click at [194, 219] on div "1. uzdevums 2. uzdevums 3. uzdevums 4. uzdevums 5. uzdevums 6. uzdevums 7. uzde…" at bounding box center [162, 115] width 97 height 221
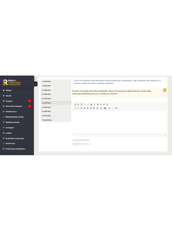
scroll to position [144, 0]
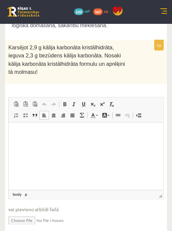
click at [94, 135] on p "Editor, wiswyg-editor-user-answer-47024938690720" at bounding box center [85, 132] width 141 height 7
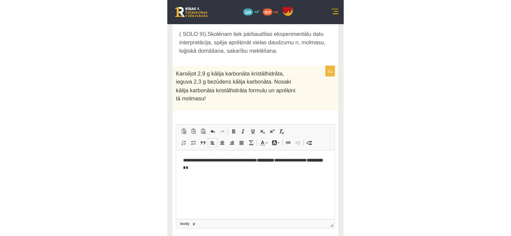
scroll to position [119, 0]
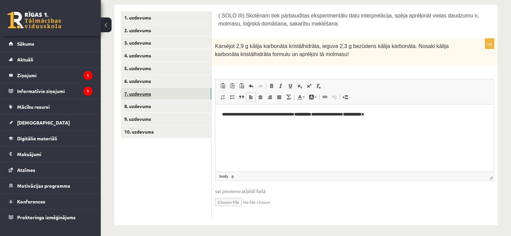
click at [148, 90] on link "7. uzdevums" at bounding box center [166, 94] width 90 height 12
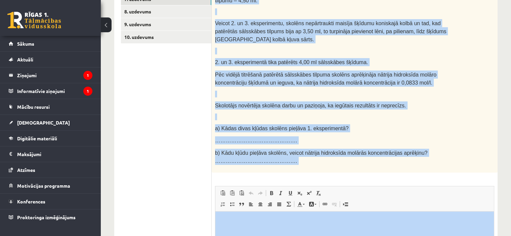
scroll to position [303, 0]
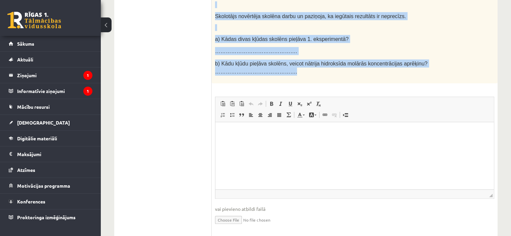
drag, startPoint x: 216, startPoint y: 25, endPoint x: 340, endPoint y: 52, distance: 127.1
copy div "Izlasi tekstu un izpildi prasīto! Skolēns eksperimentāli noteica nātrija hidrok…"
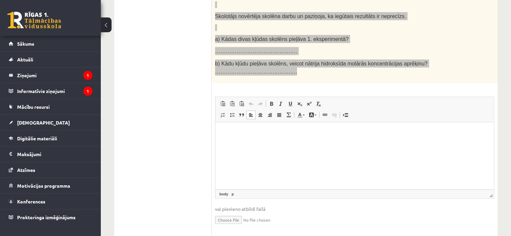
click at [251, 142] on html at bounding box center [354, 132] width 278 height 20
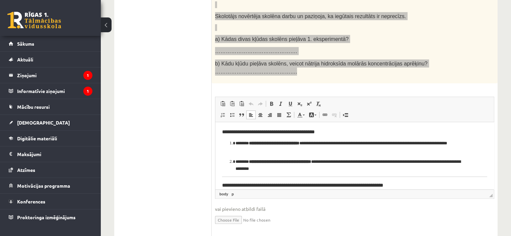
scroll to position [17, 0]
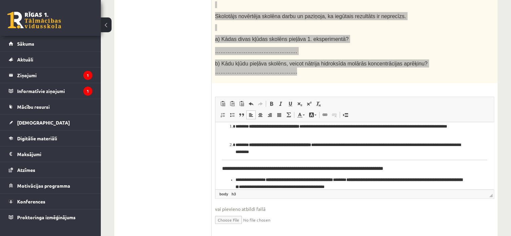
click at [218, 164] on html "**********" at bounding box center [354, 151] width 278 height 92
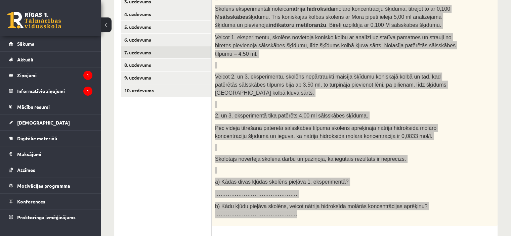
scroll to position [158, 0]
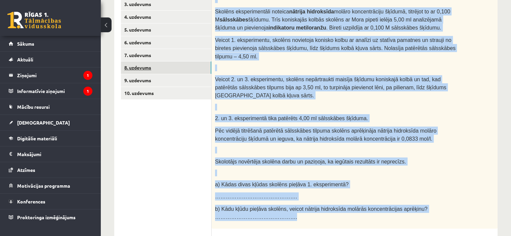
click at [152, 69] on link "8. uzdevums" at bounding box center [166, 67] width 90 height 12
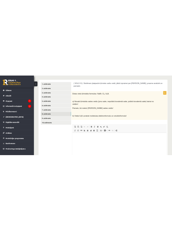
scroll to position [106, 0]
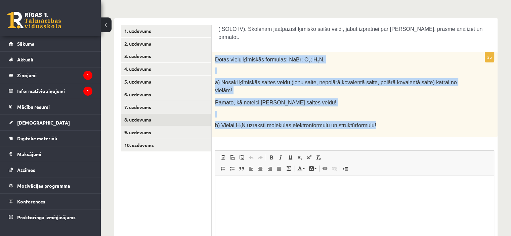
drag, startPoint x: 215, startPoint y: 50, endPoint x: 371, endPoint y: 114, distance: 168.5
click at [371, 114] on div "Dotas vielu ķīmiskās formulas: NaBr; O 2 ; H 3 N. a) Nosaki ķīmiskās saites vei…" at bounding box center [355, 94] width 286 height 85
copy div "Dotas vielu ķīmiskās formulas: NaBr; O 2 ; H 3 N. a) Nosaki ķīmiskās saites vei…"
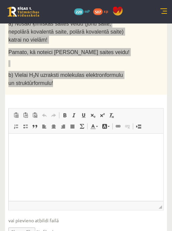
scroll to position [185, 0]
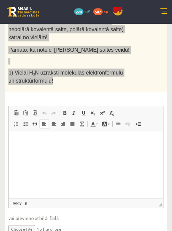
drag, startPoint x: 65, startPoint y: 305, endPoint x: 56, endPoint y: 180, distance: 125.2
click at [56, 151] on html at bounding box center [86, 141] width 155 height 20
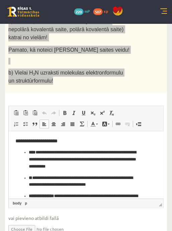
scroll to position [56, 0]
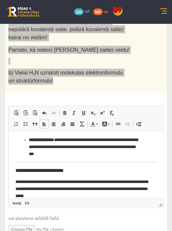
click at [13, 171] on html "**********" at bounding box center [86, 140] width 155 height 131
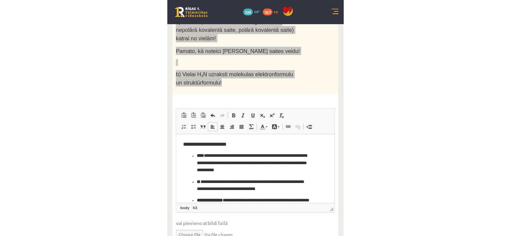
scroll to position [160, 0]
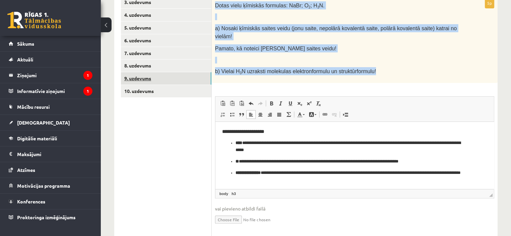
click at [146, 76] on link "9. uzdevums" at bounding box center [166, 78] width 90 height 12
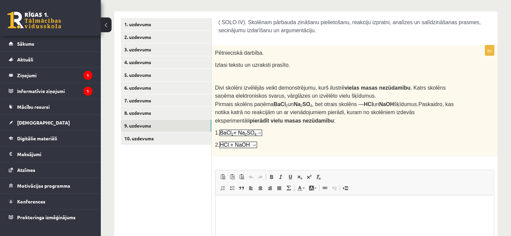
scroll to position [112, 0]
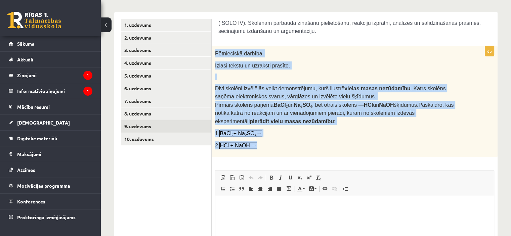
drag, startPoint x: 216, startPoint y: 52, endPoint x: 276, endPoint y: 142, distance: 108.3
click at [276, 142] on div "Pētnieciskā darbība. Izlasi tekstu un uzraksti prasīto. Divi skolēni izvēlējās …" at bounding box center [355, 101] width 286 height 111
copy div "Pētnieciskā darbība. Izlasi tekstu un uzraksti prasīto. Divi skolēni izvēlējās …"
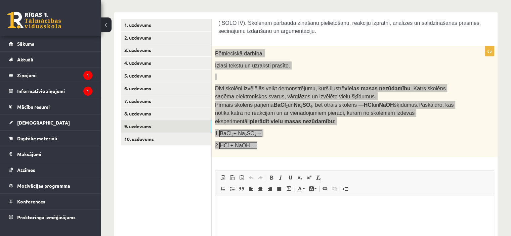
click at [279, 216] on html at bounding box center [354, 206] width 278 height 20
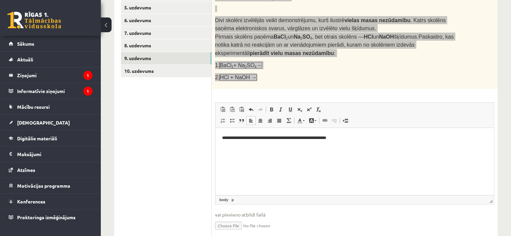
scroll to position [180, 0]
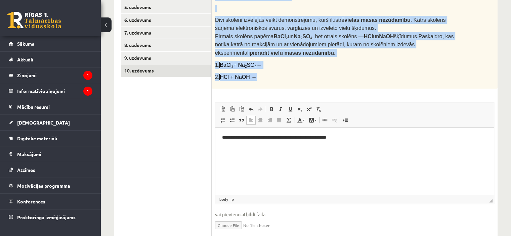
click at [184, 71] on link "10. uzdevums" at bounding box center [166, 70] width 90 height 12
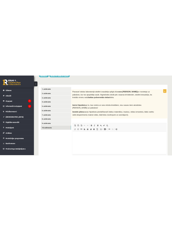
scroll to position [96, 0]
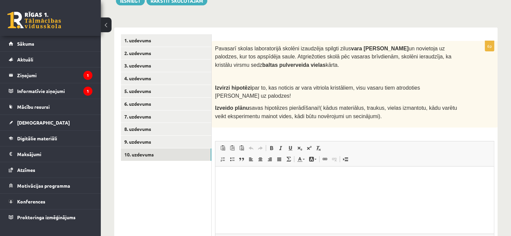
drag, startPoint x: 214, startPoint y: 48, endPoint x: 368, endPoint y: 115, distance: 168.0
click at [368, 115] on div "6p Pavasarī skolas laboratorijā skolēni izaudzēja spilgti zilus vara vitriola k…" at bounding box center [355, 161] width 286 height 240
copy div "Pavasarī skolas laboratorijā skolēni izaudzēja spilgti zilus vara vitriola kris…"
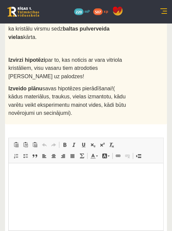
scroll to position [190, 0]
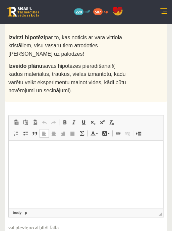
click at [112, 150] on p "Editor, wiswyg-editor-user-answer-47024751546540" at bounding box center [85, 150] width 141 height 7
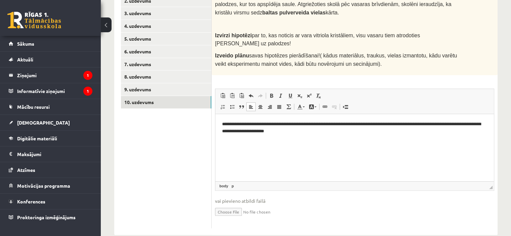
scroll to position [0, 0]
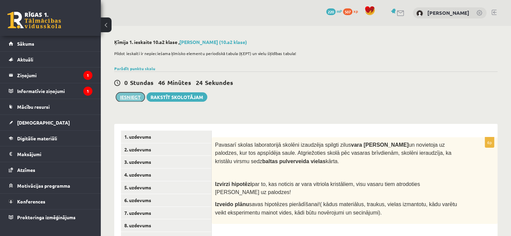
click at [130, 95] on button "Iesniegt" at bounding box center [130, 96] width 29 height 9
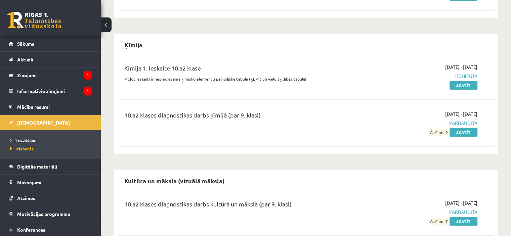
scroll to position [547, 0]
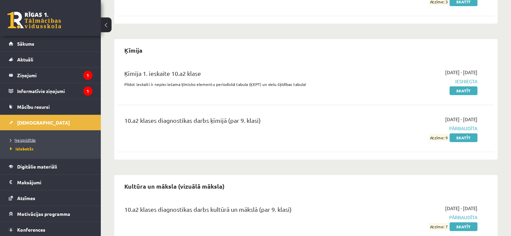
click at [30, 141] on span "Neizpildītās" at bounding box center [23, 139] width 26 height 5
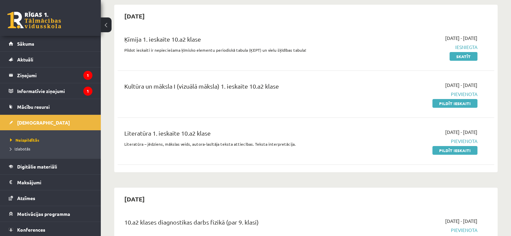
scroll to position [65, 0]
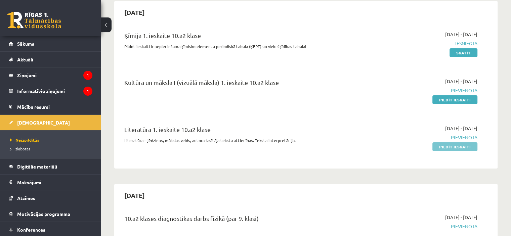
click at [458, 147] on link "Pildīt ieskaiti" at bounding box center [454, 146] width 45 height 9
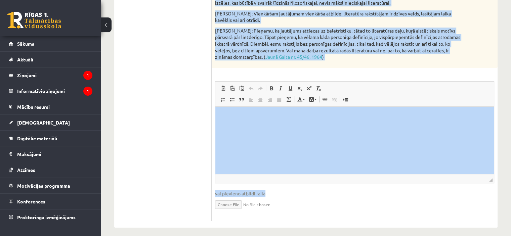
scroll to position [307, 0]
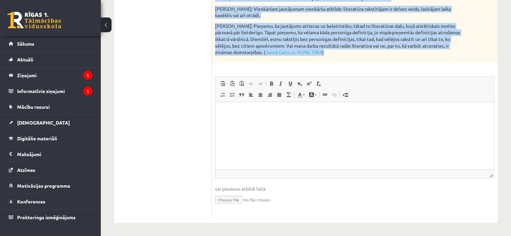
drag, startPoint x: 215, startPoint y: 29, endPoint x: 367, endPoint y: 52, distance: 153.6
copy div "Loremips dolorsitam consectetu adipi eli sedd: Eiu te incididunt? Utla et dolor…"
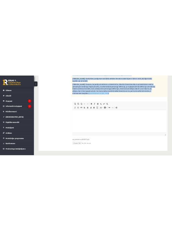
scroll to position [468, 0]
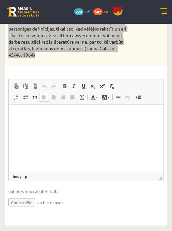
click at [77, 125] on html at bounding box center [86, 115] width 155 height 20
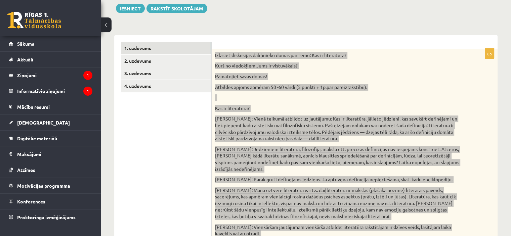
scroll to position [99, 0]
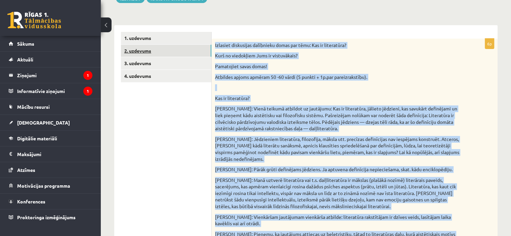
click at [160, 49] on link "2. uzdevums" at bounding box center [166, 51] width 90 height 12
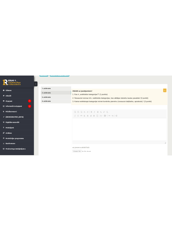
scroll to position [0, 0]
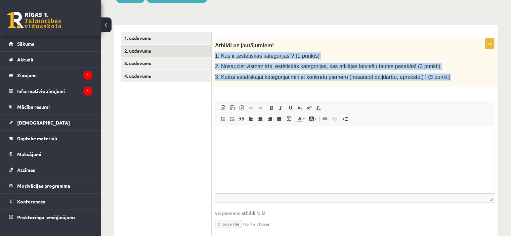
drag, startPoint x: 215, startPoint y: 52, endPoint x: 443, endPoint y: 80, distance: 230.0
click at [443, 80] on div "Atbildi uz jautājumiem! 1. Kas ir „estētiskās kategorijas”? (1 punkts) 2. Nosau…" at bounding box center [355, 63] width 286 height 49
copy div "1. Kas ir „estētiskās kategorijas”? (1 punkts) 2. Nosauciet vismaz trīs estētis…"
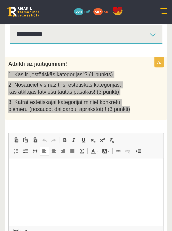
click at [40, 173] on html at bounding box center [86, 168] width 155 height 20
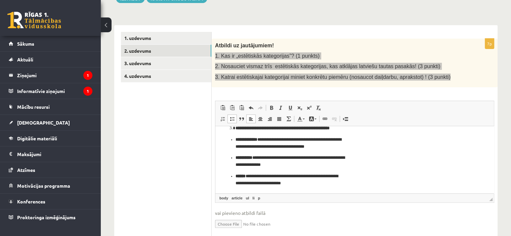
scroll to position [58, 0]
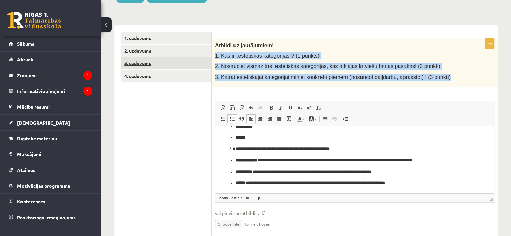
click at [139, 66] on link "3. uzdevums" at bounding box center [166, 63] width 90 height 12
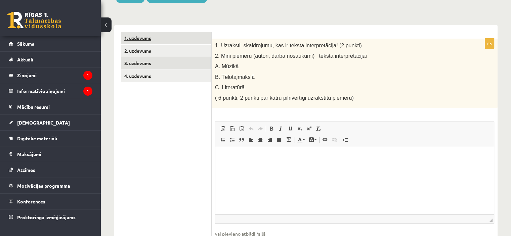
scroll to position [0, 0]
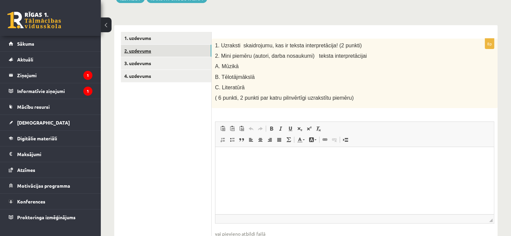
click at [156, 48] on link "2. uzdevums" at bounding box center [166, 51] width 90 height 12
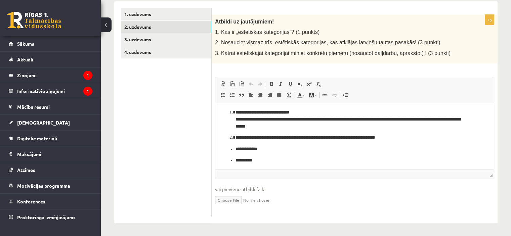
scroll to position [58, 0]
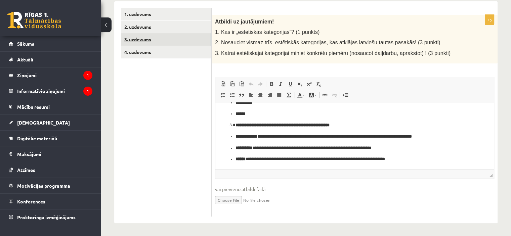
click at [156, 42] on link "3. uzdevums" at bounding box center [166, 39] width 90 height 12
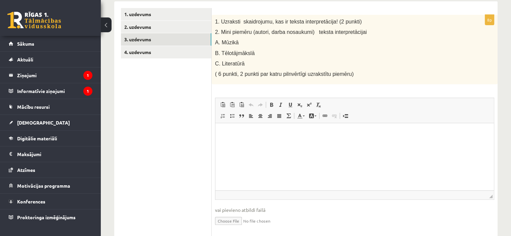
scroll to position [0, 0]
click at [147, 24] on link "2. uzdevums" at bounding box center [166, 27] width 90 height 12
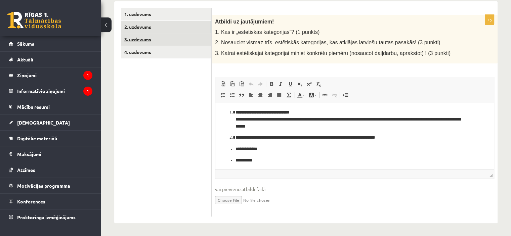
click at [145, 40] on link "3. uzdevums" at bounding box center [166, 39] width 90 height 12
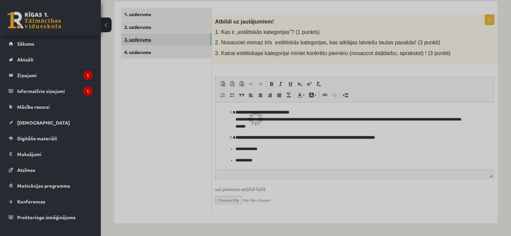
scroll to position [77, 0]
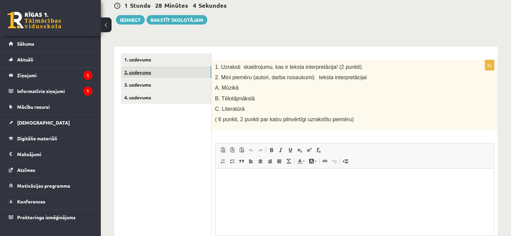
click at [148, 73] on link "2. uzdevums" at bounding box center [166, 72] width 90 height 12
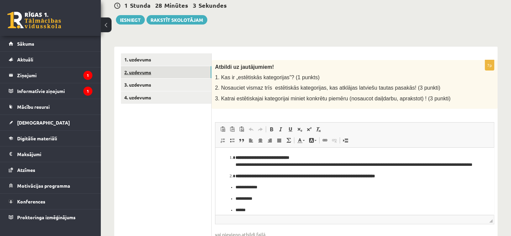
scroll to position [0, 0]
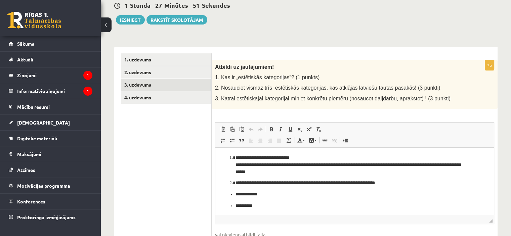
click at [142, 83] on link "3. uzdevums" at bounding box center [166, 85] width 90 height 12
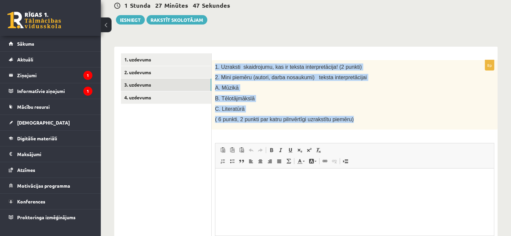
drag, startPoint x: 215, startPoint y: 65, endPoint x: 352, endPoint y: 123, distance: 148.8
click at [352, 123] on div "1. Uzraksti skaidrojumu, kas ir teksta interpretācija! (2 punkti) 2. Mini piemē…" at bounding box center [355, 95] width 286 height 70
copy div "1. Uzraksti skaidrojumu, kas ir teksta interpretācija! (2 punkti) 2. Mini piemē…"
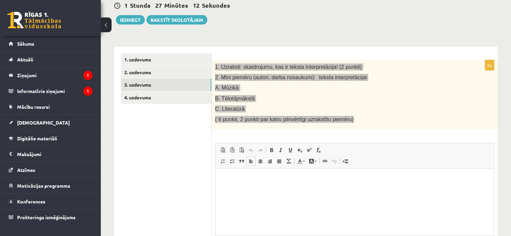
click at [246, 179] on p "Editor, wiswyg-editor-user-answer-47025059958480" at bounding box center [354, 178] width 265 height 7
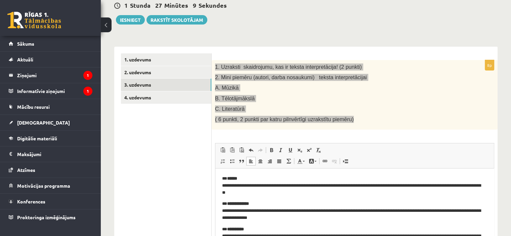
scroll to position [18, 0]
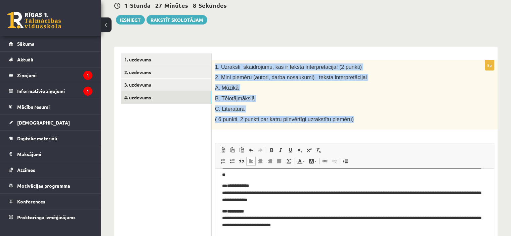
click at [169, 98] on link "4. uzdevums" at bounding box center [166, 97] width 90 height 12
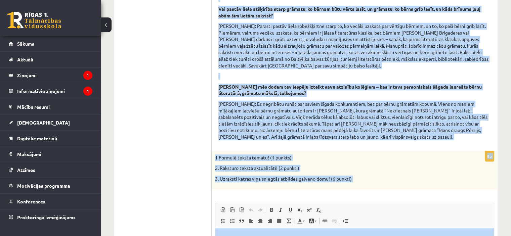
scroll to position [355, 0]
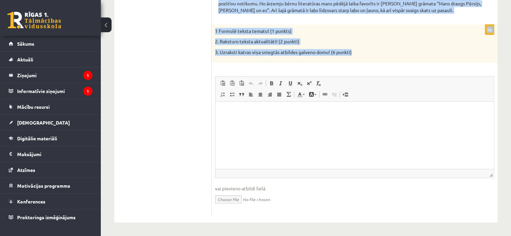
drag, startPoint x: 218, startPoint y: 53, endPoint x: 387, endPoint y: 53, distance: 169.6
copy form "Loremi dolorsita co Adipi Elitsedd eiusmodt incidid utl.etdolo.ma al enim admin…"
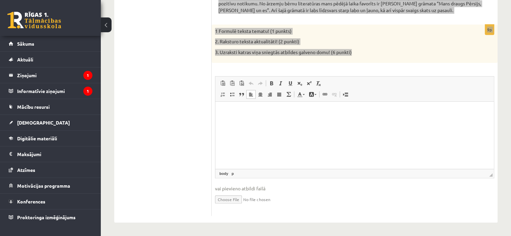
click at [270, 122] on html at bounding box center [354, 112] width 278 height 20
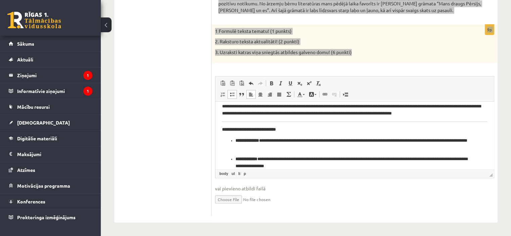
scroll to position [39, 0]
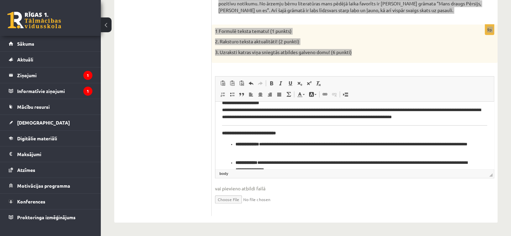
click at [222, 124] on html "**********" at bounding box center [354, 130] width 278 height 135
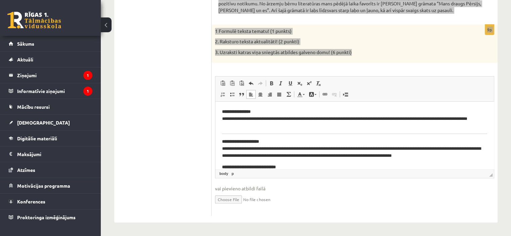
scroll to position [0, 0]
click at [221, 133] on html "**********" at bounding box center [354, 167] width 278 height 131
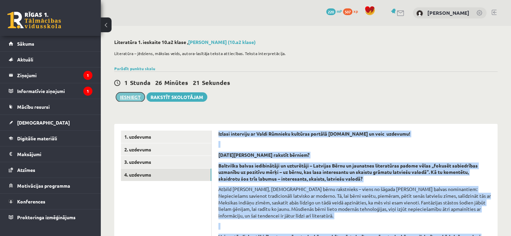
click at [138, 97] on button "Iesniegt" at bounding box center [130, 96] width 29 height 9
click at [116, 92] on button "Iesniegt" at bounding box center [130, 96] width 29 height 9
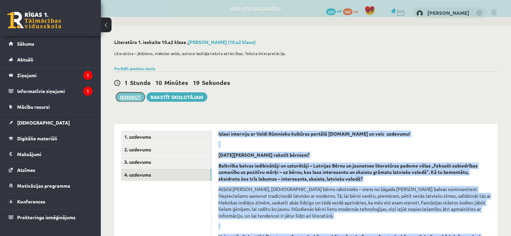
click at [133, 95] on button "Iesniegt" at bounding box center [130, 96] width 29 height 9
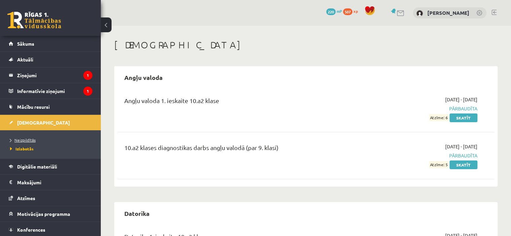
click at [29, 137] on span "Neizpildītās" at bounding box center [23, 139] width 26 height 5
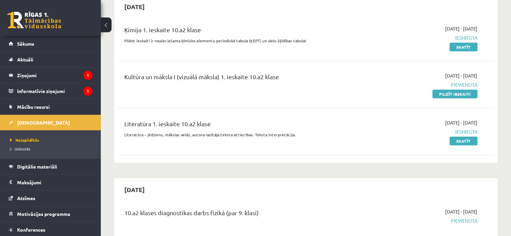
scroll to position [74, 0]
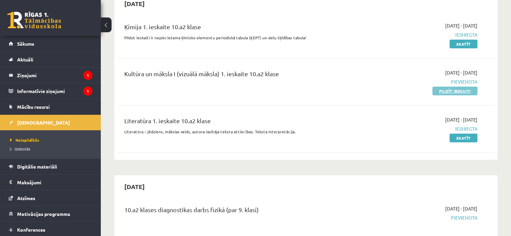
click at [450, 94] on link "Pildīt ieskaiti" at bounding box center [454, 91] width 45 height 9
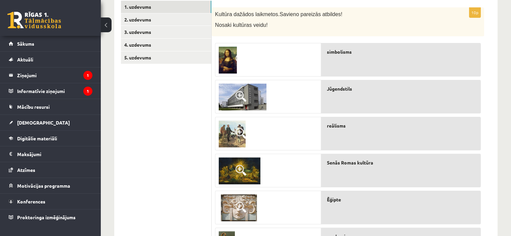
scroll to position [122, 0]
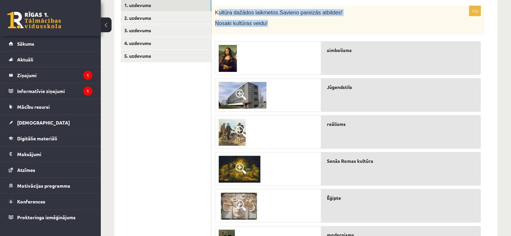
drag, startPoint x: 218, startPoint y: 13, endPoint x: 214, endPoint y: 142, distance: 129.0
click at [214, 142] on div "10p Kultūra dažādos laikmetos. Savieno pareizās atbildes! Nosaki kultūras veidu…" at bounding box center [348, 208] width 272 height 405
click at [279, 35] on div "10p Kultūra dažādos laikmetos. Savieno pareizās atbildes! Nosaki kultūras veidu…" at bounding box center [348, 208] width 272 height 405
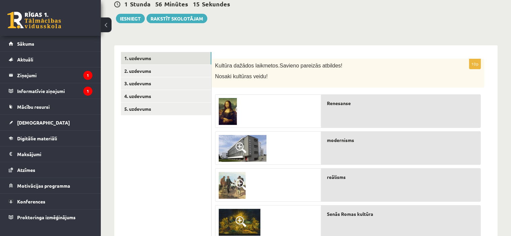
scroll to position [53, 0]
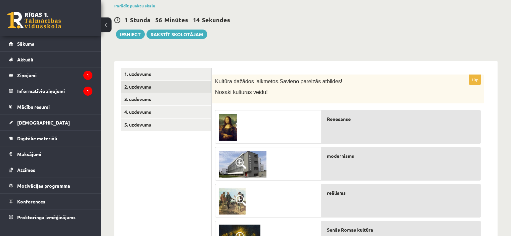
click at [147, 85] on link "2. uzdevums" at bounding box center [166, 87] width 90 height 12
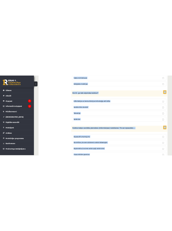
scroll to position [1477, 0]
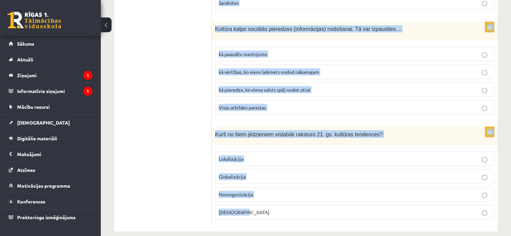
drag, startPoint x: 214, startPoint y: 47, endPoint x: 334, endPoint y: 202, distance: 196.5
copy form "Postmodernisms 20. gs. beigās galvenokārt raksturojās ar: Tradīciju un stilu vi…"
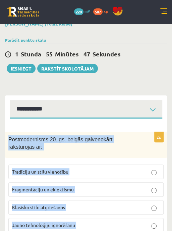
scroll to position [0, 0]
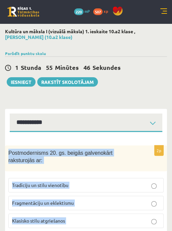
click at [122, 172] on div "2p Postmodernisms 20. gs. beigās galvenokārt raksturojās ar: Tradīciju un stilu…" at bounding box center [86, 198] width 162 height 106
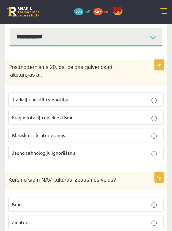
scroll to position [86, 0]
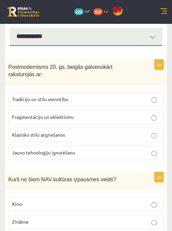
click at [136, 114] on p "Fragmentāciju un eklektismu" at bounding box center [86, 117] width 148 height 7
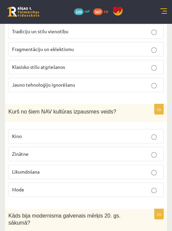
scroll to position [154, 0]
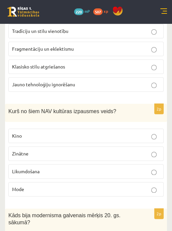
click at [142, 170] on p "Likumdošana" at bounding box center [86, 171] width 148 height 7
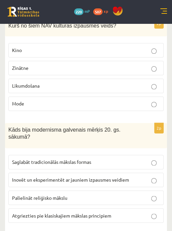
scroll to position [241, 0]
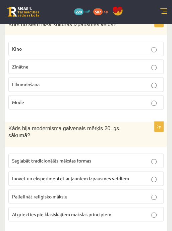
click at [104, 175] on span "Inovēt un eksperimentēt ar jauniem izpausmes veidiem" at bounding box center [70, 178] width 117 height 6
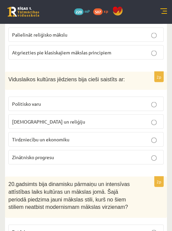
scroll to position [404, 0]
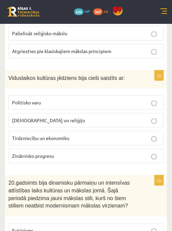
click at [62, 116] on label "Baznīcu un reliģiju" at bounding box center [85, 120] width 155 height 14
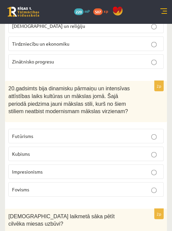
scroll to position [498, 0]
click at [92, 168] on p "Impresionisms" at bounding box center [86, 171] width 148 height 7
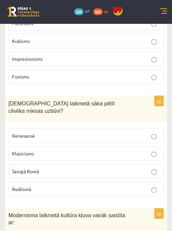
scroll to position [612, 0]
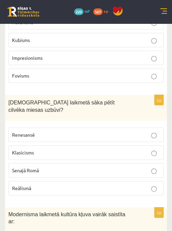
click at [132, 131] on p "Renesansē" at bounding box center [86, 134] width 148 height 7
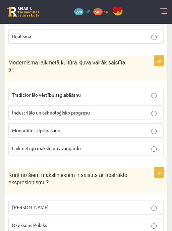
scroll to position [770, 0]
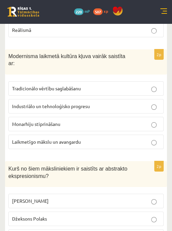
click at [134, 99] on label "Industriālo un tehnoloģisko progresu" at bounding box center [85, 106] width 155 height 14
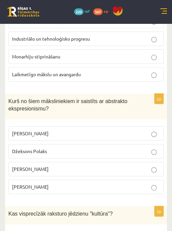
scroll to position [838, 0]
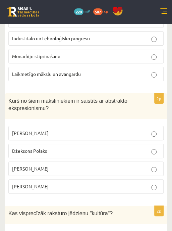
click at [95, 147] on p "Džeksons Polaks" at bounding box center [86, 150] width 148 height 7
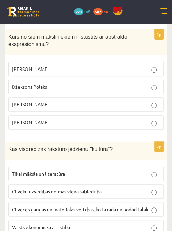
scroll to position [903, 0]
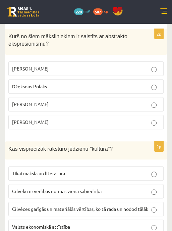
click at [117, 206] on span "Cilvēces garīgās un materiālās vērtības, ko tā rada un nodod tālāk" at bounding box center [80, 209] width 136 height 6
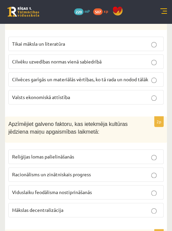
scroll to position [1034, 0]
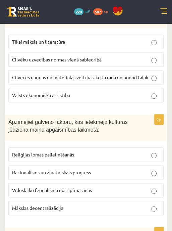
click at [100, 169] on p "Racionālisms un zinātniskais progress" at bounding box center [86, 172] width 148 height 7
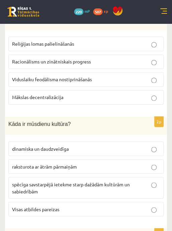
scroll to position [1144, 0]
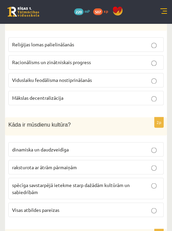
click at [86, 206] on p "Visas atbildes pareizas" at bounding box center [86, 209] width 148 height 7
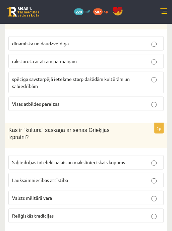
scroll to position [1251, 0]
click at [139, 158] on p "Sabiedrības intelektuālais un mākslinieciskais kopums" at bounding box center [86, 161] width 148 height 7
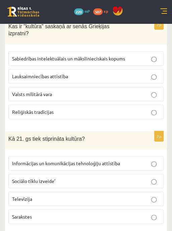
scroll to position [1362, 0]
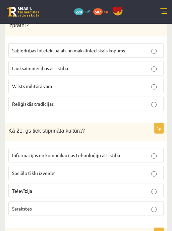
click at [139, 152] on p "Informācijas un komunikācijas tehnoloģiju attīstība" at bounding box center [86, 155] width 148 height 7
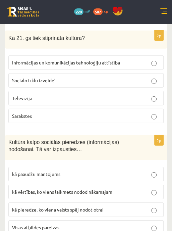
scroll to position [1458, 0]
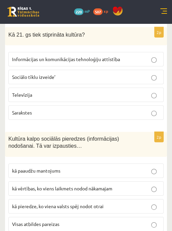
click at [100, 221] on p "Visas atbildes pareizas" at bounding box center [86, 224] width 148 height 7
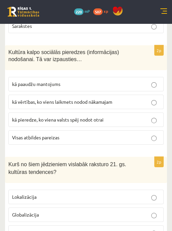
scroll to position [1550, 0]
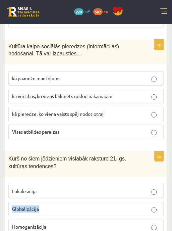
drag, startPoint x: 98, startPoint y: 166, endPoint x: 314, endPoint y: 141, distance: 217.4
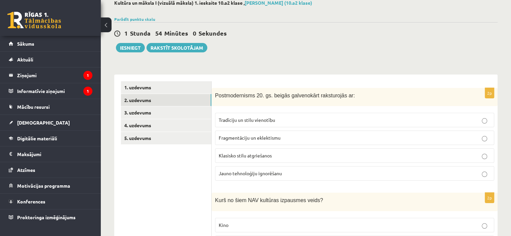
scroll to position [0, 0]
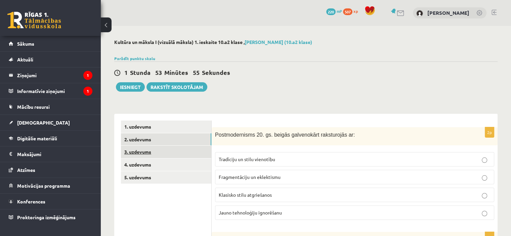
click at [145, 151] on link "3. uzdevums" at bounding box center [166, 152] width 90 height 12
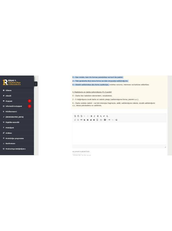
scroll to position [376, 0]
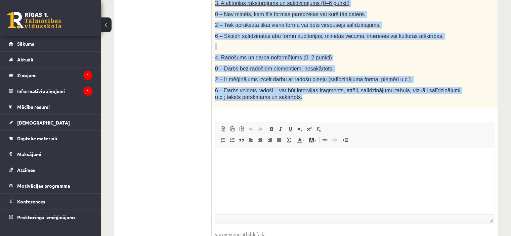
drag, startPoint x: 215, startPoint y: 70, endPoint x: 307, endPoint y: 84, distance: 92.3
copy div "Salīdzini divas kultūras izpausmes formas - Izvēlies vienu tradicionālu kultūra…"
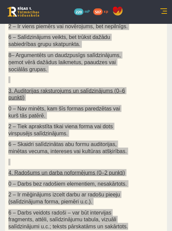
scroll to position [525, 0]
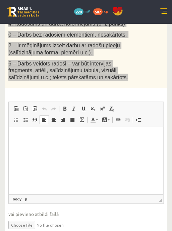
click at [81, 148] on html at bounding box center [86, 137] width 155 height 20
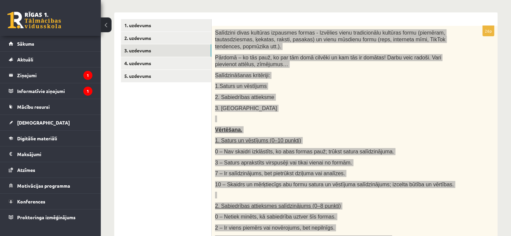
scroll to position [110, 0]
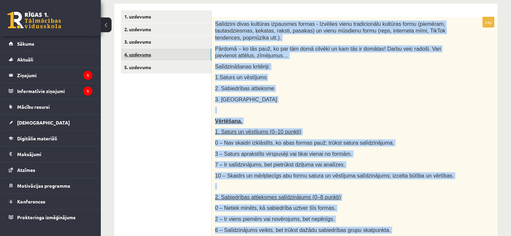
click at [154, 60] on link "4. uzdevums" at bounding box center [166, 54] width 90 height 12
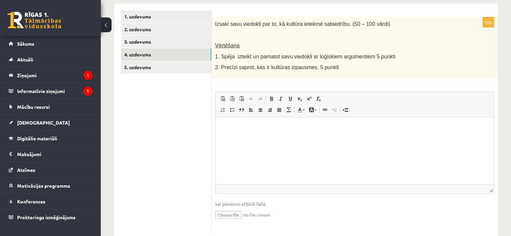
scroll to position [0, 0]
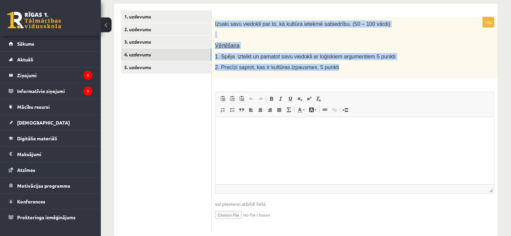
drag, startPoint x: 215, startPoint y: 24, endPoint x: 355, endPoint y: 67, distance: 146.4
click at [355, 67] on div "Izsaki savu viedokli par to, kā kultūra ietekmē sabiedrību. (50 – 100 vārdi) Vē…" at bounding box center [355, 47] width 286 height 61
copy div "Izsaki savu viedokli par to, kā kultūra ietekmē sabiedrību. (50 – 100 vārdi) Vē…"
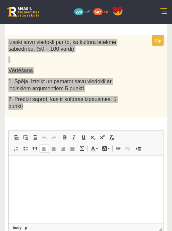
click at [113, 168] on p "Editor, wiswyg-editor-user-answer-47024855113320" at bounding box center [85, 166] width 141 height 7
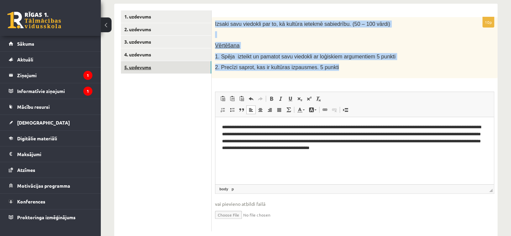
click at [166, 65] on link "5. uzdevums" at bounding box center [166, 67] width 90 height 12
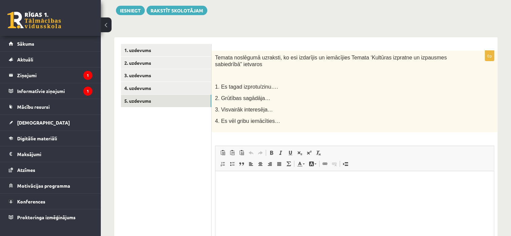
scroll to position [76, 0]
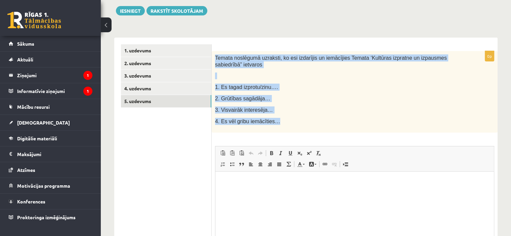
drag, startPoint x: 215, startPoint y: 55, endPoint x: 296, endPoint y: 130, distance: 111.0
click at [296, 130] on div "Temata noslēgumā uzraksti, ko esi izdarījis un iemācījies Temata ‘Kultūras izpr…" at bounding box center [355, 92] width 286 height 82
copy div "Temata noslēgumā uzraksti, ko esi izdarījis un iemācījies Temata ‘Kultūras izpr…"
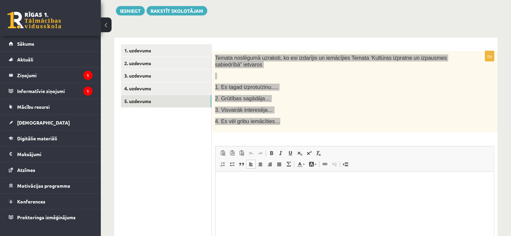
click at [231, 190] on html at bounding box center [354, 181] width 278 height 20
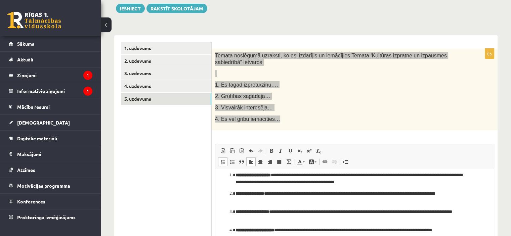
scroll to position [8, 0]
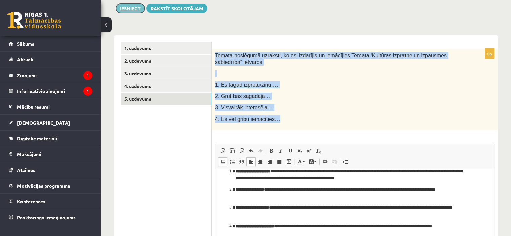
click at [134, 8] on button "Iesniegt" at bounding box center [130, 8] width 29 height 9
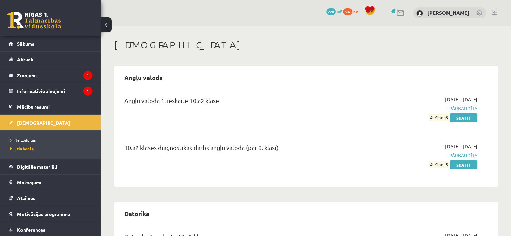
click at [29, 147] on span "Izlabotās" at bounding box center [22, 148] width 24 height 5
click at [391, 11] on link at bounding box center [394, 10] width 7 height 5
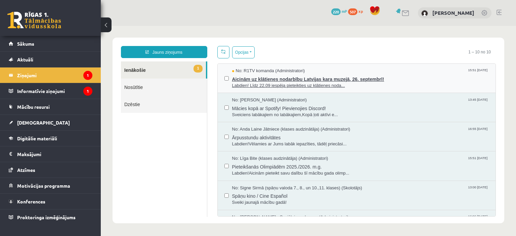
click at [283, 84] on span "Labdien! Līdz 22.09 iespēja pieteikties uz klātienes noda..." at bounding box center [360, 86] width 257 height 6
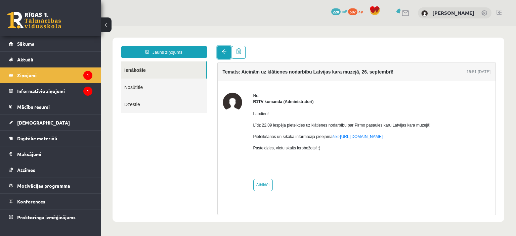
click at [222, 52] on span at bounding box center [224, 51] width 5 height 5
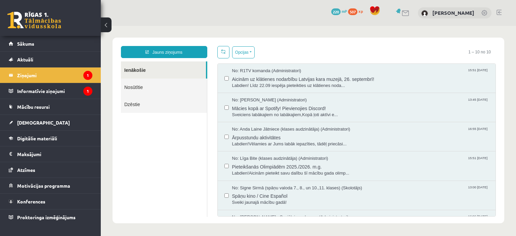
click at [402, 11] on link at bounding box center [406, 13] width 8 height 6
click at [50, 94] on legend "Informatīvie ziņojumi 1" at bounding box center [54, 90] width 75 height 15
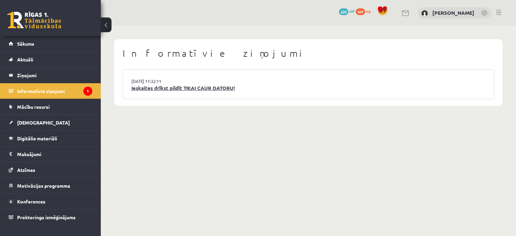
click at [149, 89] on link "Ieskaites drīkst pildīt TIKAI CAUR DATORU!" at bounding box center [308, 88] width 354 height 8
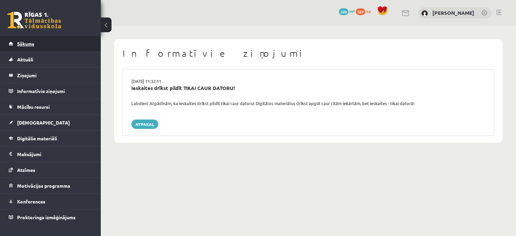
click at [41, 43] on link "Sākums" at bounding box center [51, 43] width 84 height 15
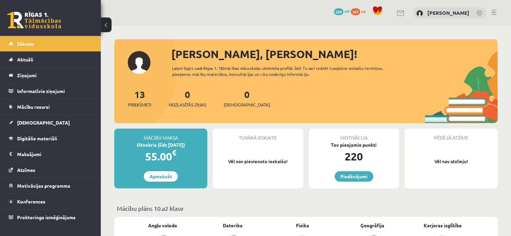
click at [334, 10] on span "220" at bounding box center [338, 11] width 9 height 7
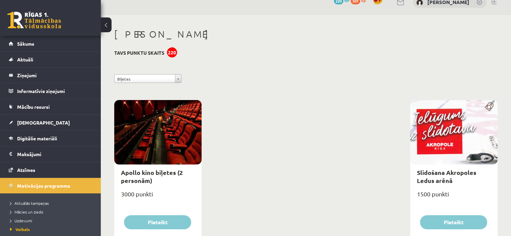
scroll to position [37, 0]
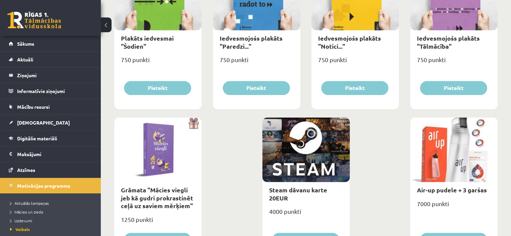
scroll to position [796, 0]
